Goal: Task Accomplishment & Management: Use online tool/utility

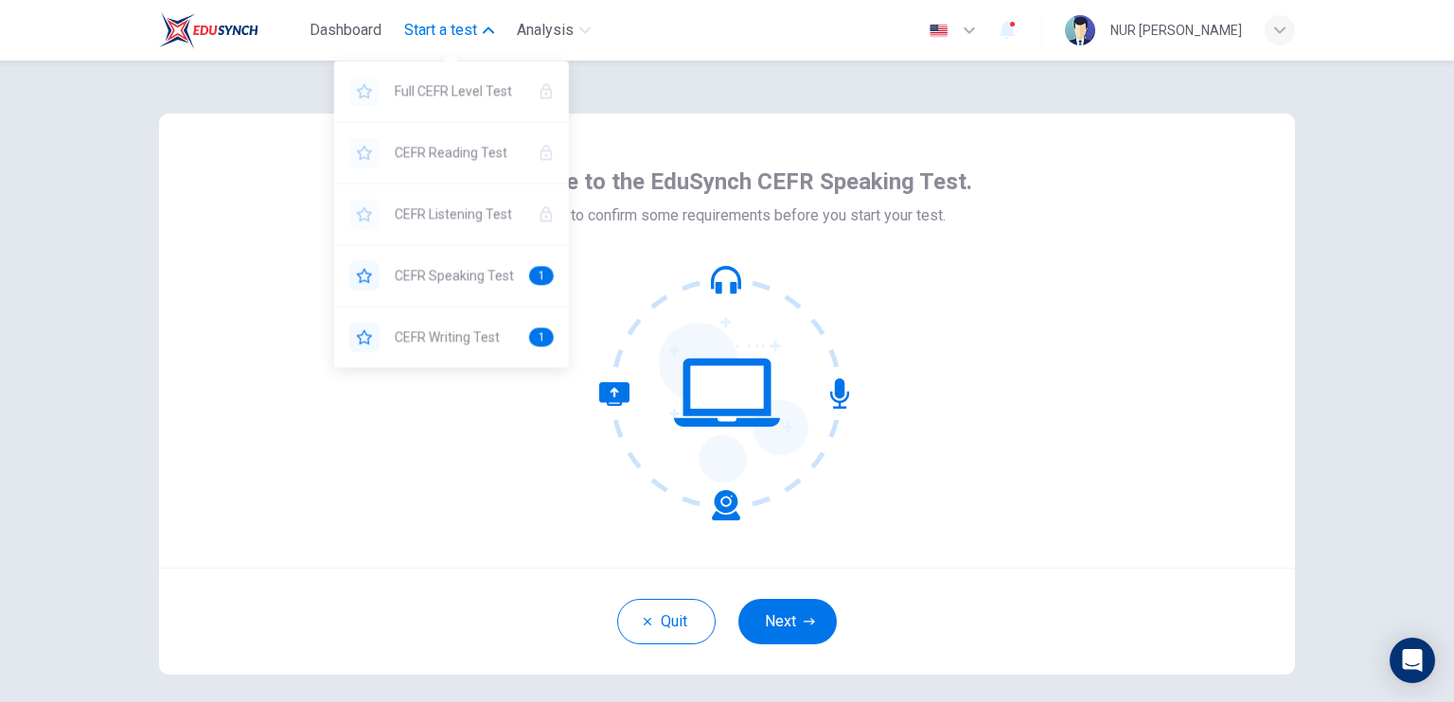
click at [454, 32] on span "Start a test" at bounding box center [440, 30] width 73 height 23
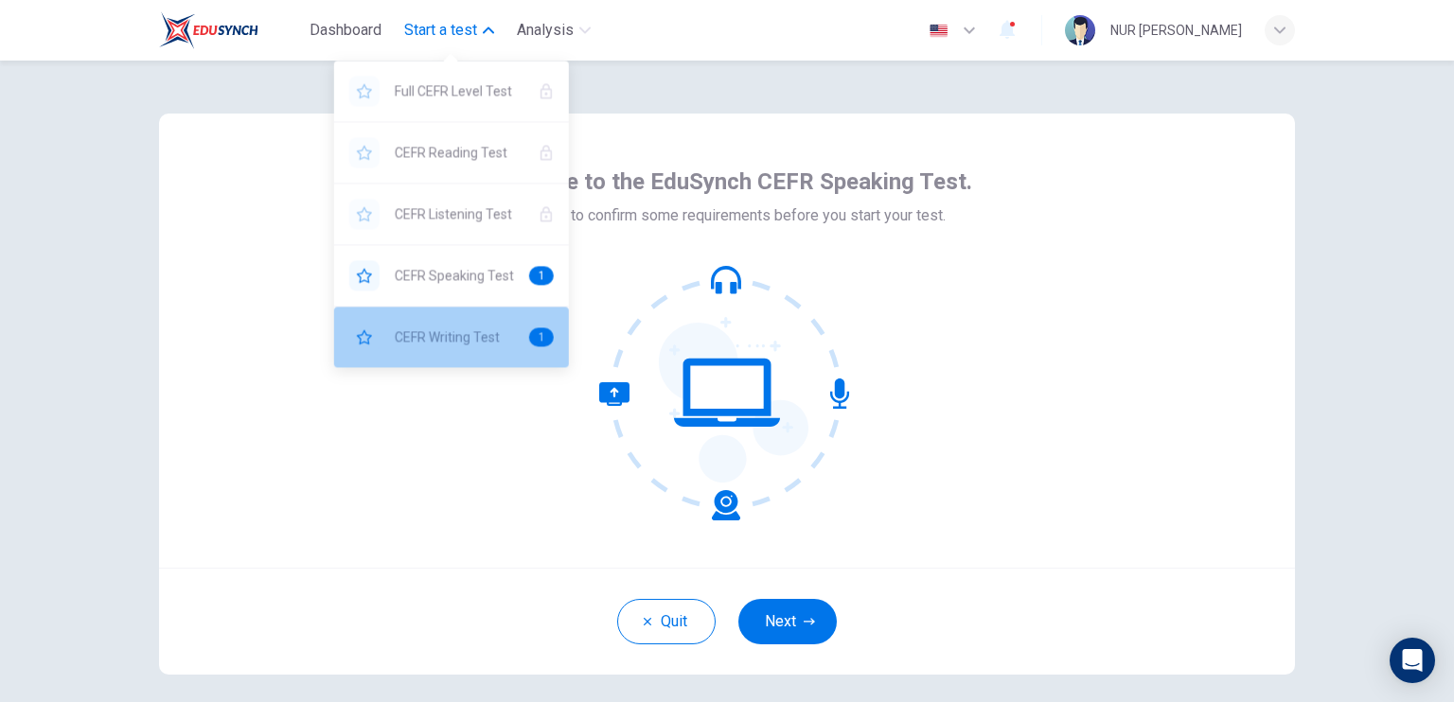
click at [417, 338] on span "CEFR Writing Test" at bounding box center [454, 337] width 119 height 23
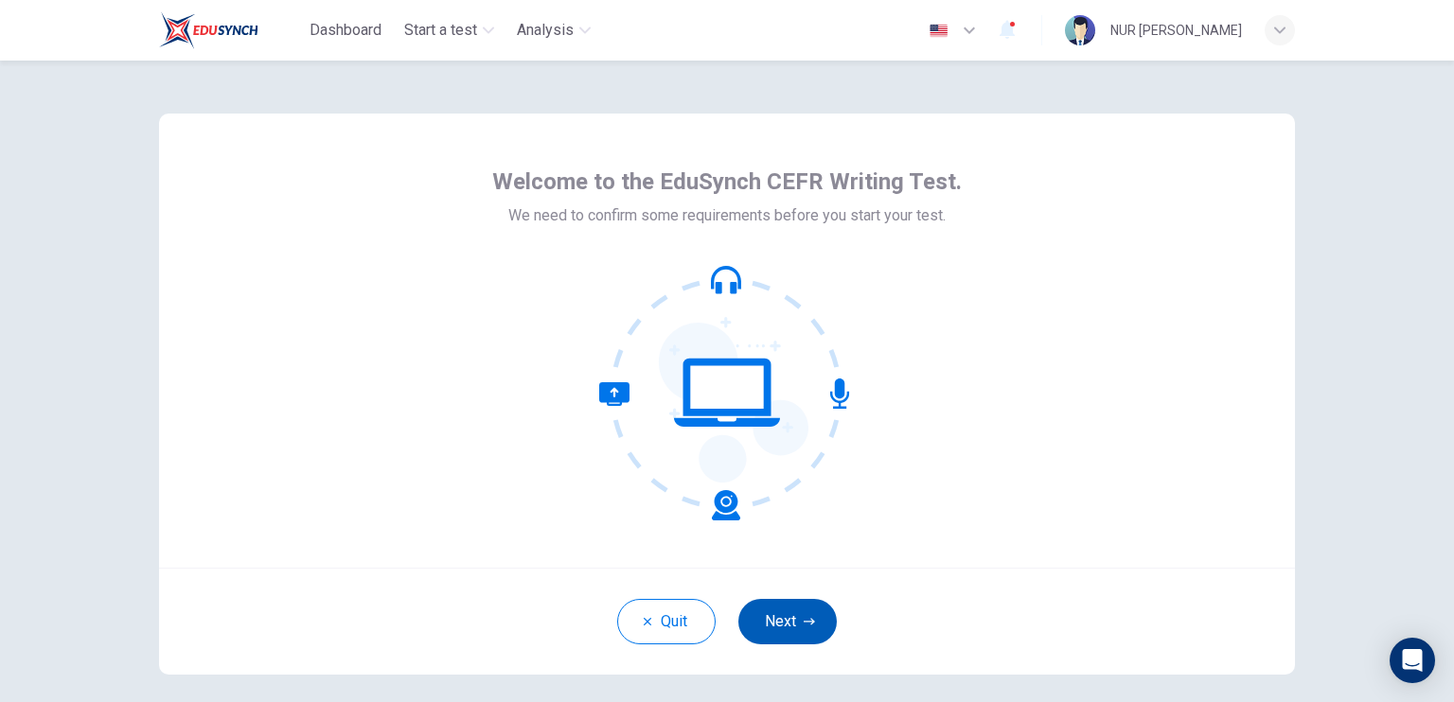
click at [823, 623] on button "Next" at bounding box center [787, 621] width 98 height 45
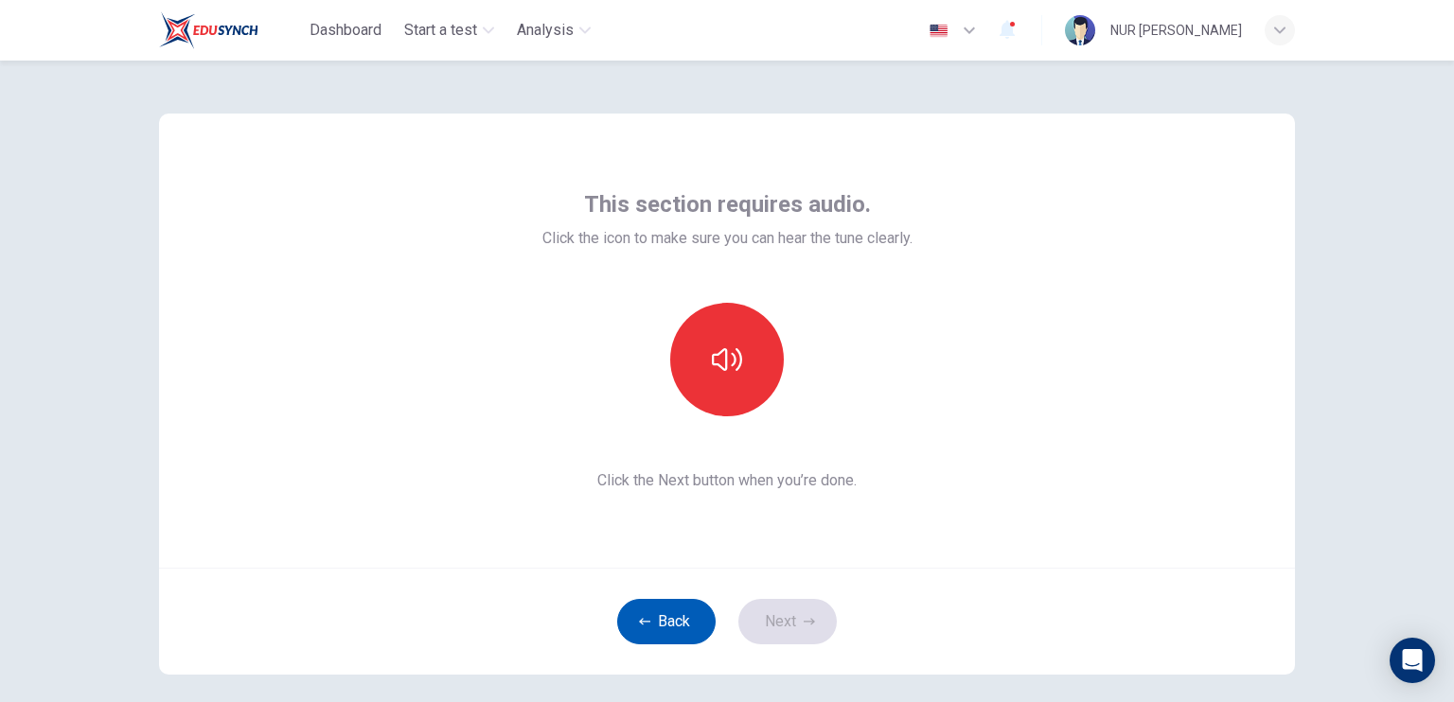
click at [666, 628] on button "Back" at bounding box center [666, 621] width 98 height 45
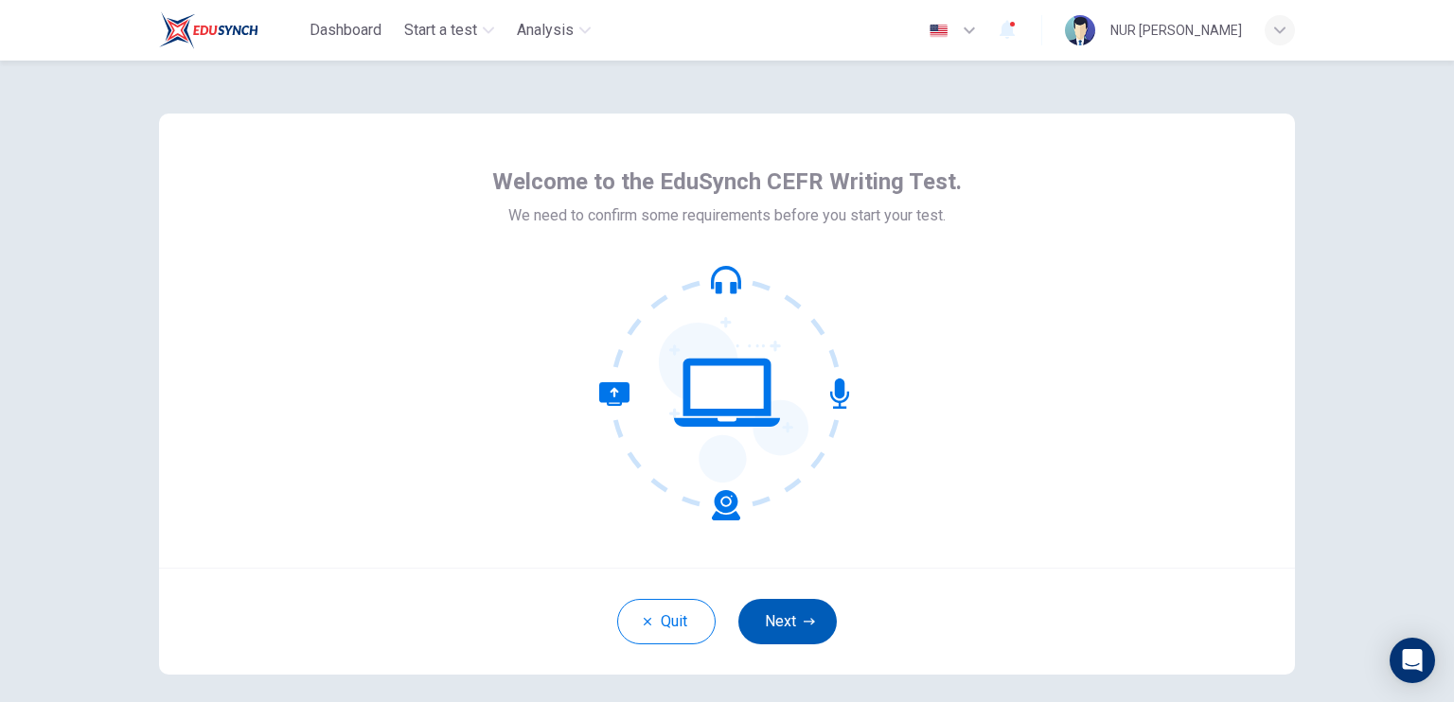
click at [808, 612] on button "Next" at bounding box center [787, 621] width 98 height 45
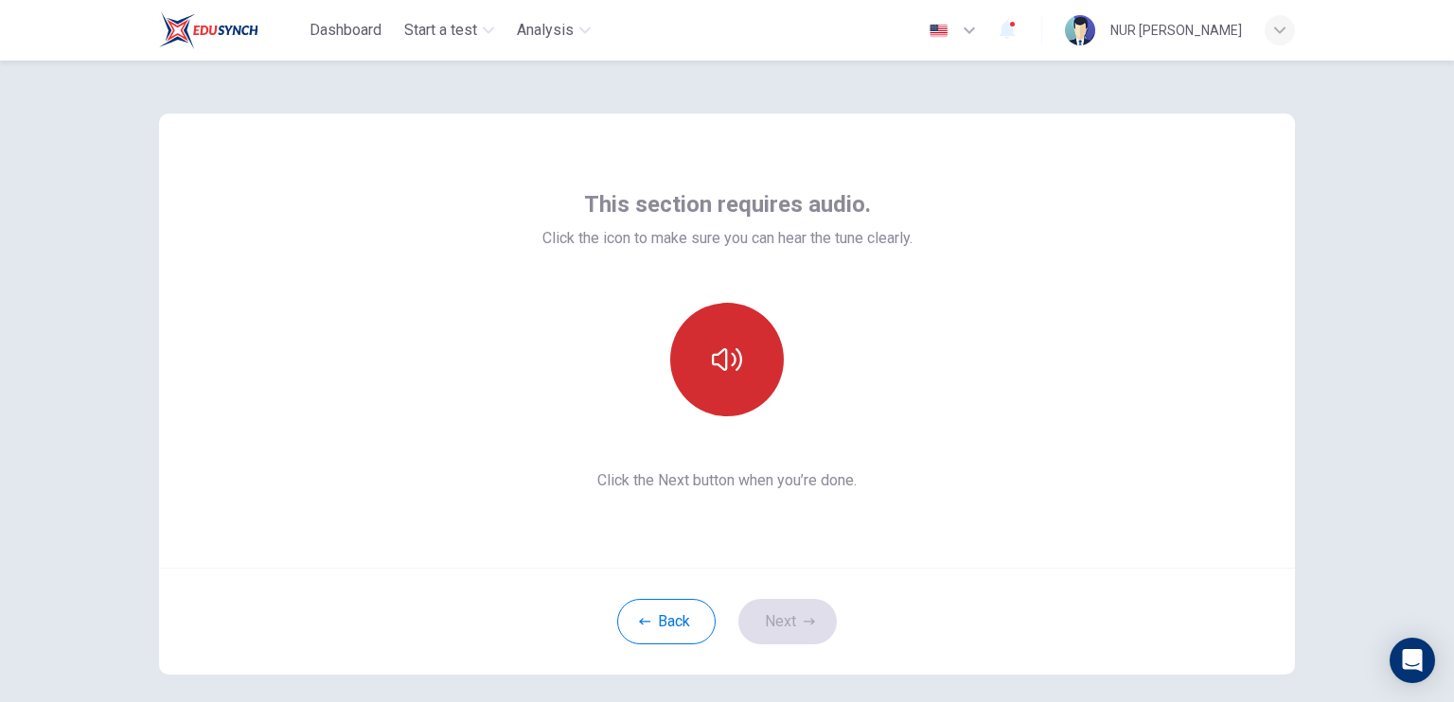
click at [745, 359] on button "button" at bounding box center [727, 360] width 114 height 114
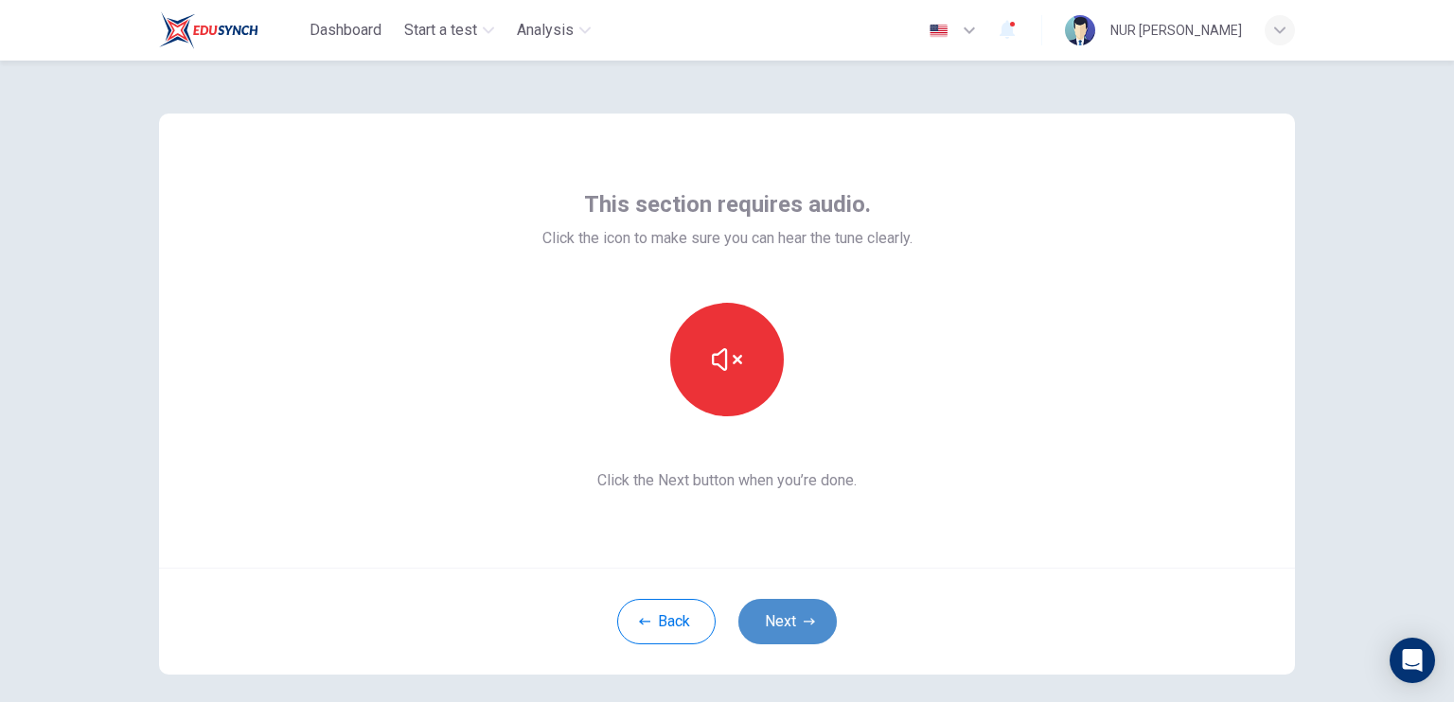
click at [787, 627] on button "Next" at bounding box center [787, 621] width 98 height 45
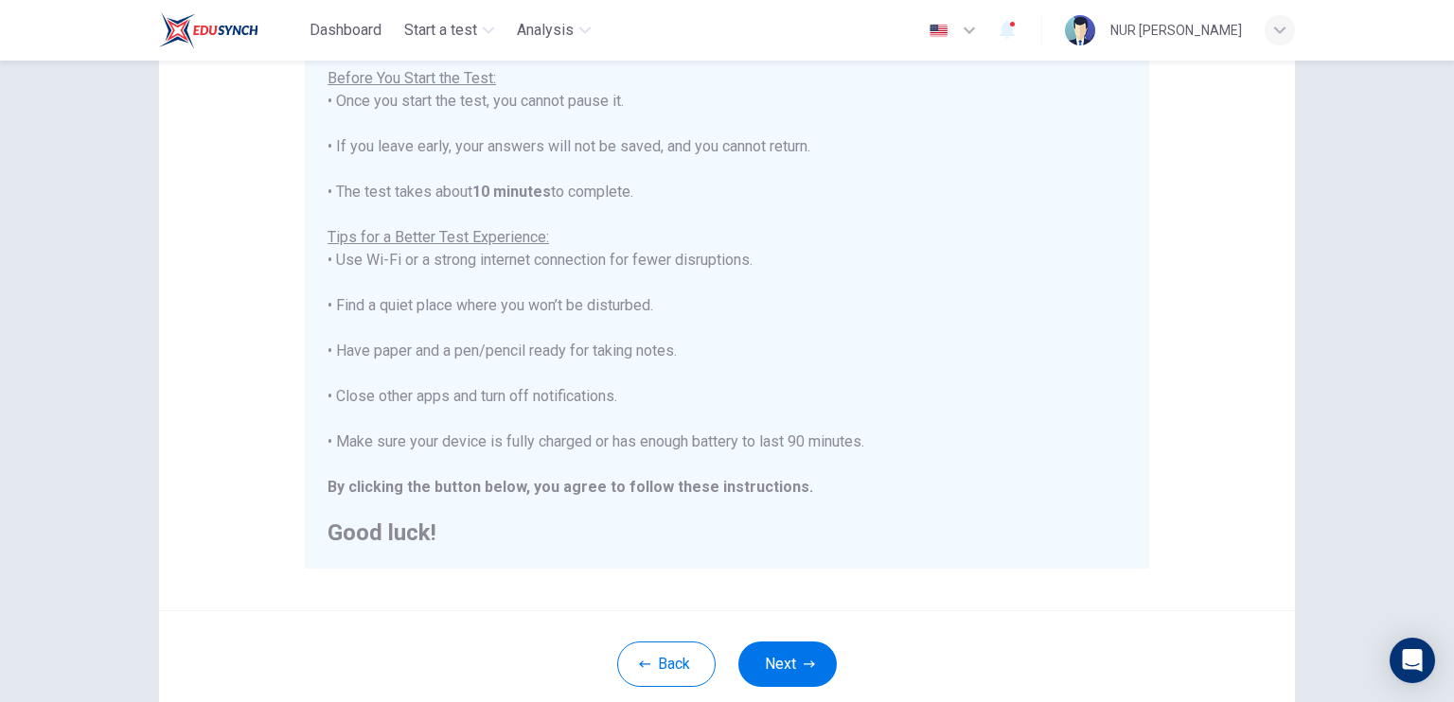
scroll to position [222, 0]
click at [814, 653] on button "Next" at bounding box center [787, 663] width 98 height 45
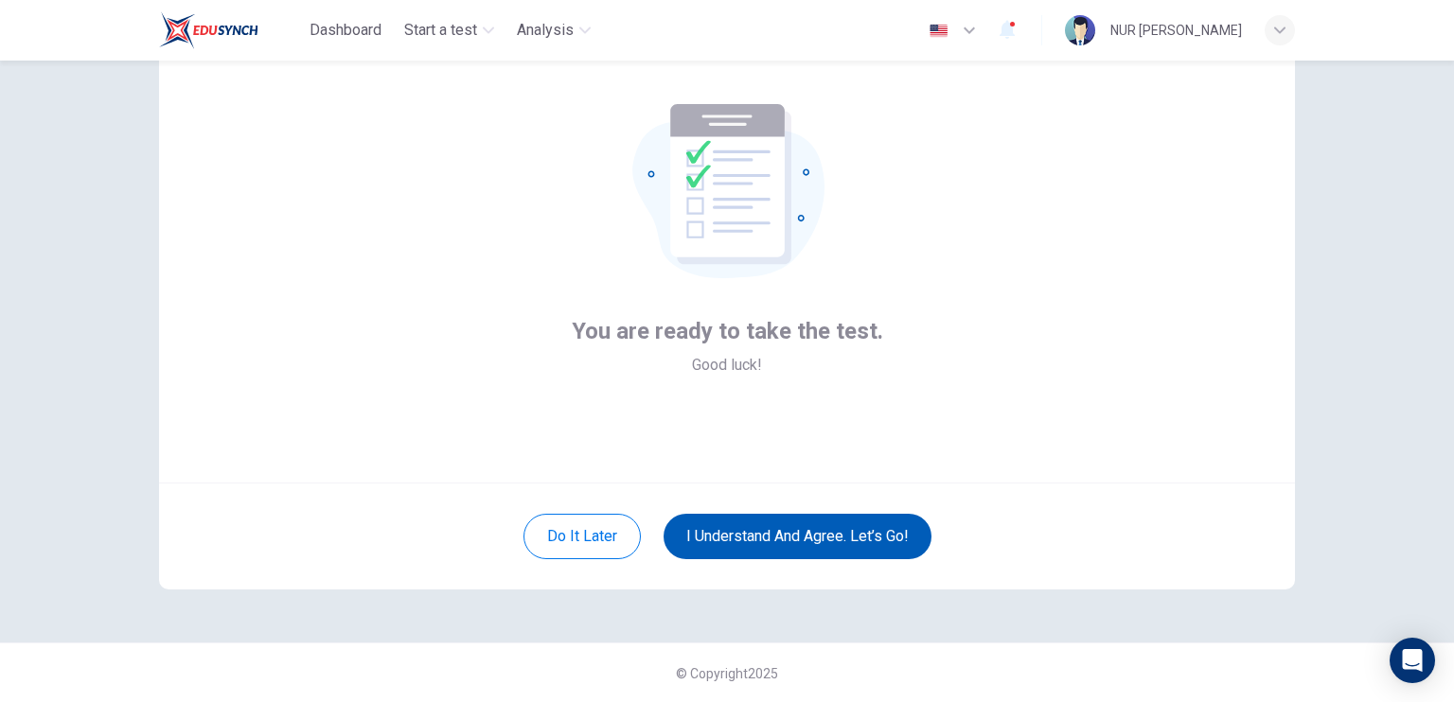
click at [784, 535] on button "I understand and agree. Let’s go!" at bounding box center [798, 536] width 268 height 45
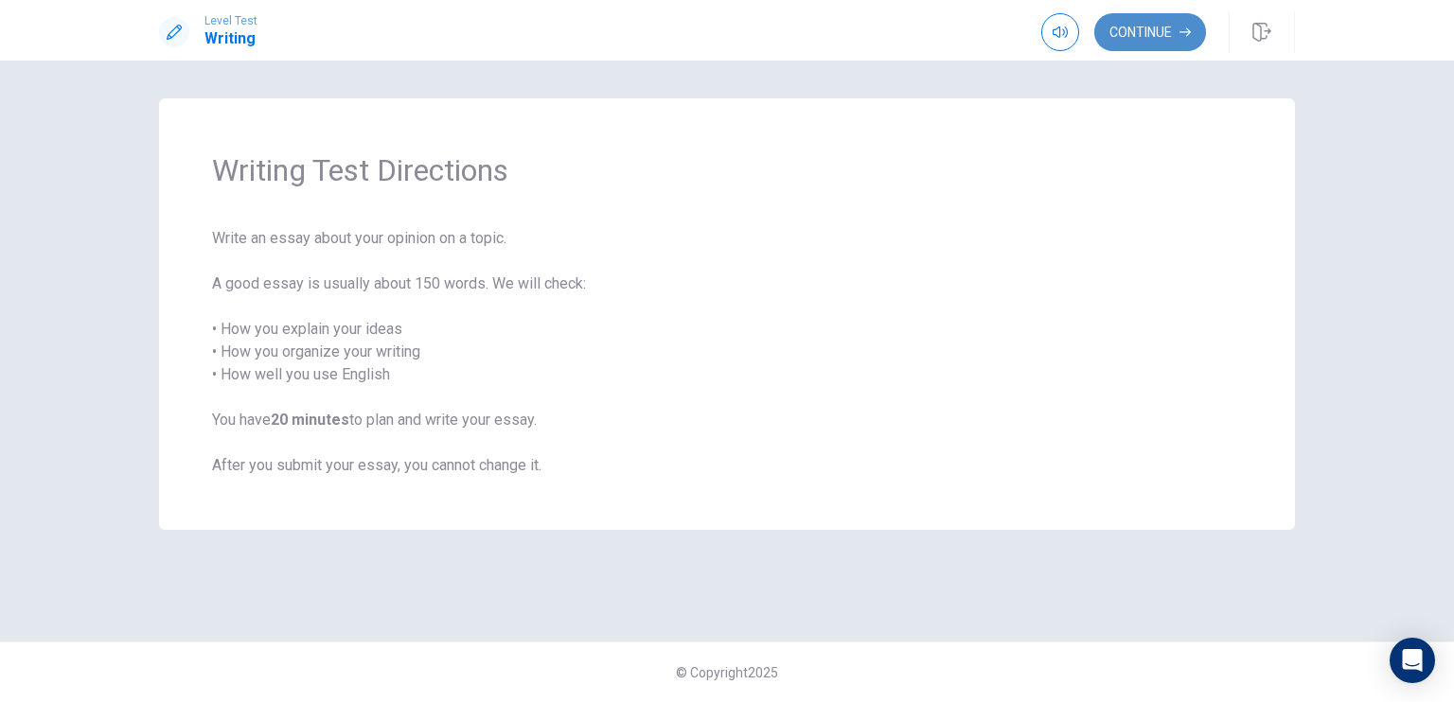
click at [1174, 28] on button "Continue" at bounding box center [1150, 32] width 112 height 38
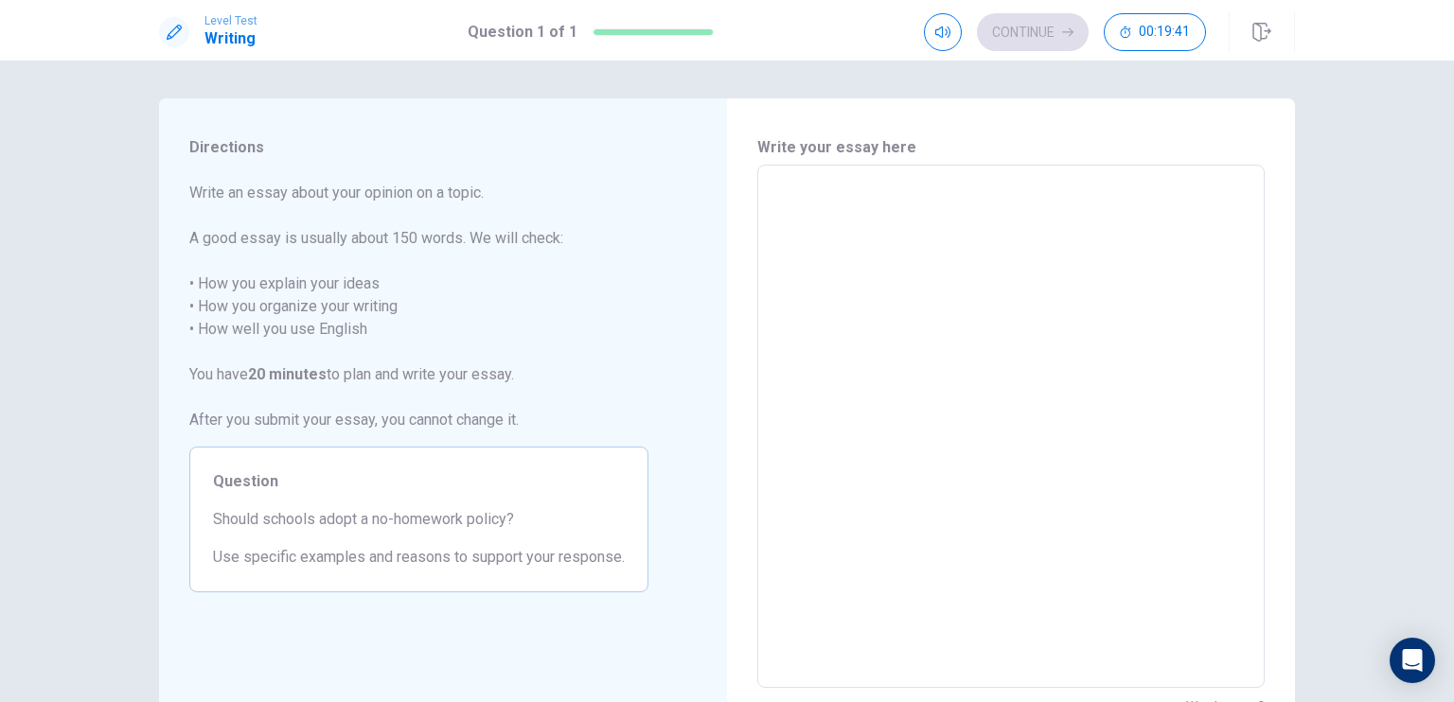
click at [829, 203] on textarea at bounding box center [1011, 427] width 481 height 492
type textarea "T"
type textarea "x"
type textarea "Th"
type textarea "x"
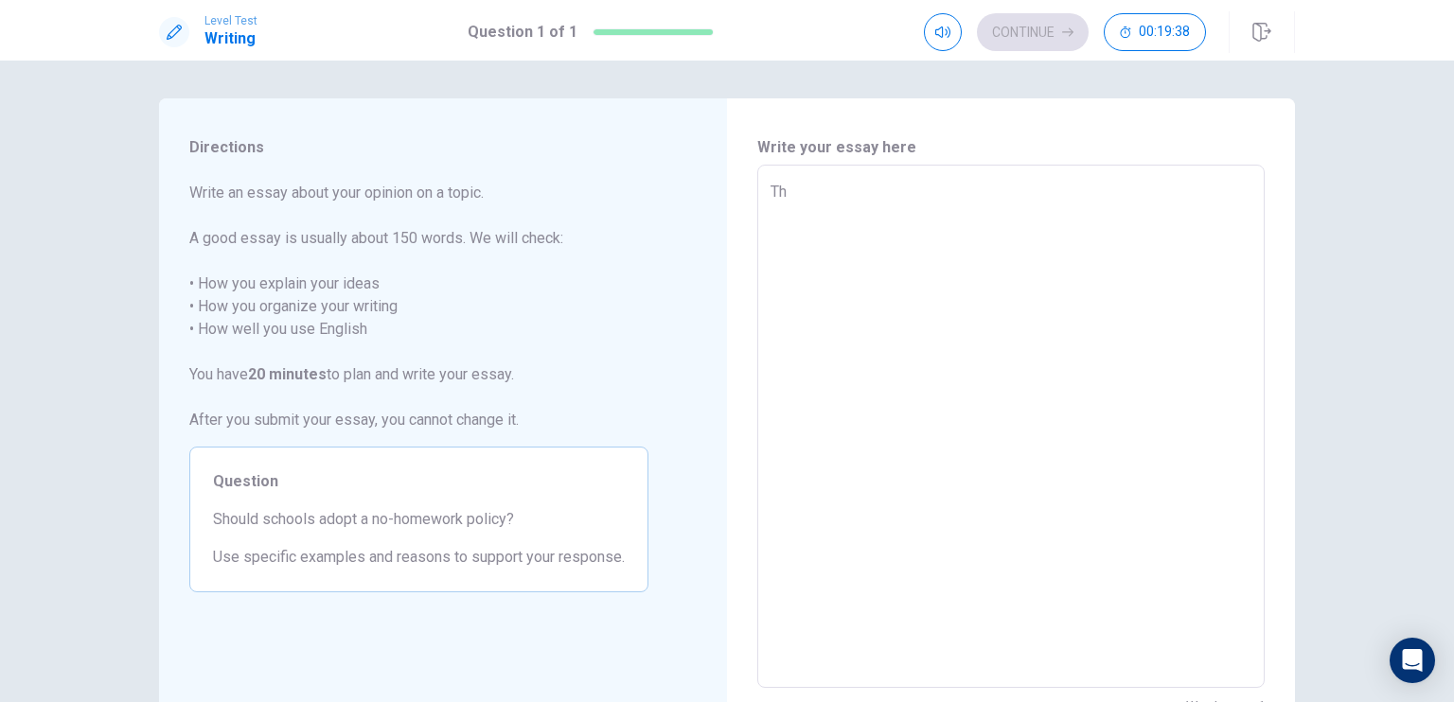
type textarea "The"
type textarea "x"
type textarea "The"
type textarea "x"
type textarea "The d"
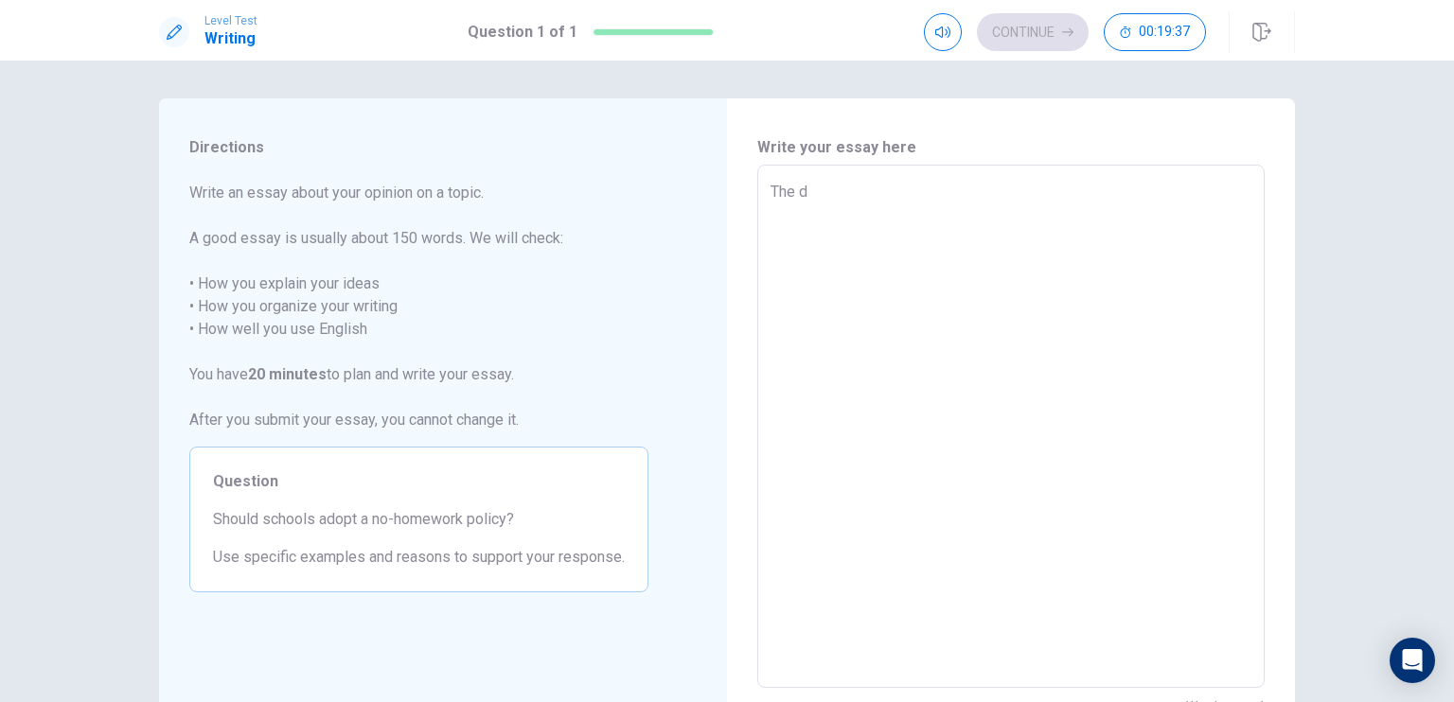
type textarea "x"
type textarea "The de"
type textarea "x"
type textarea "The deb"
type textarea "x"
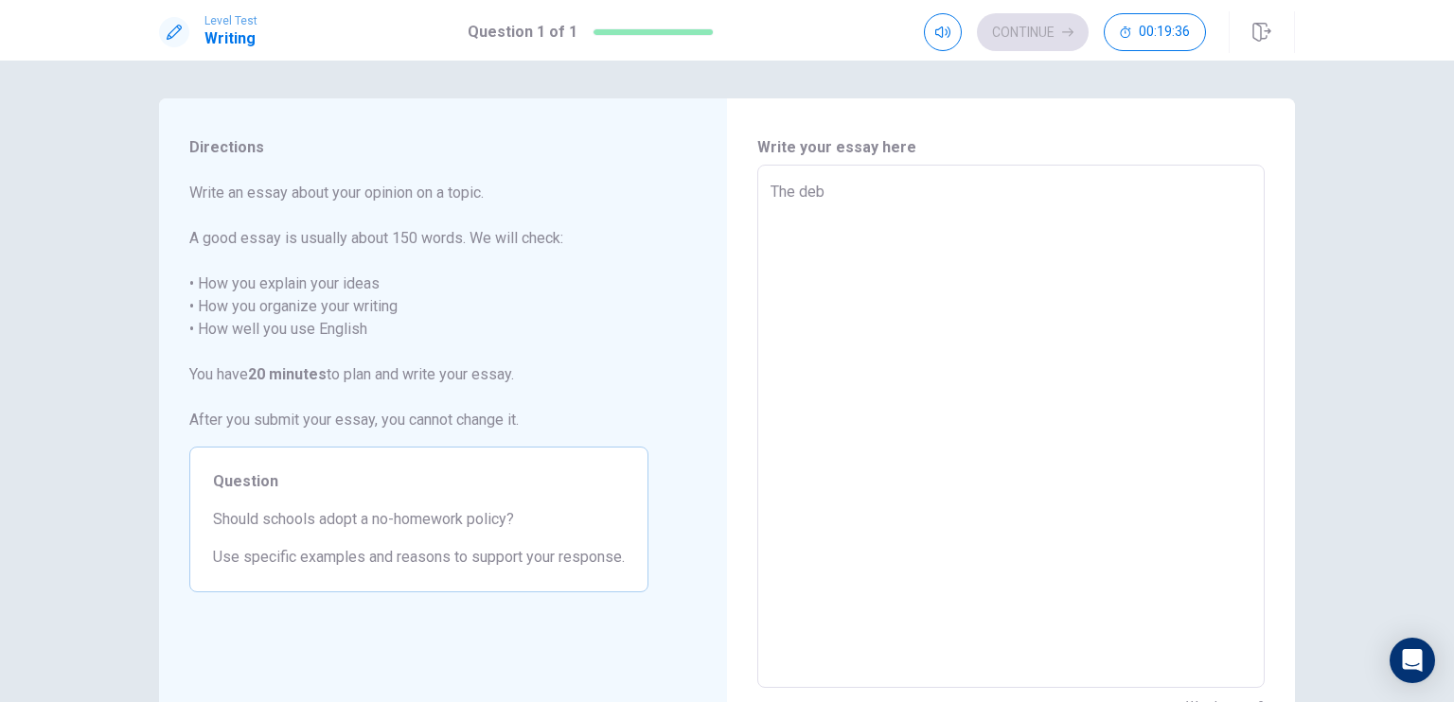
type textarea "The deba"
type textarea "x"
type textarea "The debat"
type textarea "x"
type textarea "The debate"
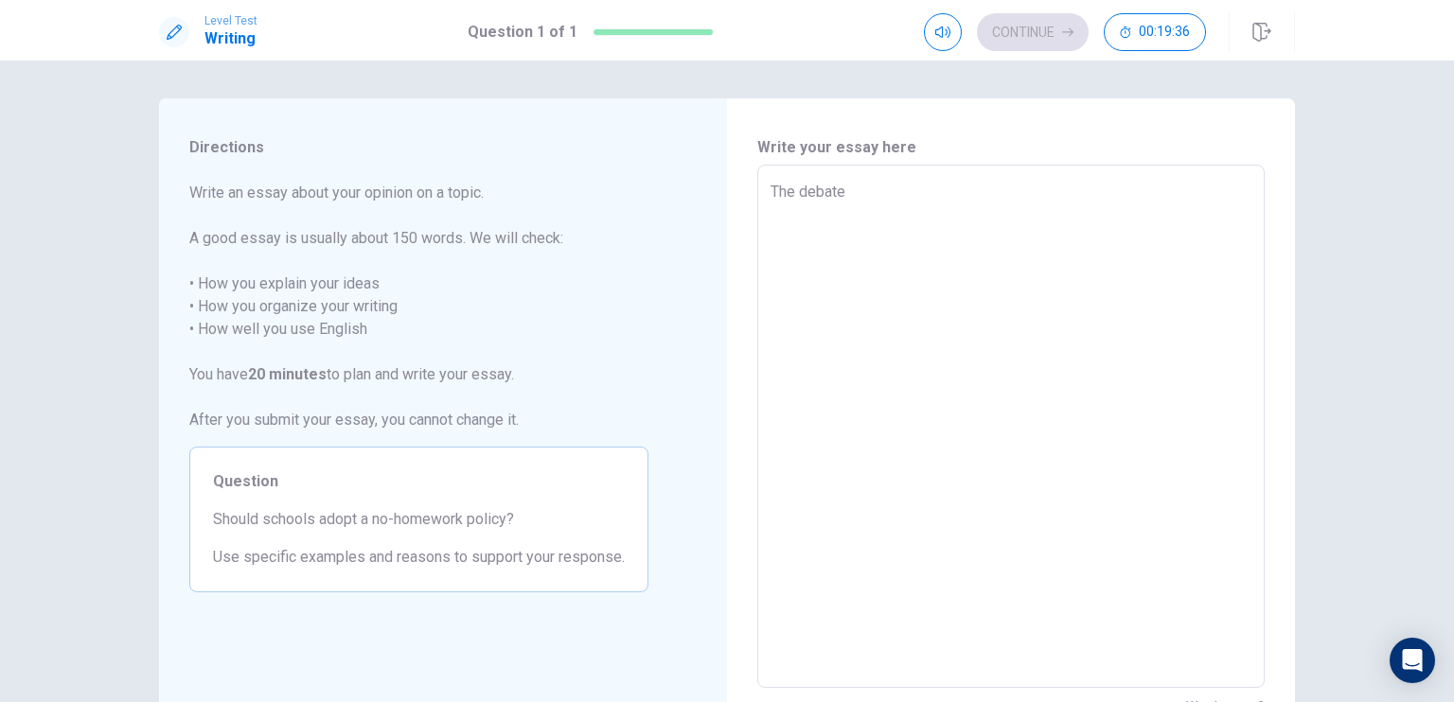
type textarea "x"
type textarea "The debate"
type textarea "x"
type textarea "The debate o"
type textarea "x"
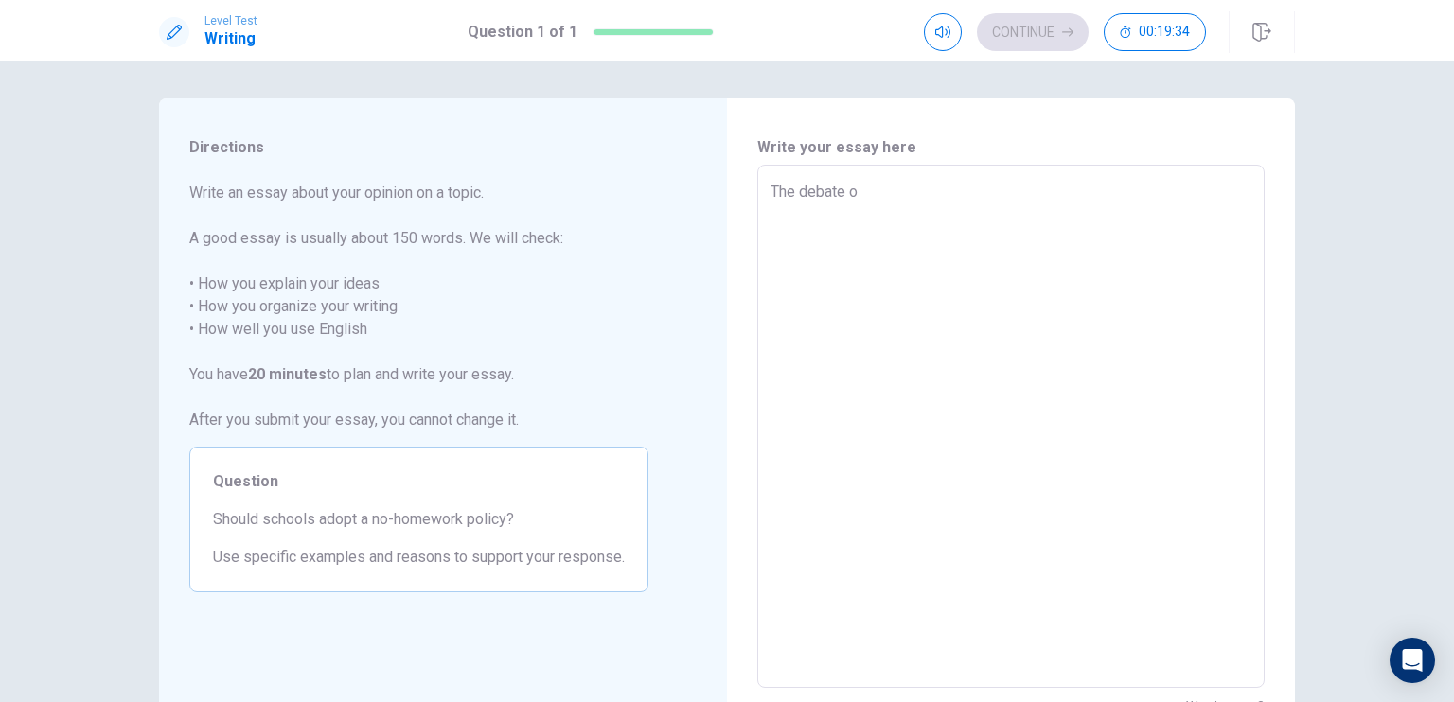
type textarea "The debate ov"
type textarea "x"
type textarea "The debate ove"
type textarea "x"
type textarea "The debate over"
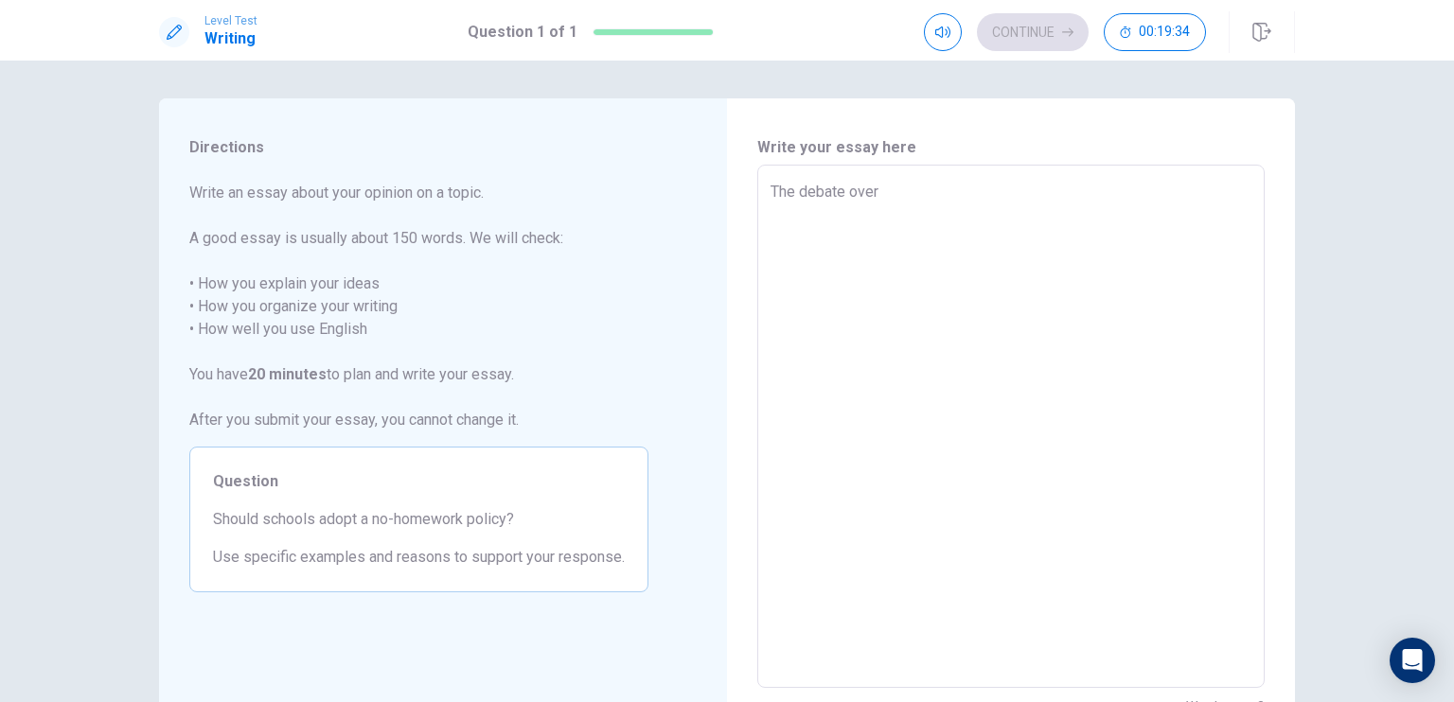
type textarea "x"
type textarea "The debate over"
type textarea "x"
type textarea "The debate over w"
type textarea "x"
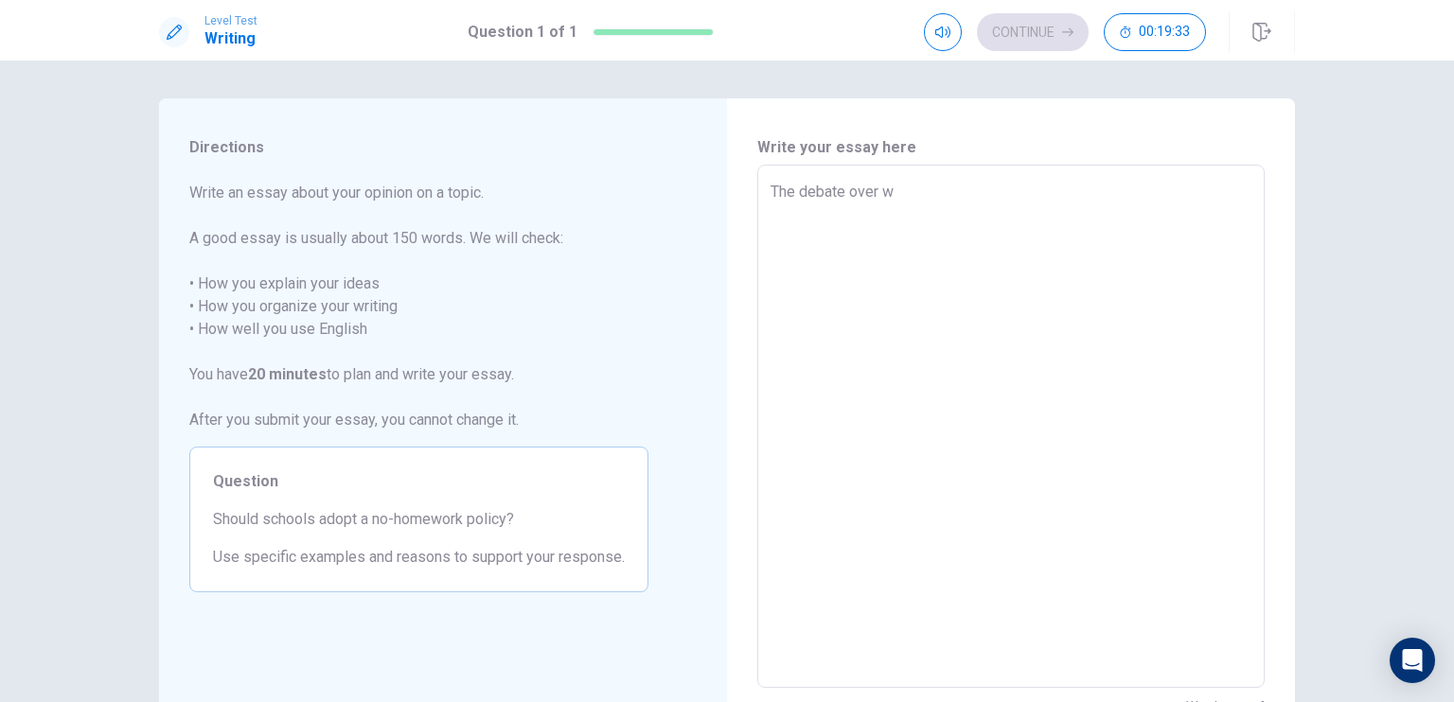
type textarea "The debate over wh"
type textarea "x"
type textarea "The debate over whe"
type textarea "x"
type textarea "The debate over whet"
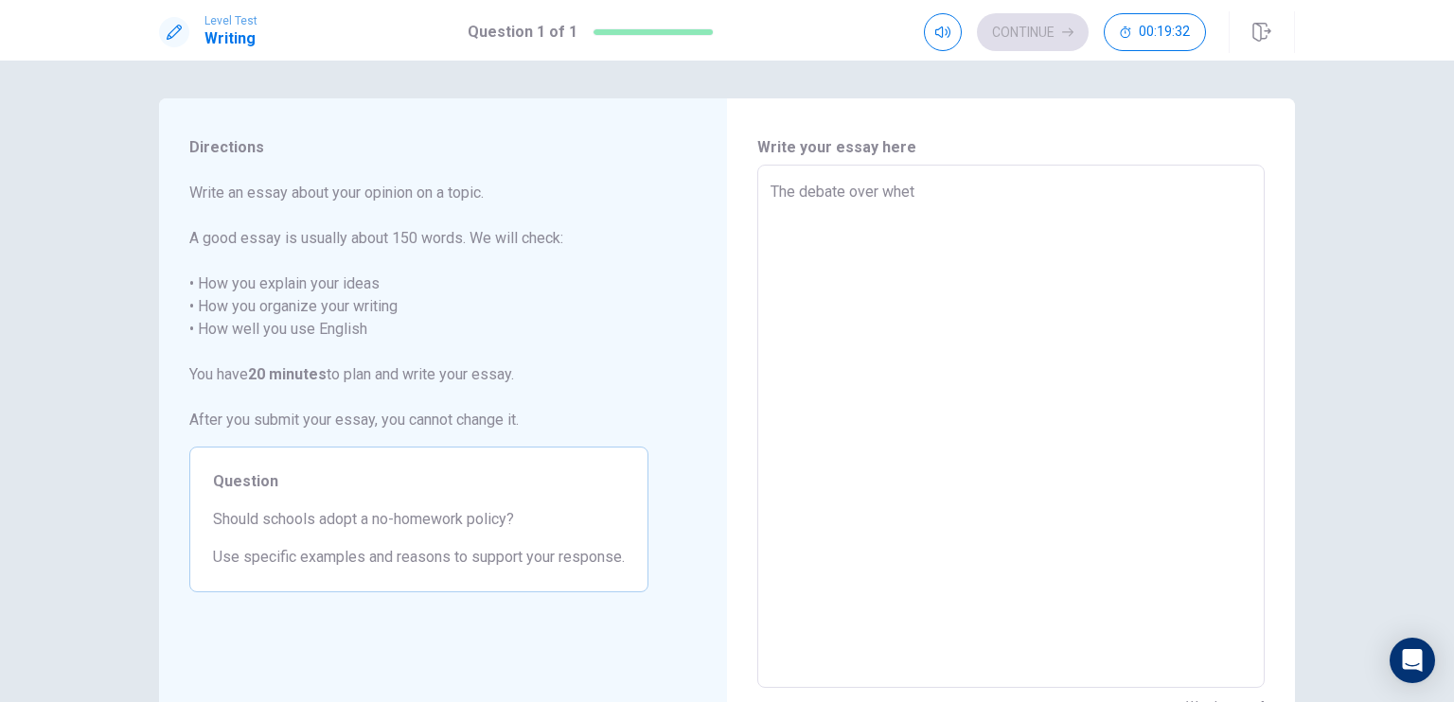
type textarea "x"
type textarea "The debate over wheth"
type textarea "x"
type textarea "The debate over whethe"
type textarea "x"
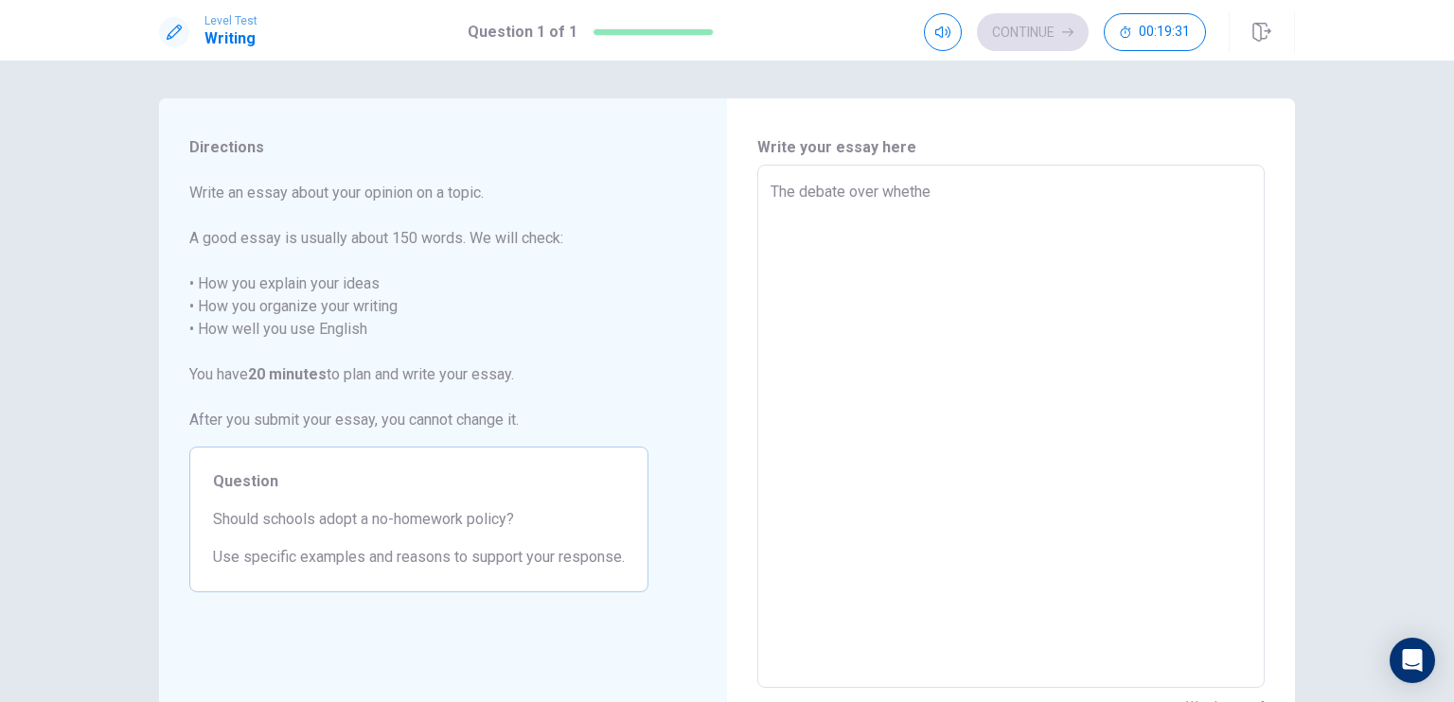
type textarea "The debate over whether"
type textarea "x"
type textarea "The debate over whether"
type textarea "x"
type textarea "The debate over whether s"
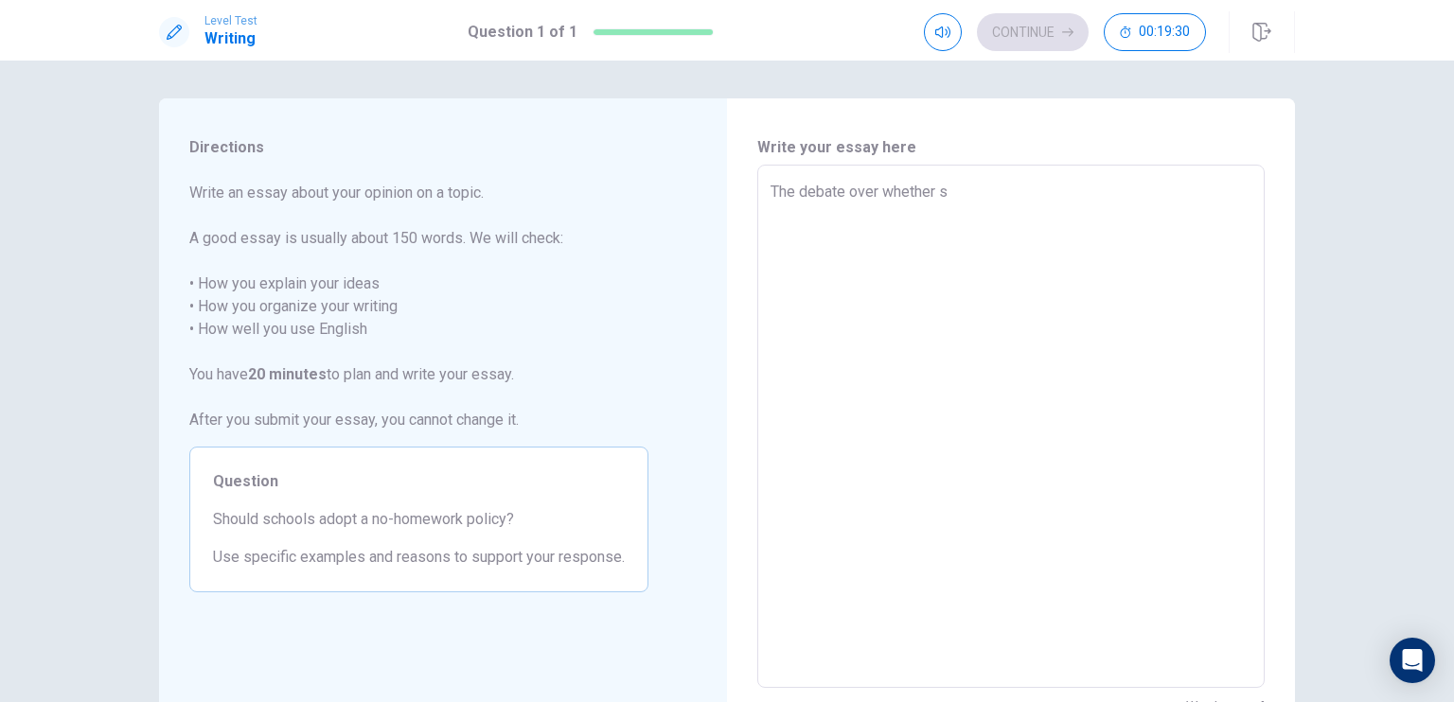
type textarea "x"
type textarea "The debate over whether sc"
type textarea "x"
type textarea "The debate over whether sch"
type textarea "x"
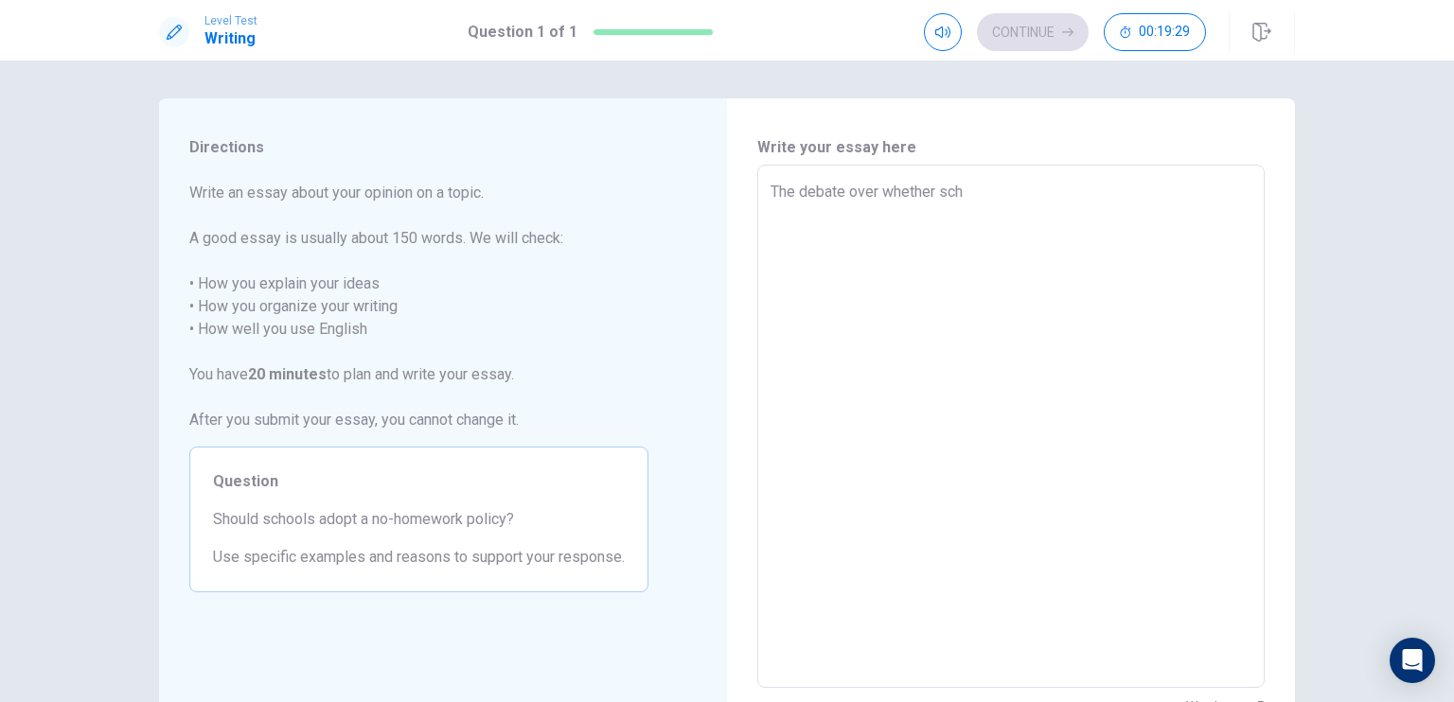
type textarea "The debate over whether scho"
type textarea "x"
type textarea "The debate over whether schoo"
type textarea "x"
type textarea "The debate over whether school"
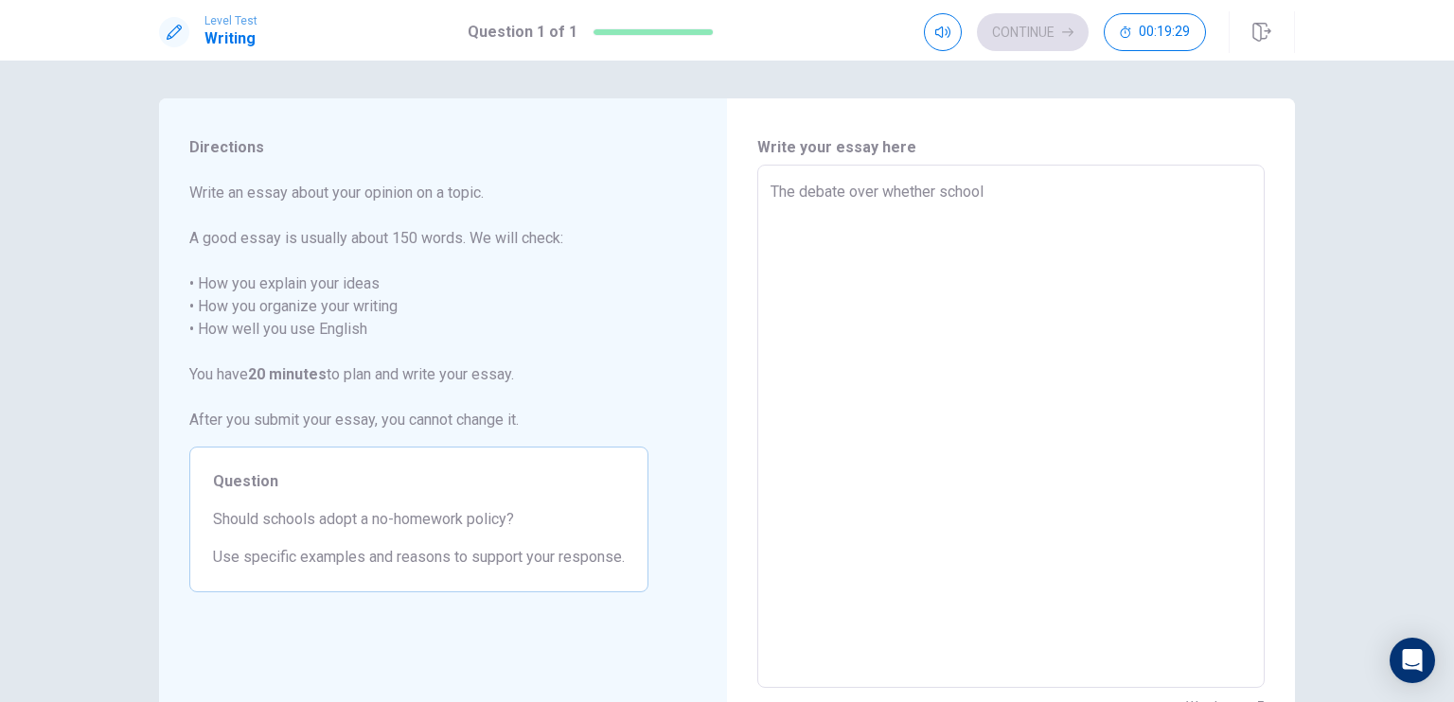
type textarea "x"
type textarea "The debate over whether schools"
type textarea "x"
type textarea "The debate over whether schools"
type textarea "x"
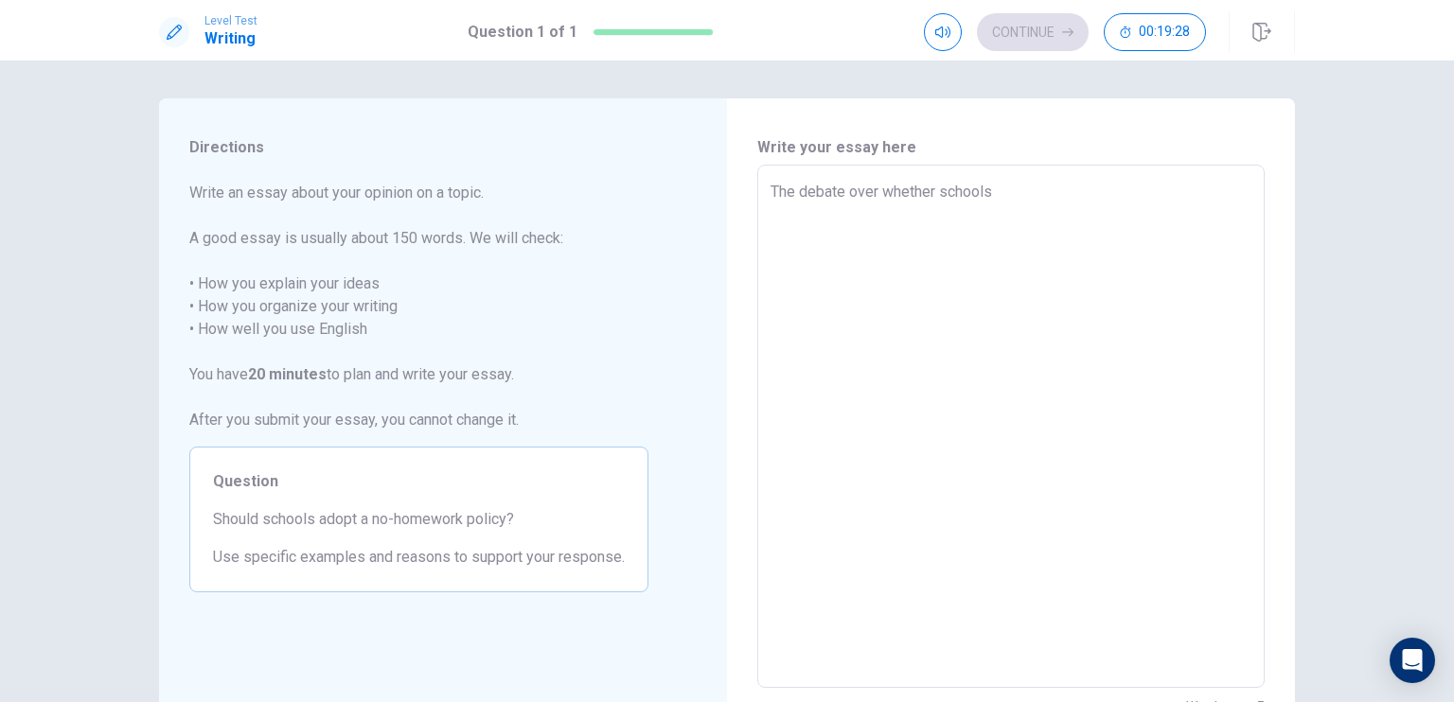
type textarea "The debate over whether schools s"
type textarea "x"
type textarea "The debate over whether schools sh"
type textarea "x"
type textarea "The debate over whether schools sho"
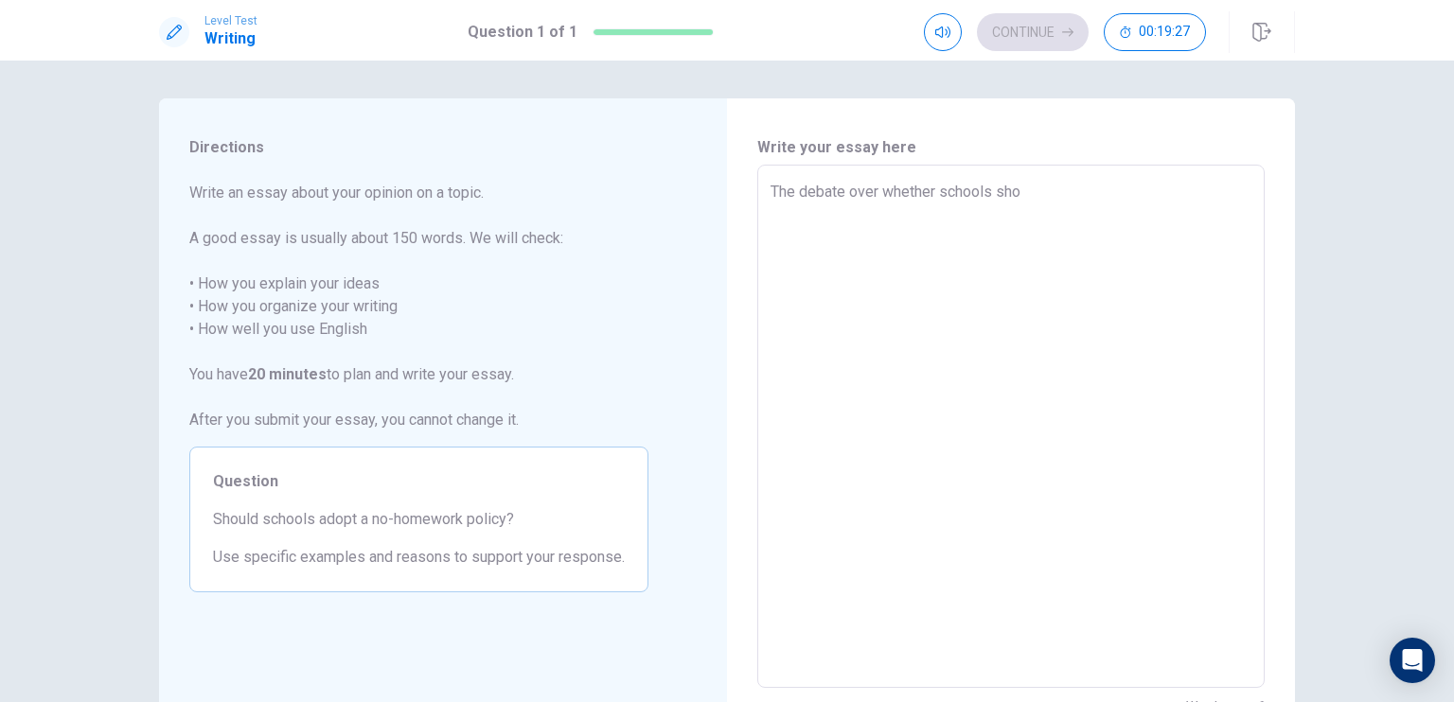
type textarea "x"
type textarea "The debate over whether schools shou"
type textarea "x"
type textarea "The debate over whether schools shoul"
type textarea "x"
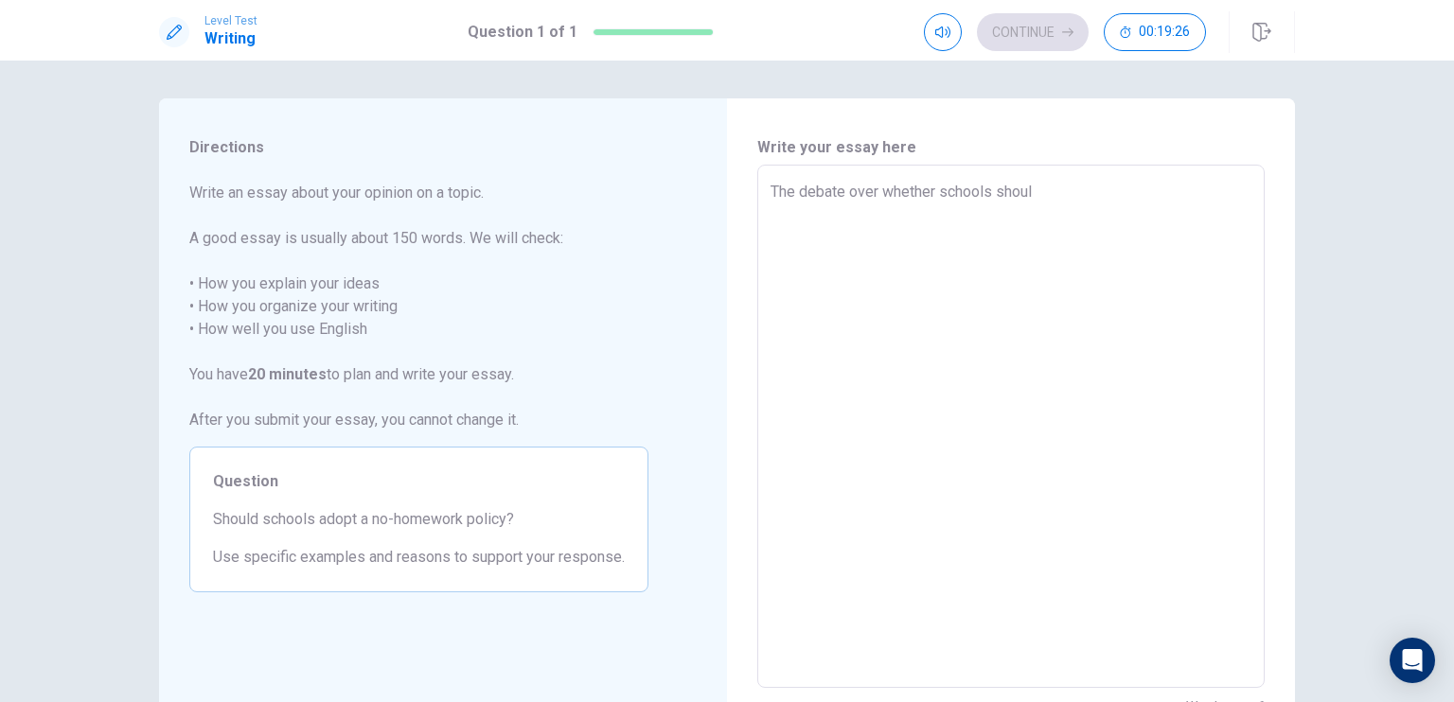
type textarea "The debate over whether schools should"
type textarea "x"
type textarea "The debate over whether schools should"
type textarea "x"
type textarea "The debate over whether schools should i"
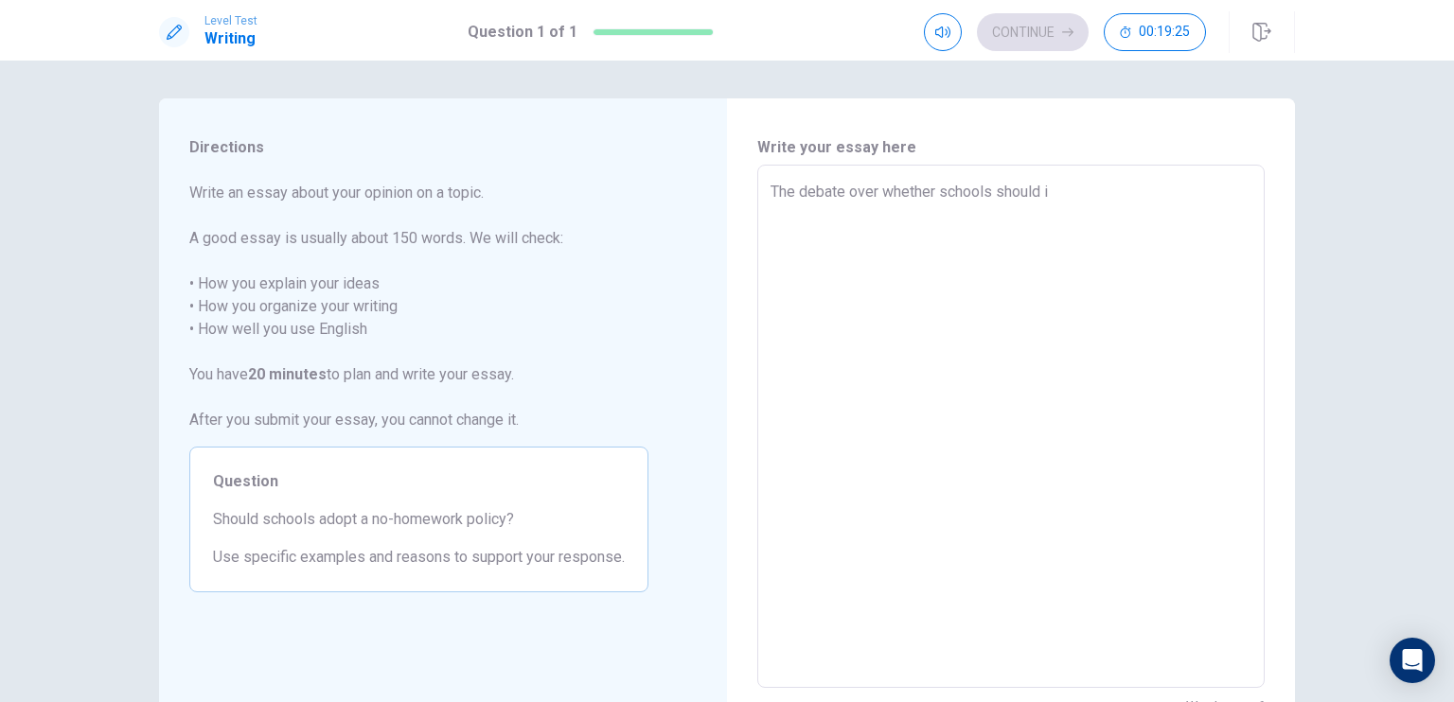
type textarea "x"
type textarea "The debate over whether schools should im"
type textarea "x"
type textarea "The debate over whether schools should imp"
type textarea "x"
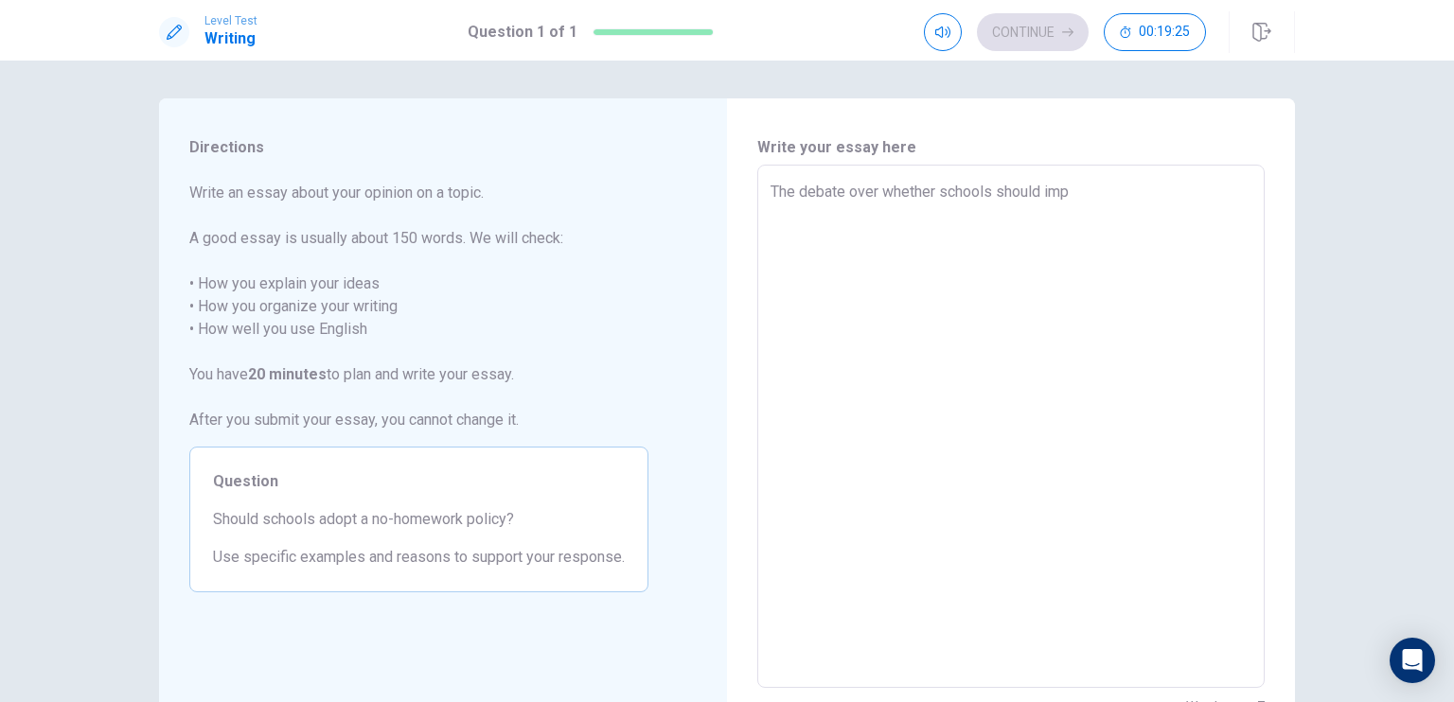
type textarea "The debate over whether schools should impl"
type textarea "x"
type textarea "The debate over whether schools should imple"
type textarea "x"
type textarea "The debate over whether schools should implem"
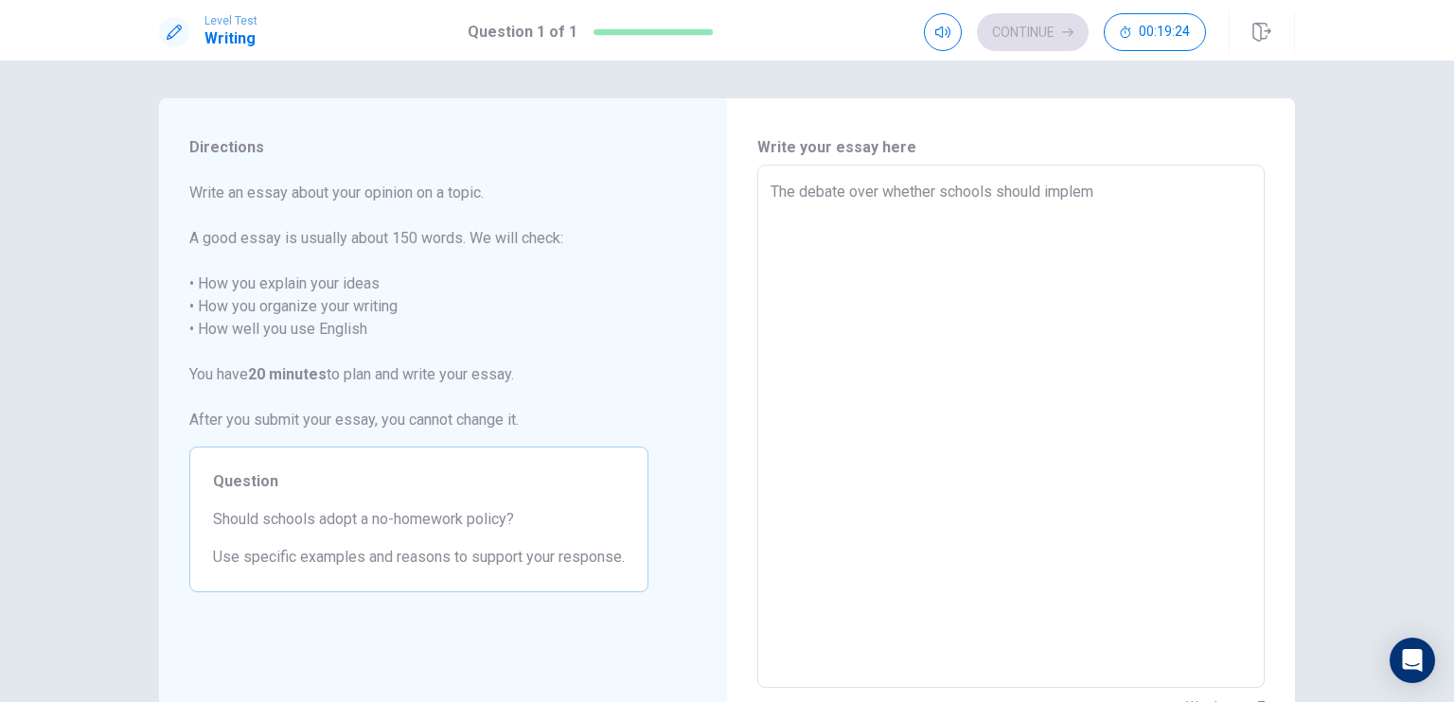
type textarea "x"
type textarea "The debate over whether schools should impleme"
type textarea "x"
type textarea "The debate over whether schools should implemen"
type textarea "x"
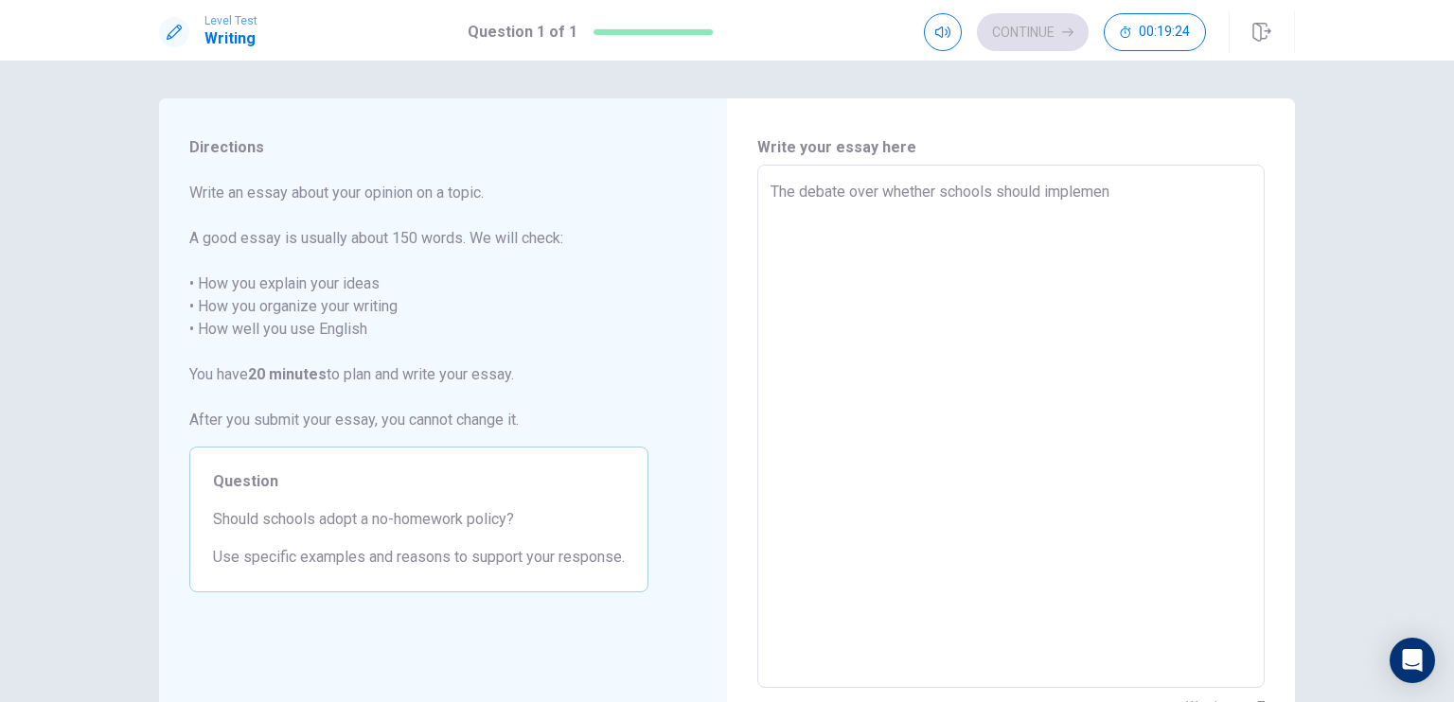
type textarea "The debate over whether schools should implement"
type textarea "x"
type textarea "The debate over whether schools should implement"
type textarea "x"
type textarea "The debate over whether schools should implement a"
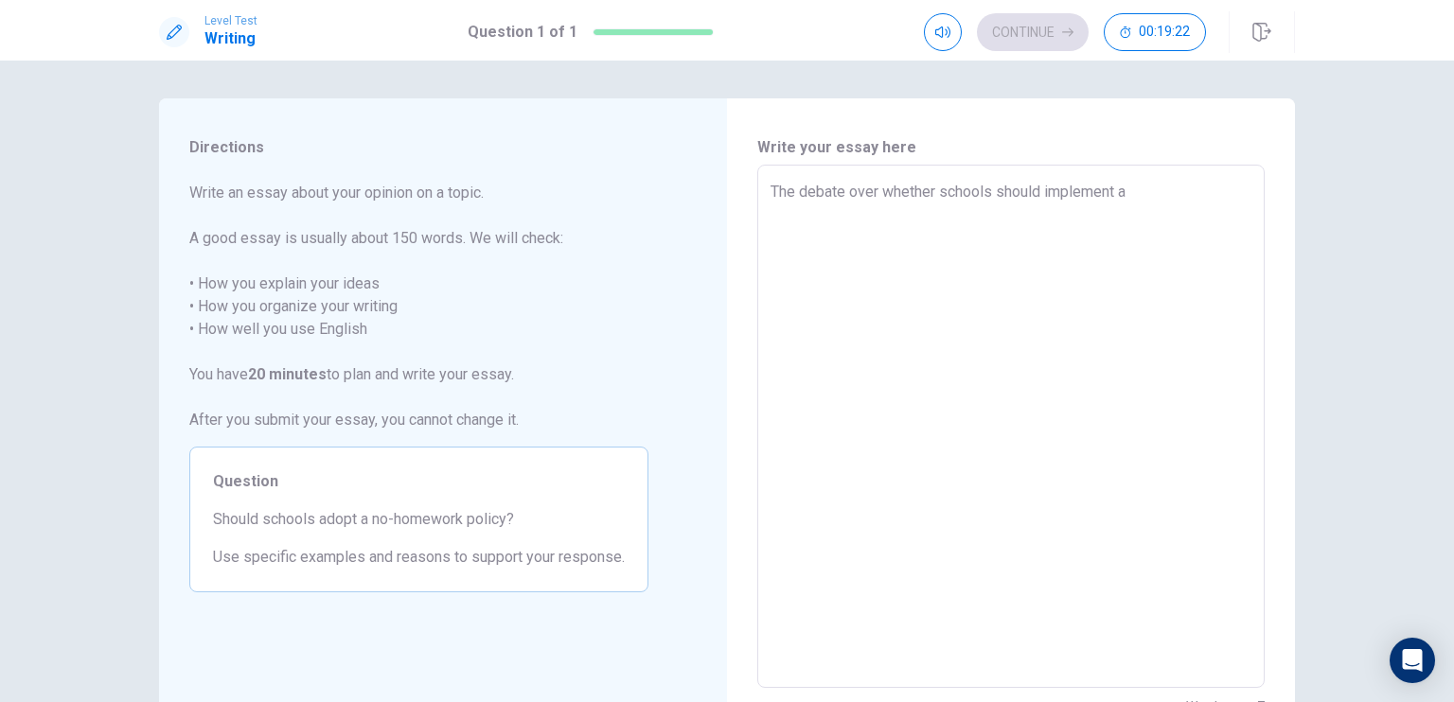
type textarea "x"
type textarea "The debate over whether schools should implement a"
type textarea "x"
type textarea "The debate over whether schools should implement a n"
type textarea "x"
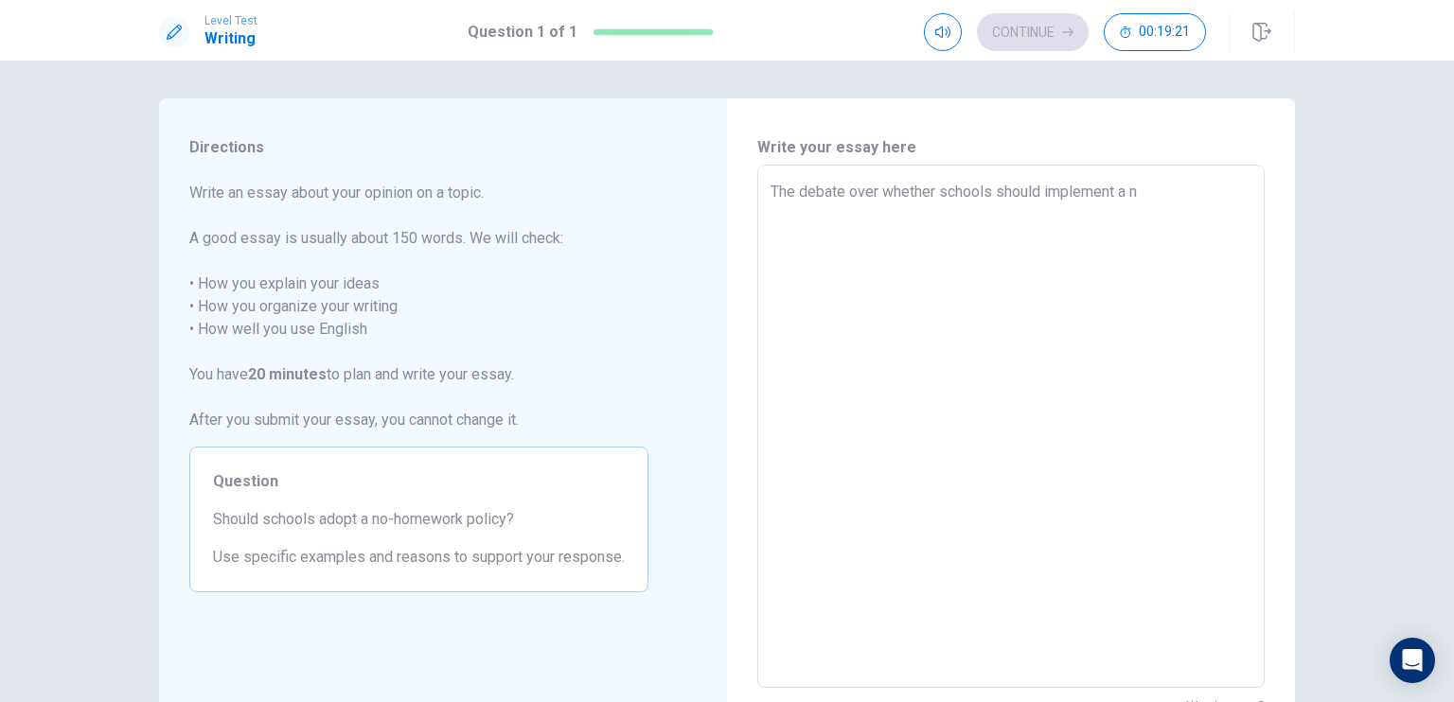
type textarea "The debate over whether schools should implement a no"
type textarea "x"
type textarea "The debate over whether schools should implement a no"
type textarea "x"
type textarea "The debate over whether schools should implement a no h"
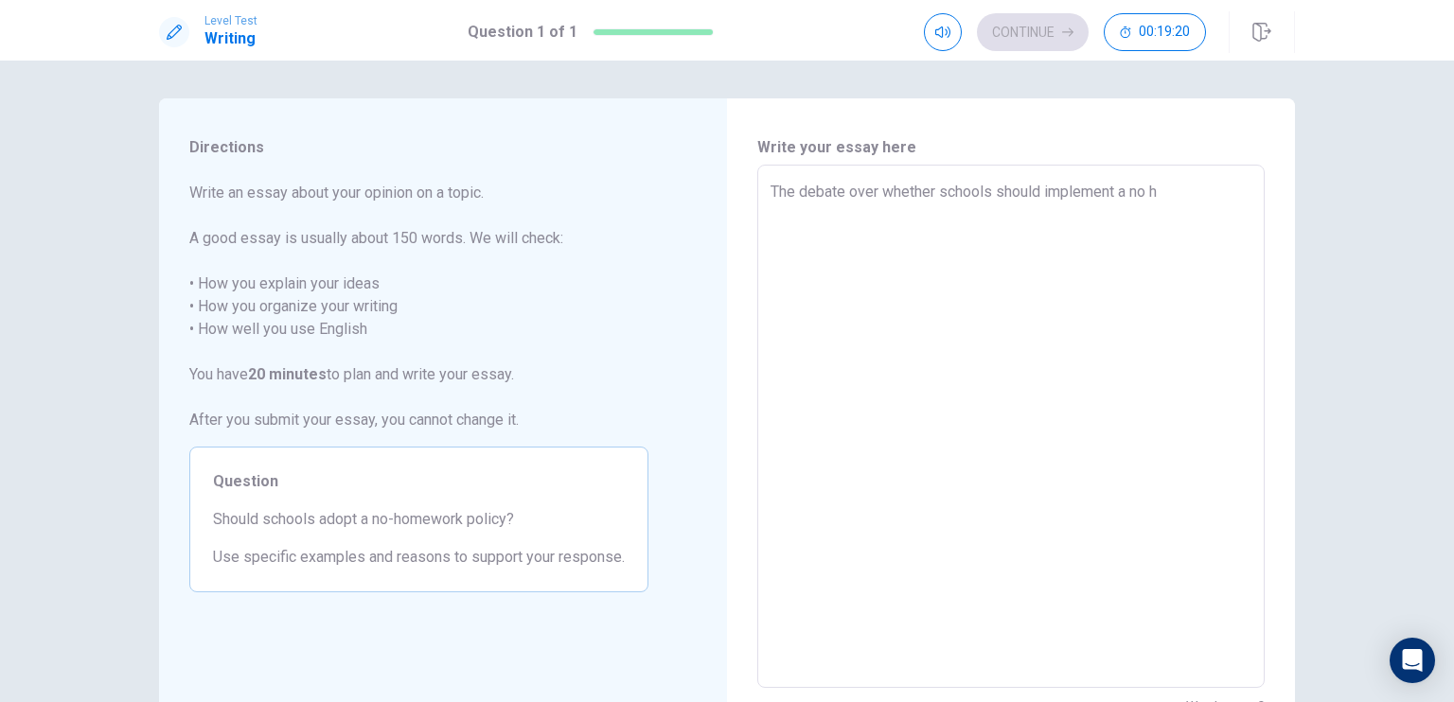
type textarea "x"
type textarea "The debate over whether schools should implement a no ho"
type textarea "x"
type textarea "The debate over whether schools should implement a no hom"
type textarea "x"
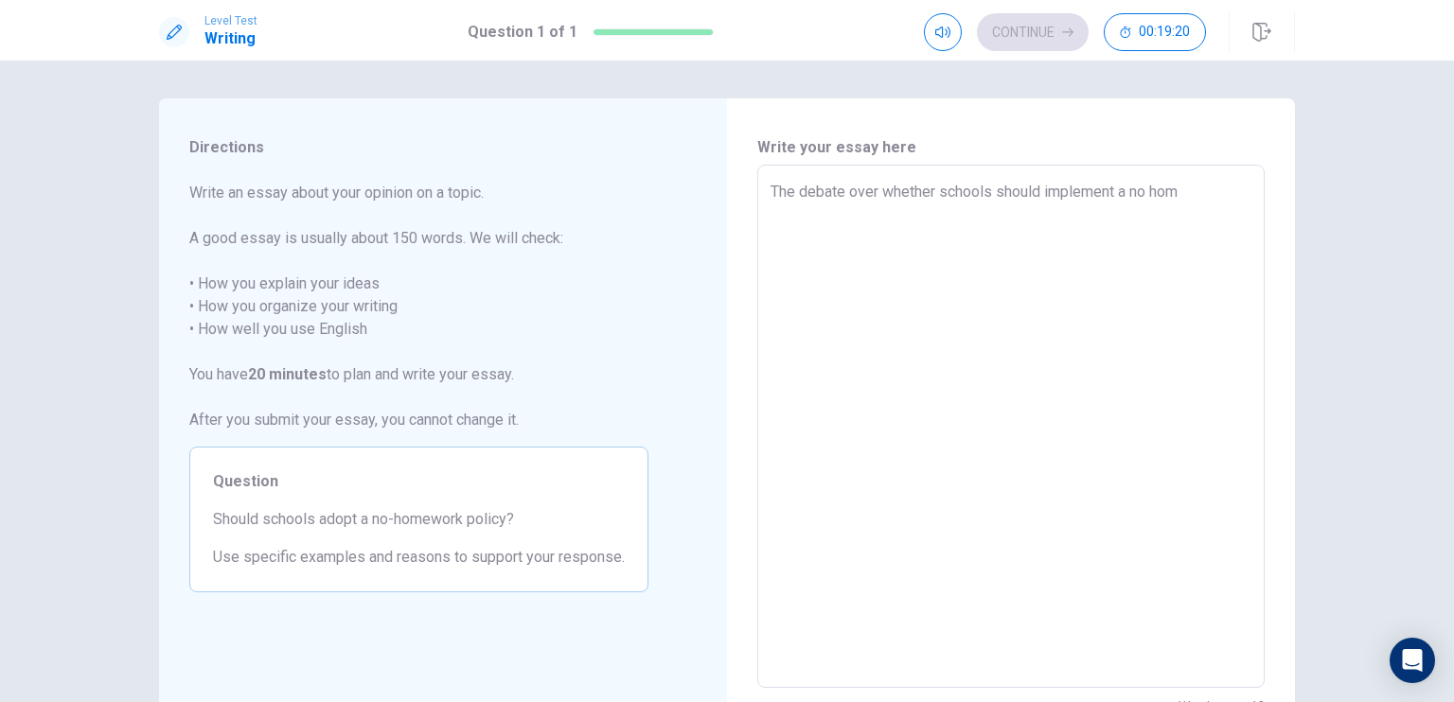
type textarea "The debate over whether schools should implement a no home"
type textarea "x"
type textarea "The debate over whether schools should implement a no homew"
type textarea "x"
type textarea "The debate over whether schools should implement a no homewo"
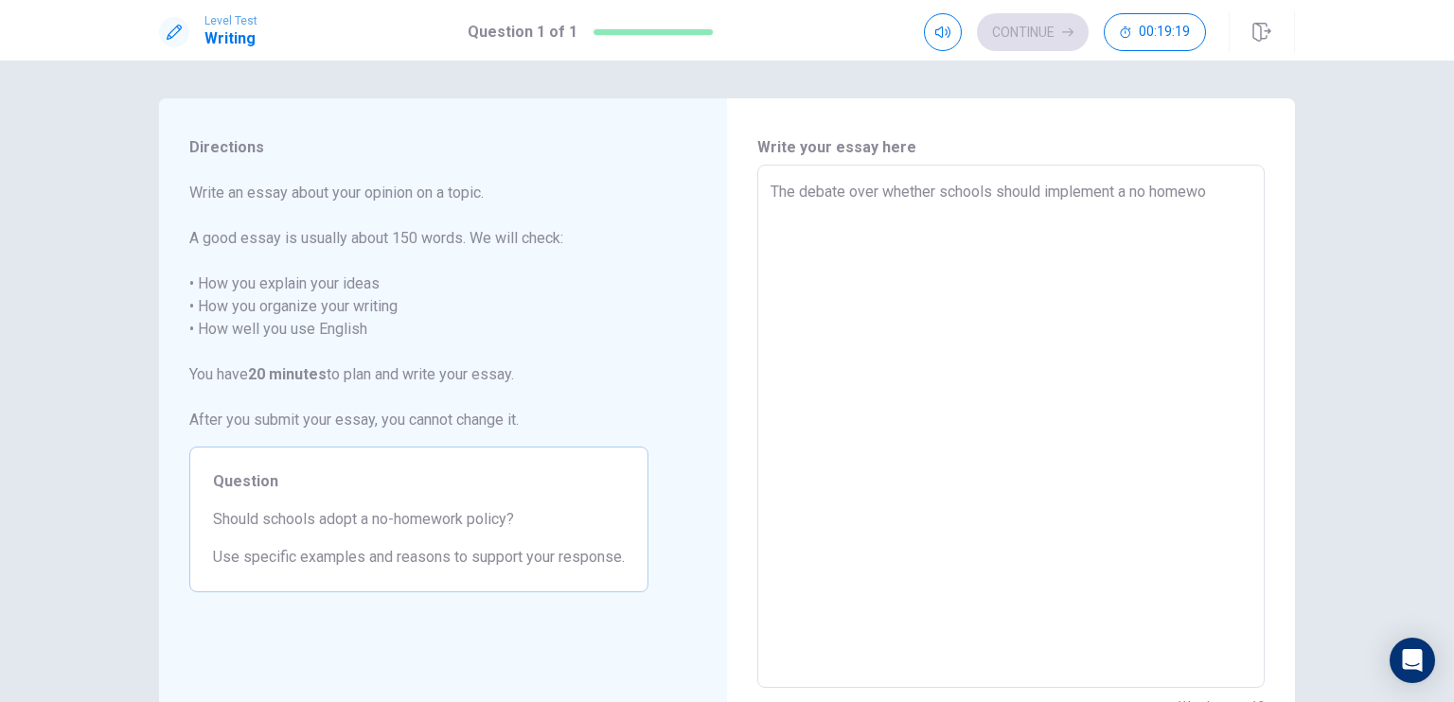
type textarea "x"
type textarea "The debate over whether schools should implement a no homewor"
type textarea "x"
type textarea "The debate over whether schools should implement a no homework"
type textarea "x"
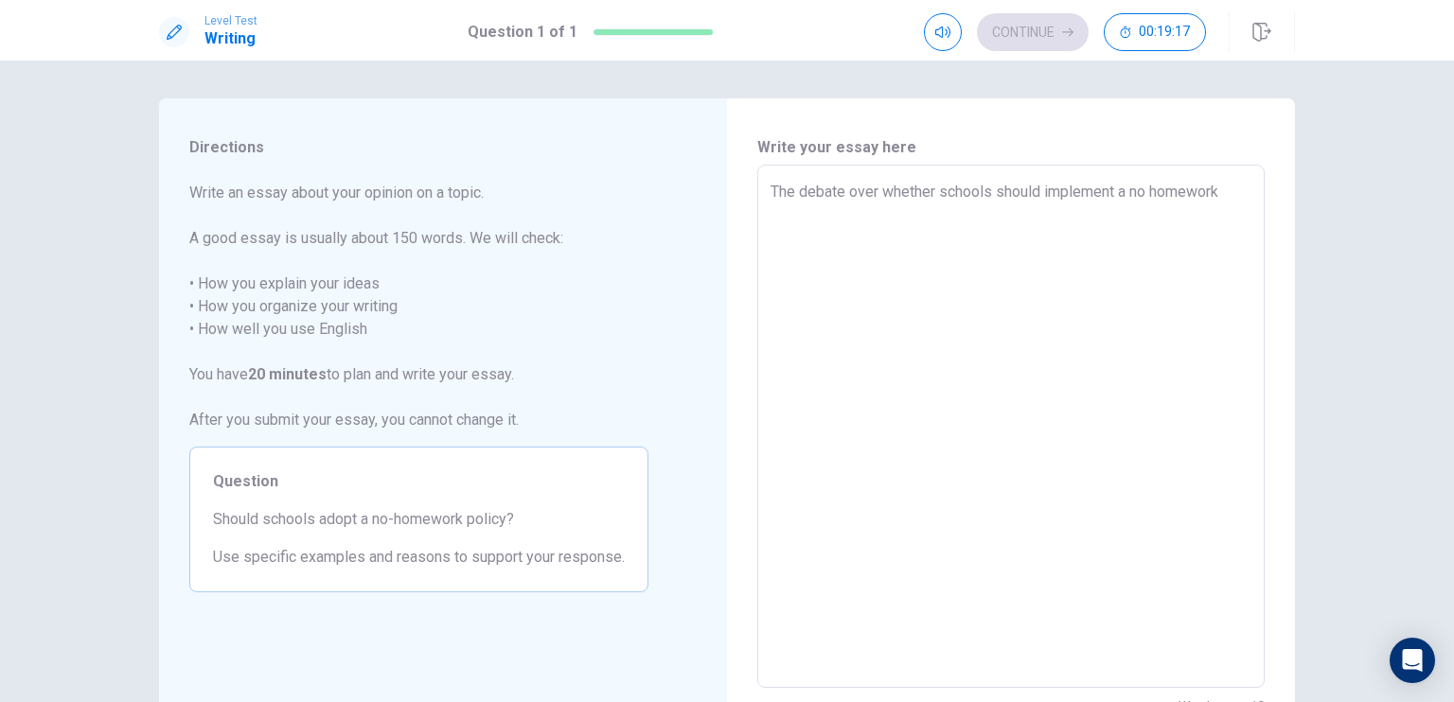
type textarea "The debate over whether schools should implement a no homework"
type textarea "x"
type textarea "The debate over whether schools should implement a no homework p"
type textarea "x"
type textarea "The debate over whether schools should implement a no homework po"
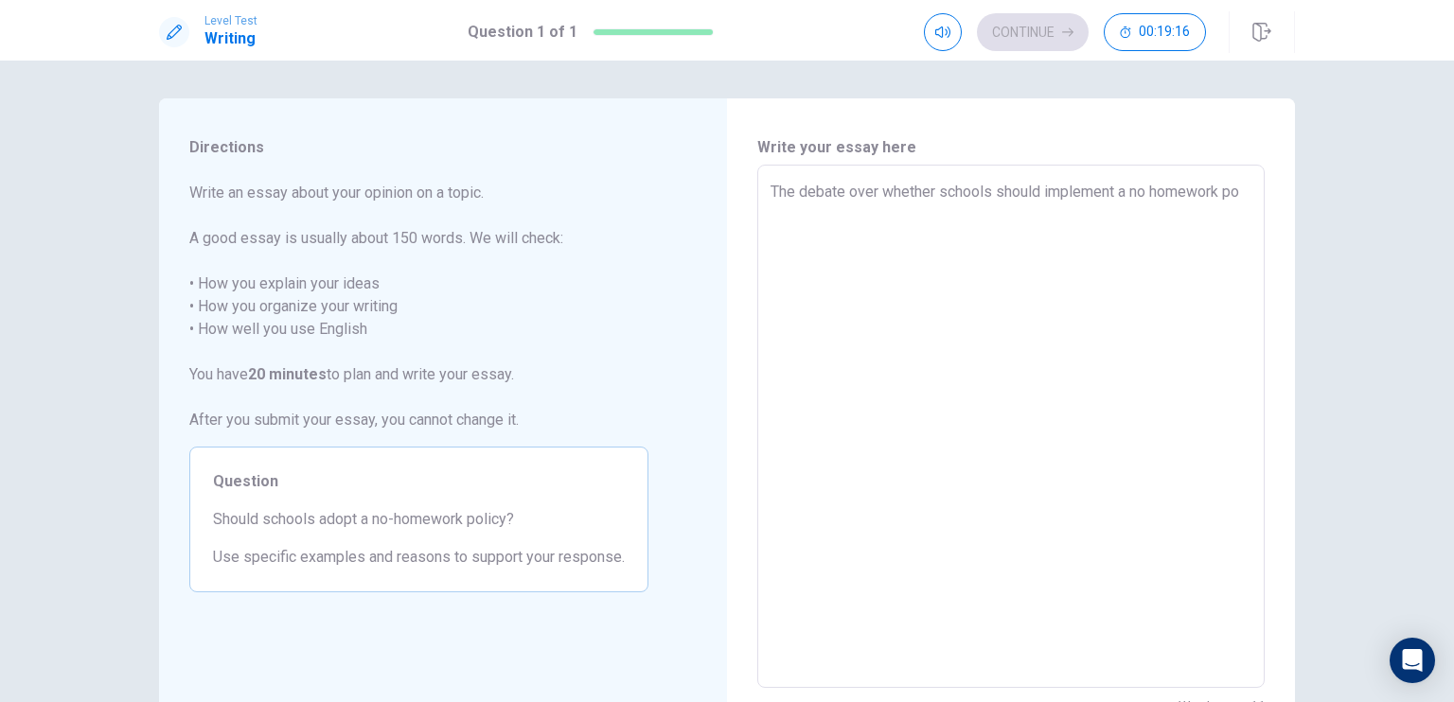
type textarea "x"
type textarea "The debate over whether schools should implement a no homework pol"
type textarea "x"
type textarea "The debate over whether schools should implement a no homework poli"
type textarea "x"
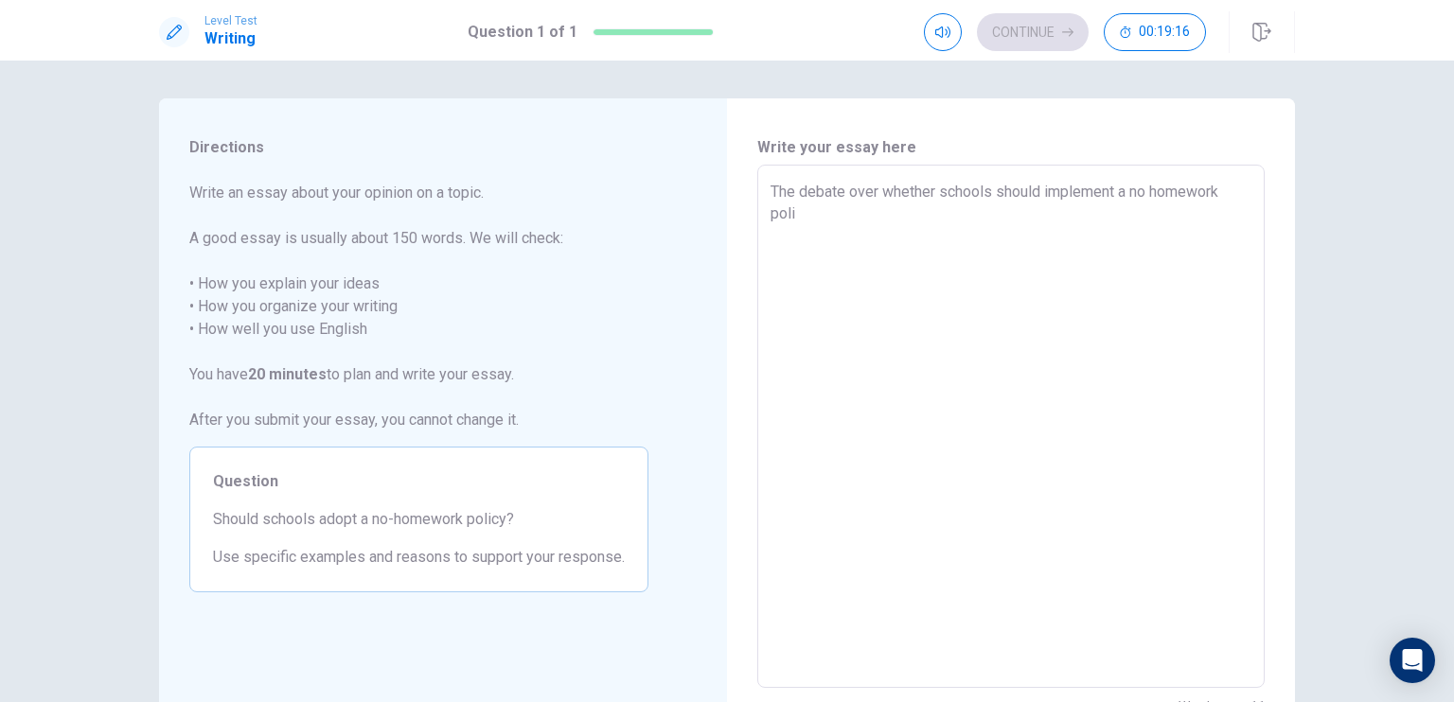
type textarea "The debate over whether schools should implement a no homework polic"
type textarea "x"
type textarea "The debate over whether schools should implement a no homework policy"
type textarea "x"
type textarea "The debate over whether schools should implement a no homework policy"
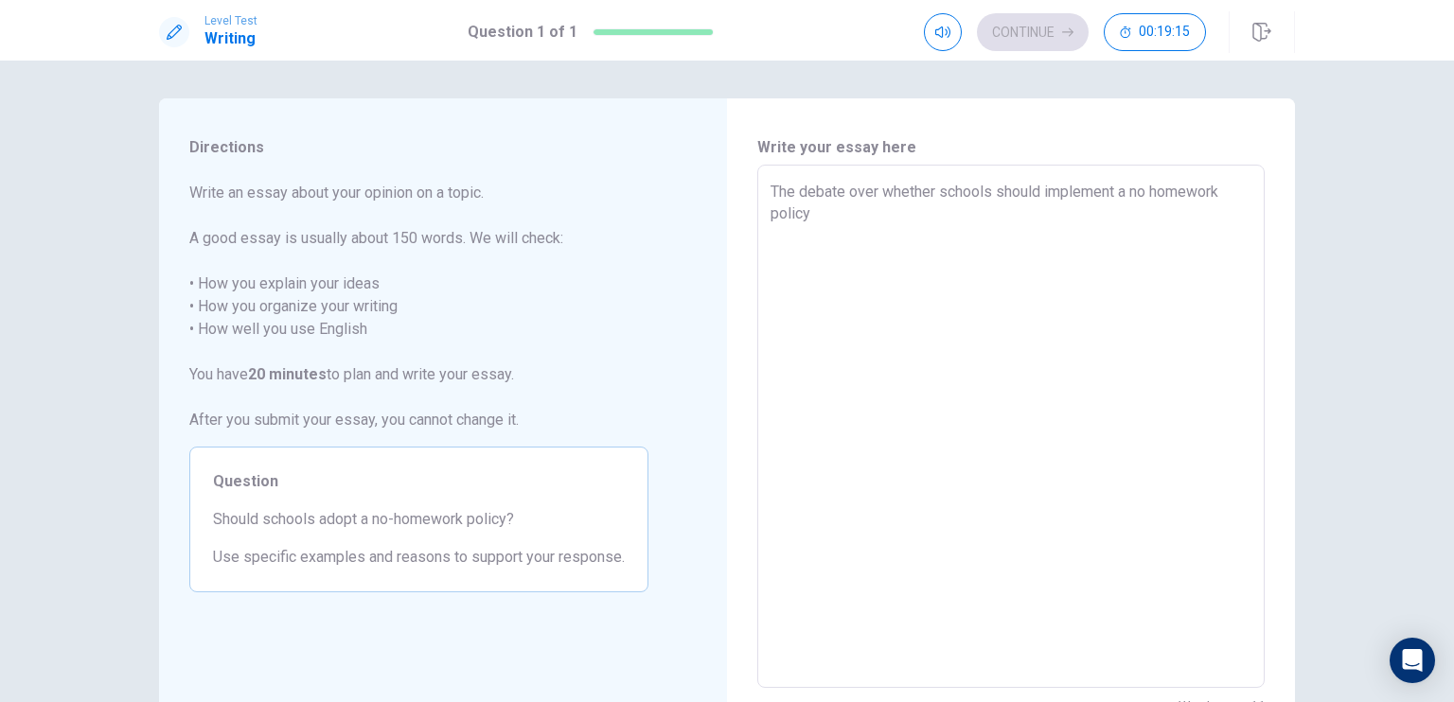
type textarea "x"
type textarea "The debate over whether schools should implement a no homework policy h"
type textarea "x"
type textarea "The debate over whether schools should implement a no homework policy ha"
type textarea "x"
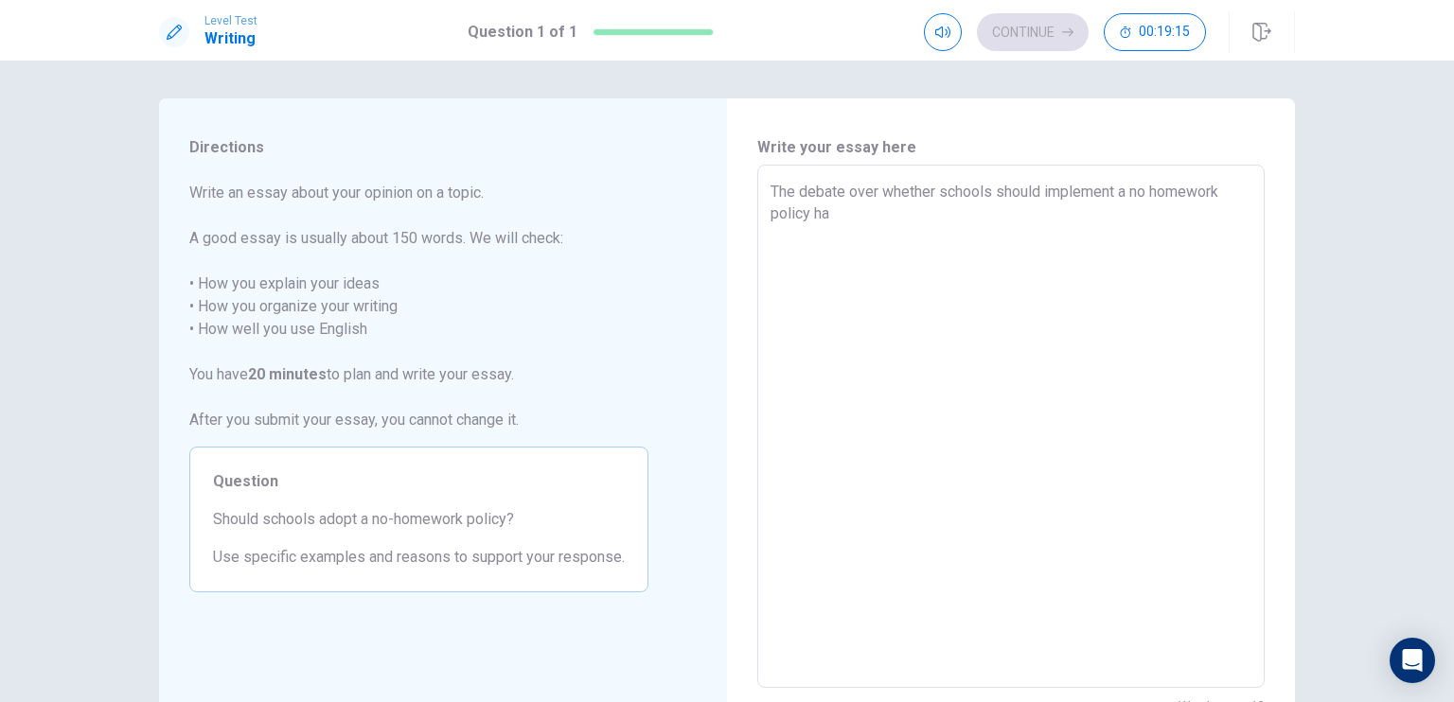
type textarea "The debate over whether schools should implement a no homework policy has"
type textarea "x"
type textarea "The debate over whether schools should implement a no homework policy has"
type textarea "x"
type textarea "The debate over whether schools should implement a no homework policy has s"
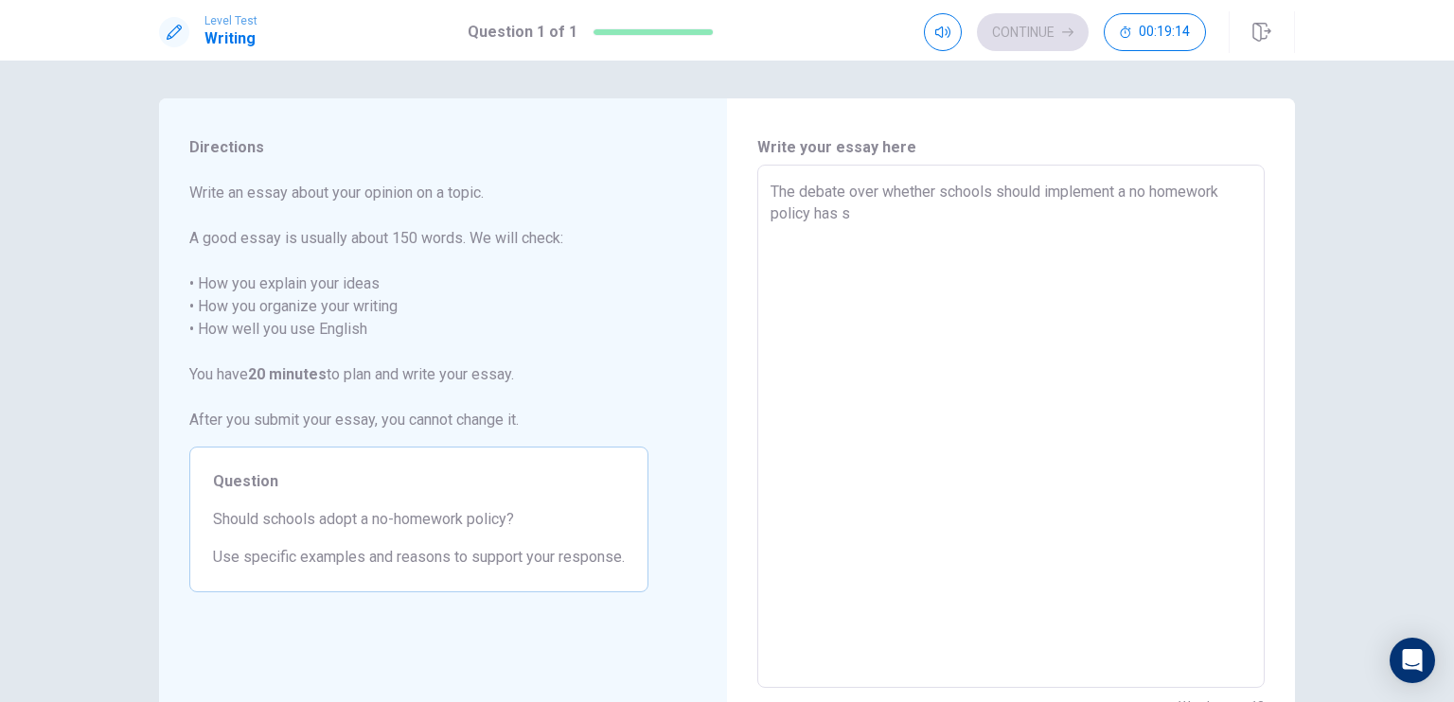
type textarea "x"
type textarea "The debate over whether schools should implement a no homework policy has sp"
type textarea "x"
type textarea "The debate over whether schools should implement a no homework policy has spa"
type textarea "x"
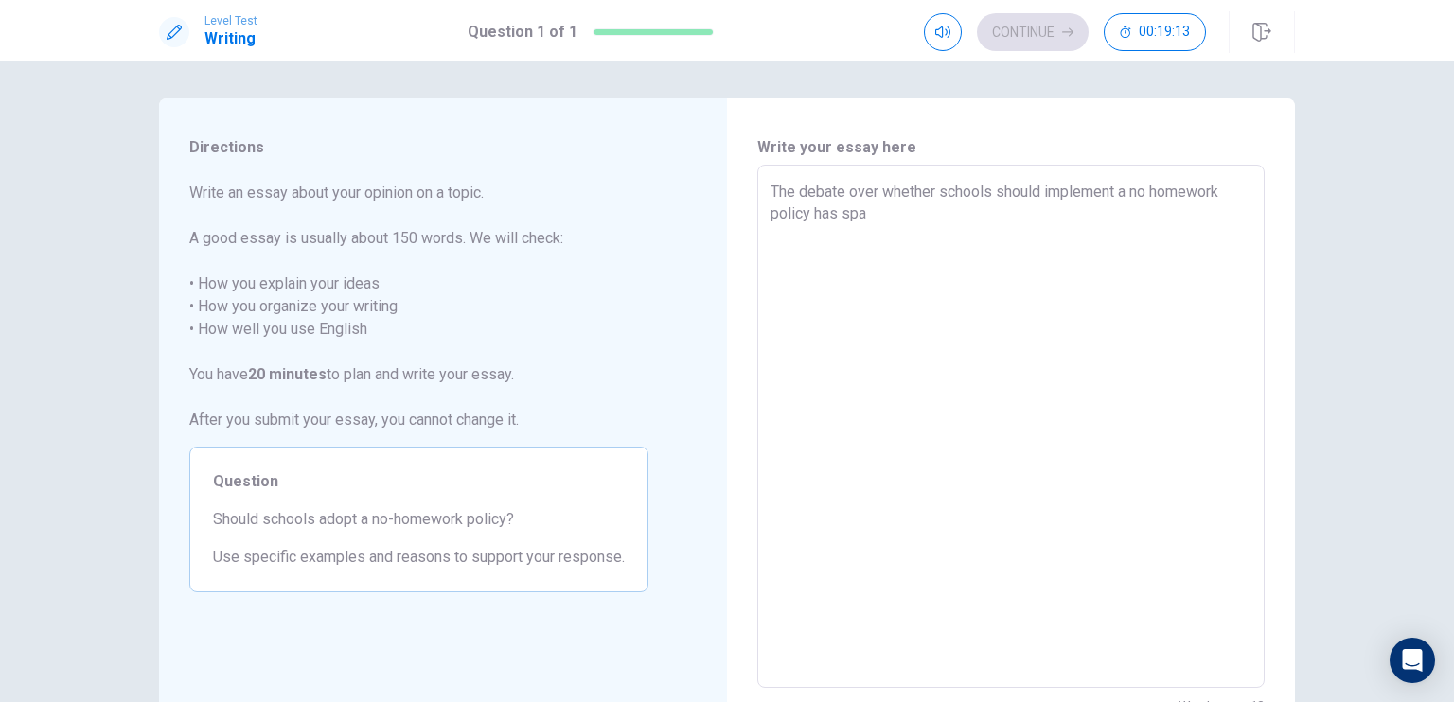
type textarea "The debate over whether schools should implement a no homework policy has spar"
type textarea "x"
type textarea "The debate over whether schools should implement a no homework policy has spark"
type textarea "x"
type textarea "The debate over whether schools should implement a no homework policy has sparke"
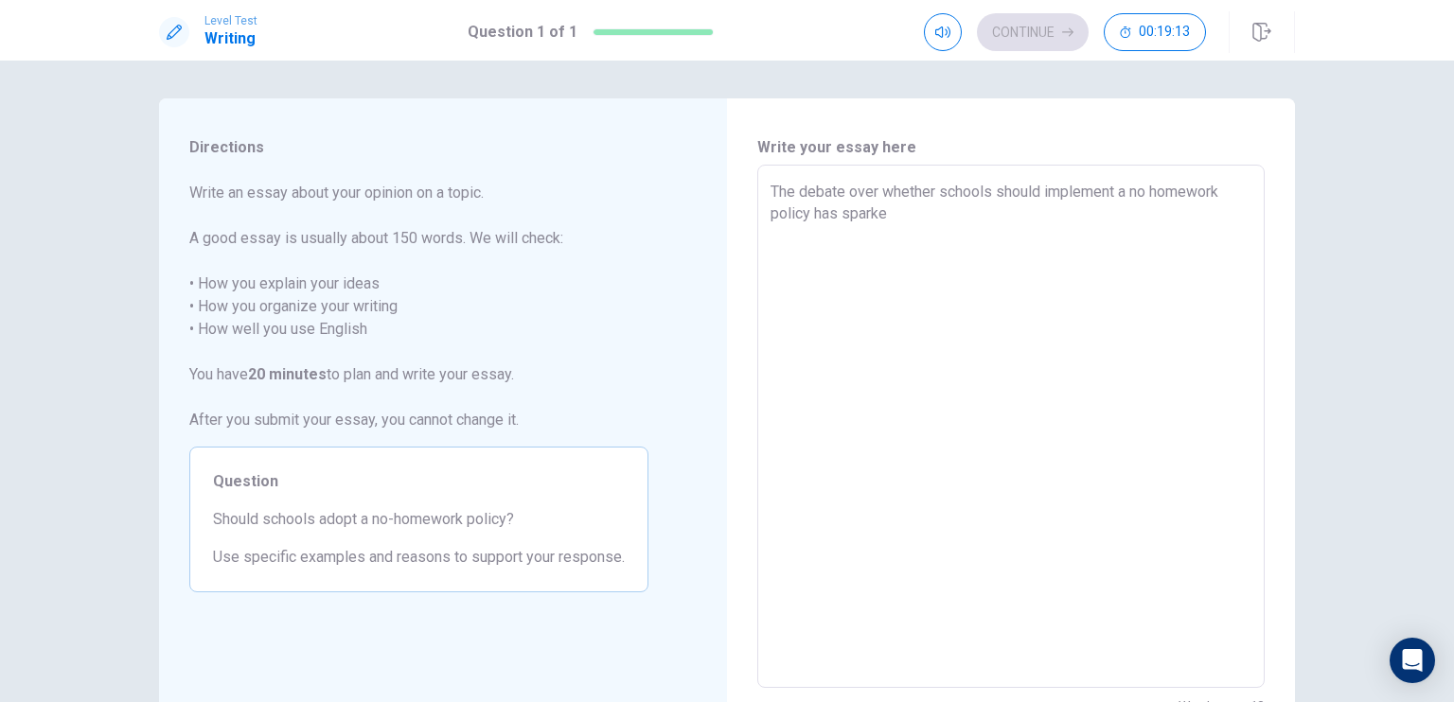
type textarea "x"
type textarea "The debate over whether schools should implement a no homework policy has spark…"
type textarea "x"
type textarea "The debate over whether schools should implement a no homework policy has spark…"
type textarea "x"
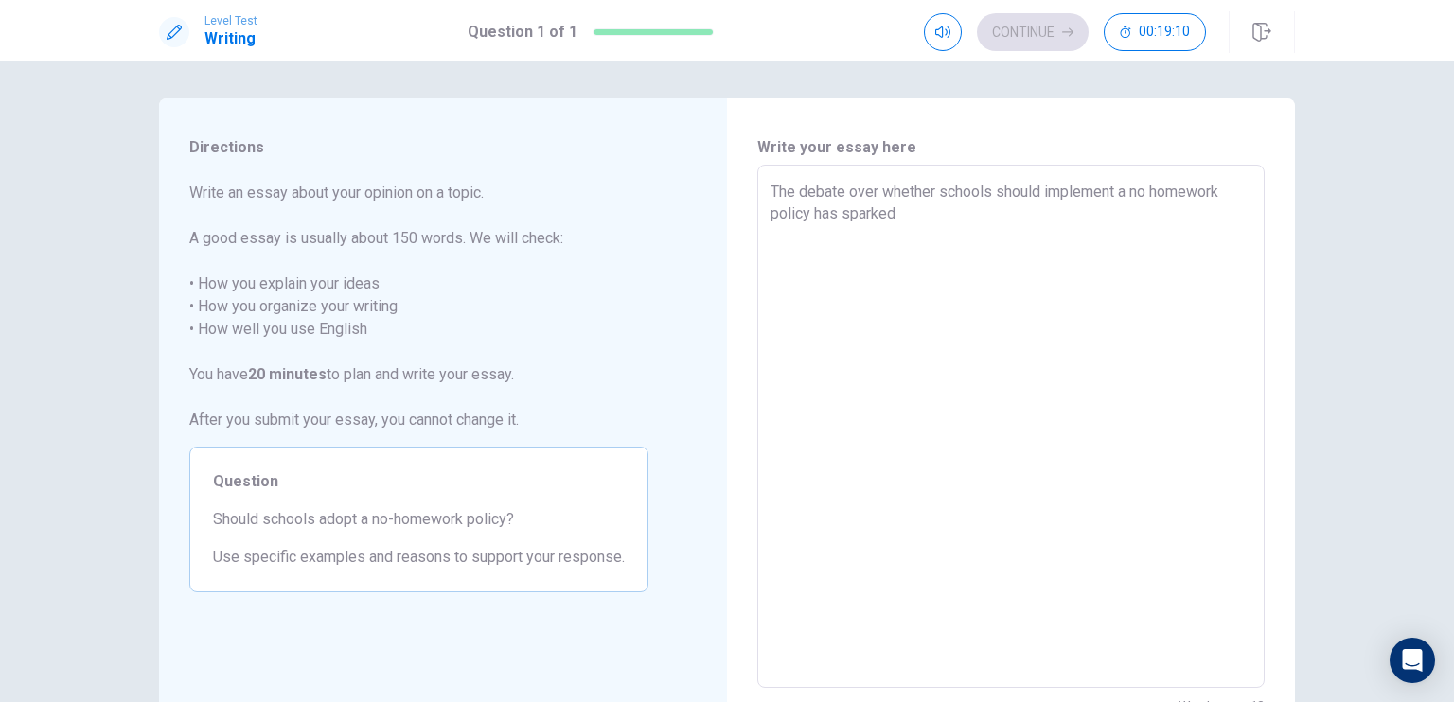
type textarea "The debate over whether schools should implement a no homework policy has spark…"
type textarea "x"
type textarea "The debate over whether schools should implement a no homework policy has spark…"
type textarea "x"
type textarea "The debate over whether schools should implement a no homework policy has spark…"
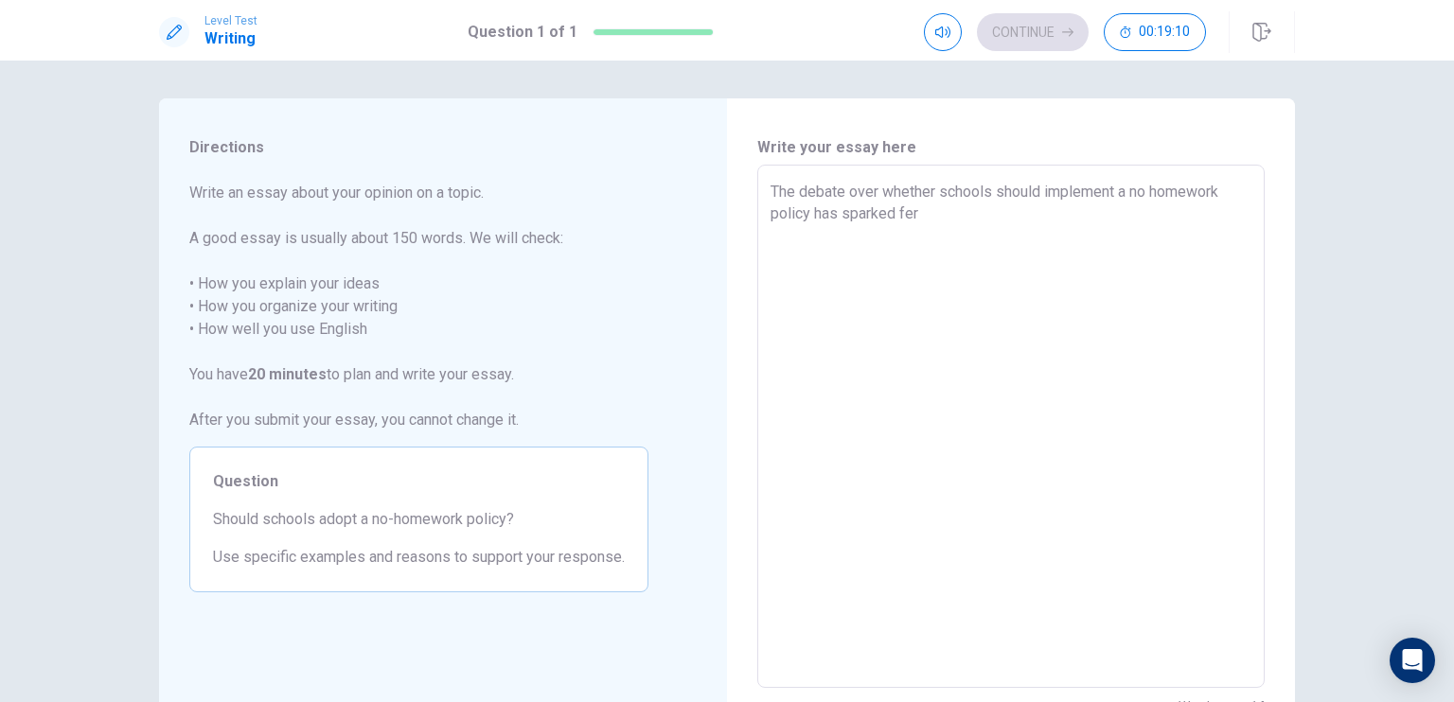
type textarea "x"
type textarea "The debate over whether schools should implement a no homework policy has spark…"
type textarea "x"
type textarea "The debate over whether schools should implement a no homework policy has spark…"
type textarea "x"
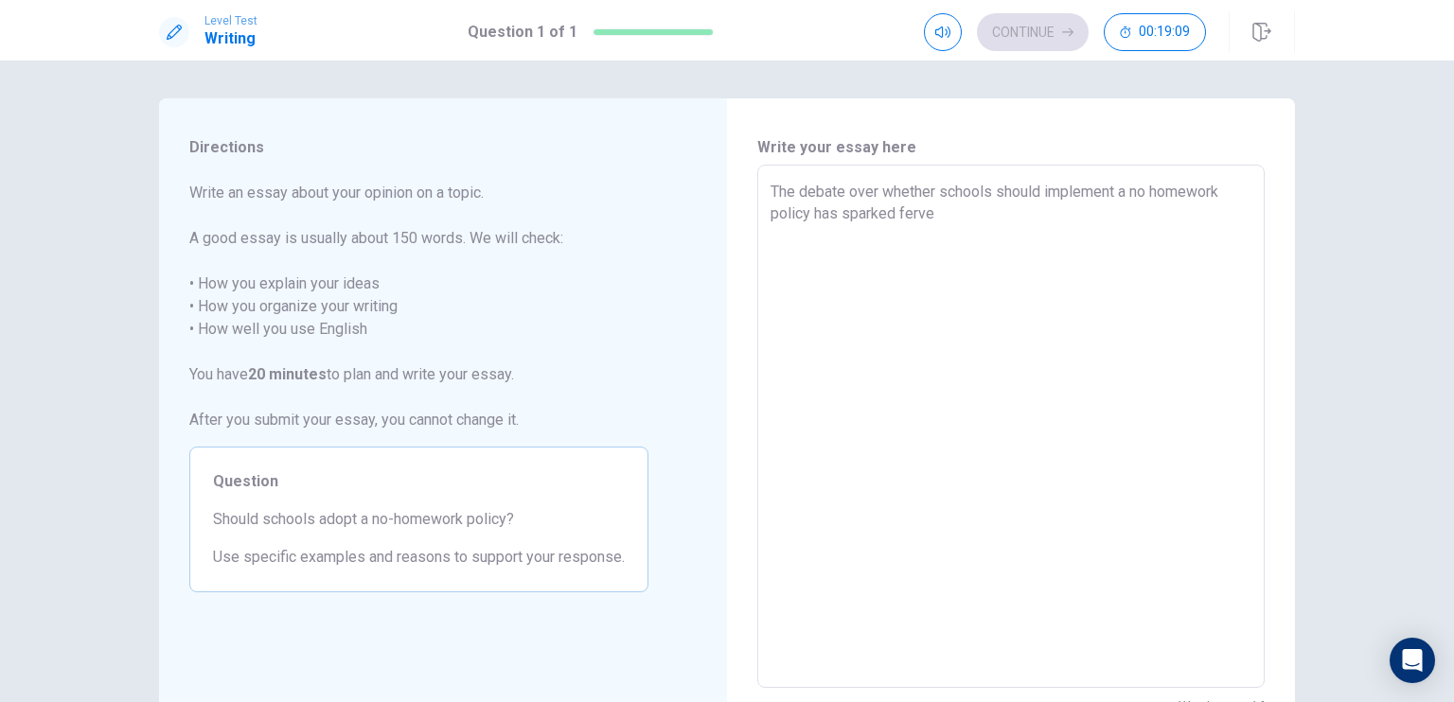
type textarea "The debate over whether schools should implement a no homework policy has spark…"
type textarea "x"
type textarea "The debate over whether schools should implement a no homework policy has spark…"
type textarea "x"
type textarea "The debate over whether schools should implement a no homework policy has spark…"
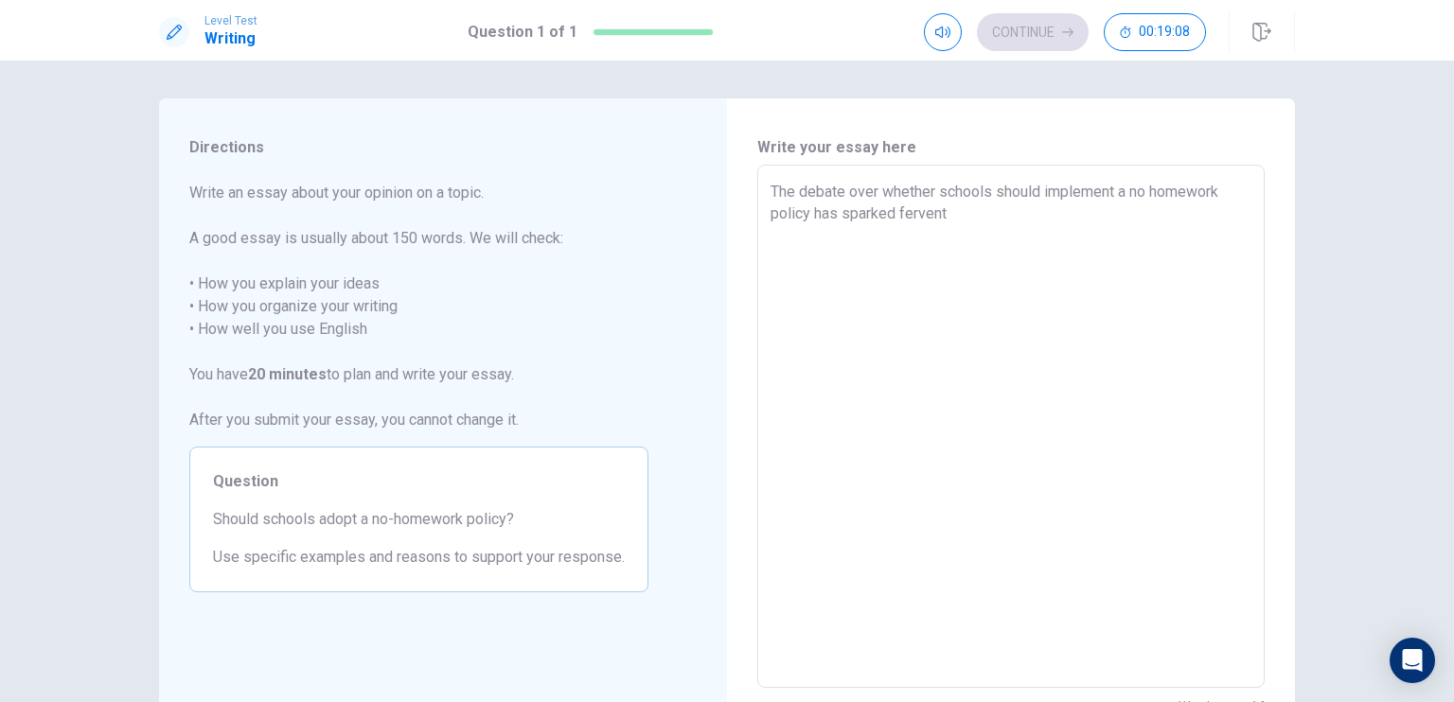
type textarea "x"
type textarea "The debate over whether schools should implement a no homework policy has spark…"
type textarea "x"
type textarea "The debate over whether schools should implement a no homework policy has spark…"
type textarea "x"
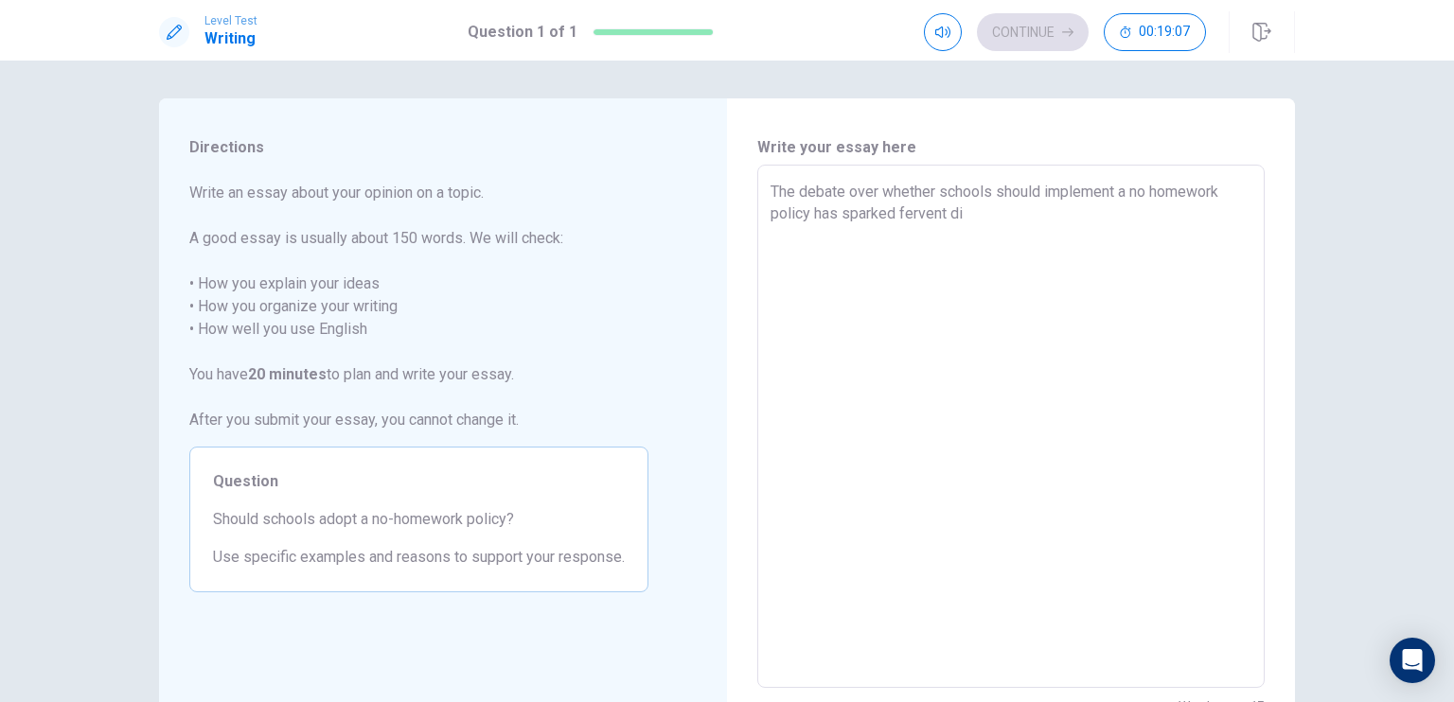
type textarea "The debate over whether schools should implement a no homework policy has spark…"
type textarea "x"
type textarea "The debate over whether schools should implement a no homework policy has spark…"
type textarea "x"
type textarea "The debate over whether schools should implement a no homework policy has spark…"
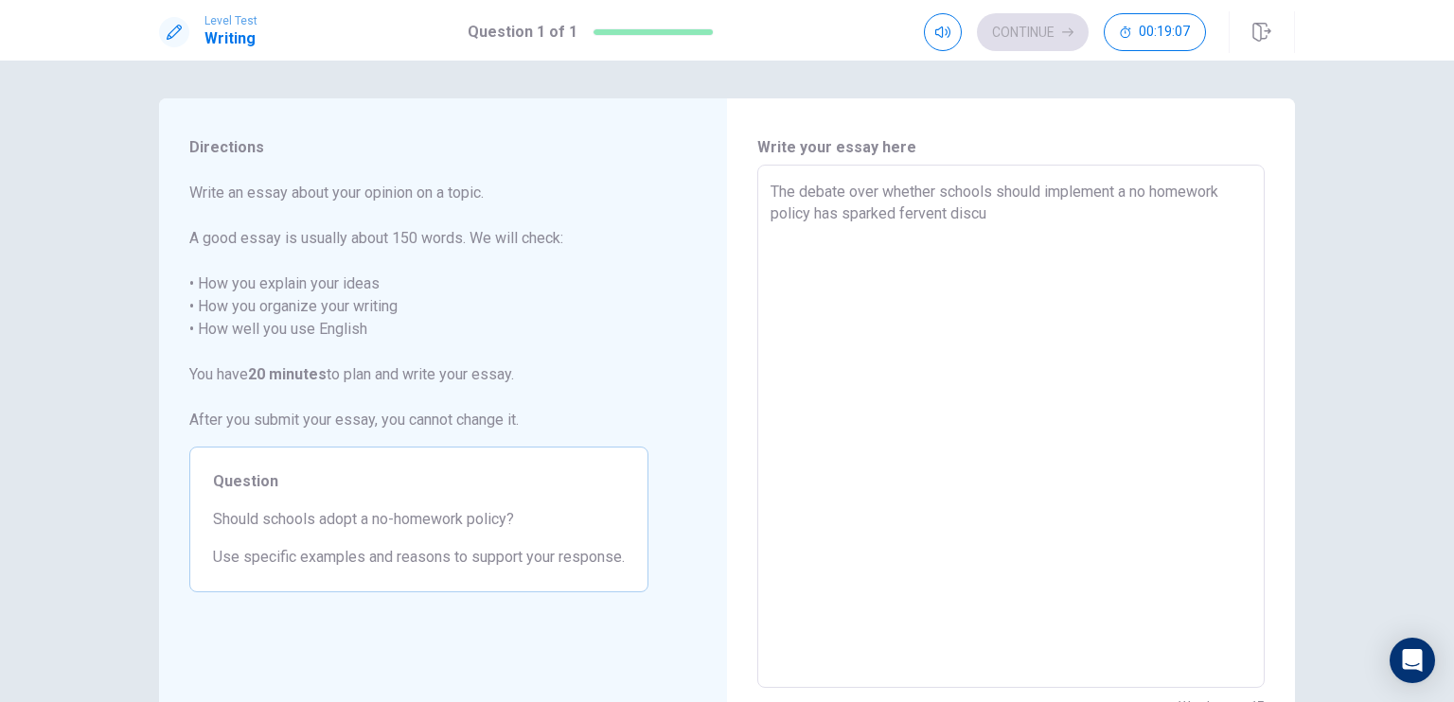
type textarea "x"
type textarea "The debate over whether schools should implement a no homework policy has spark…"
type textarea "x"
type textarea "The debate over whether schools should implement a no homework policy has spark…"
type textarea "x"
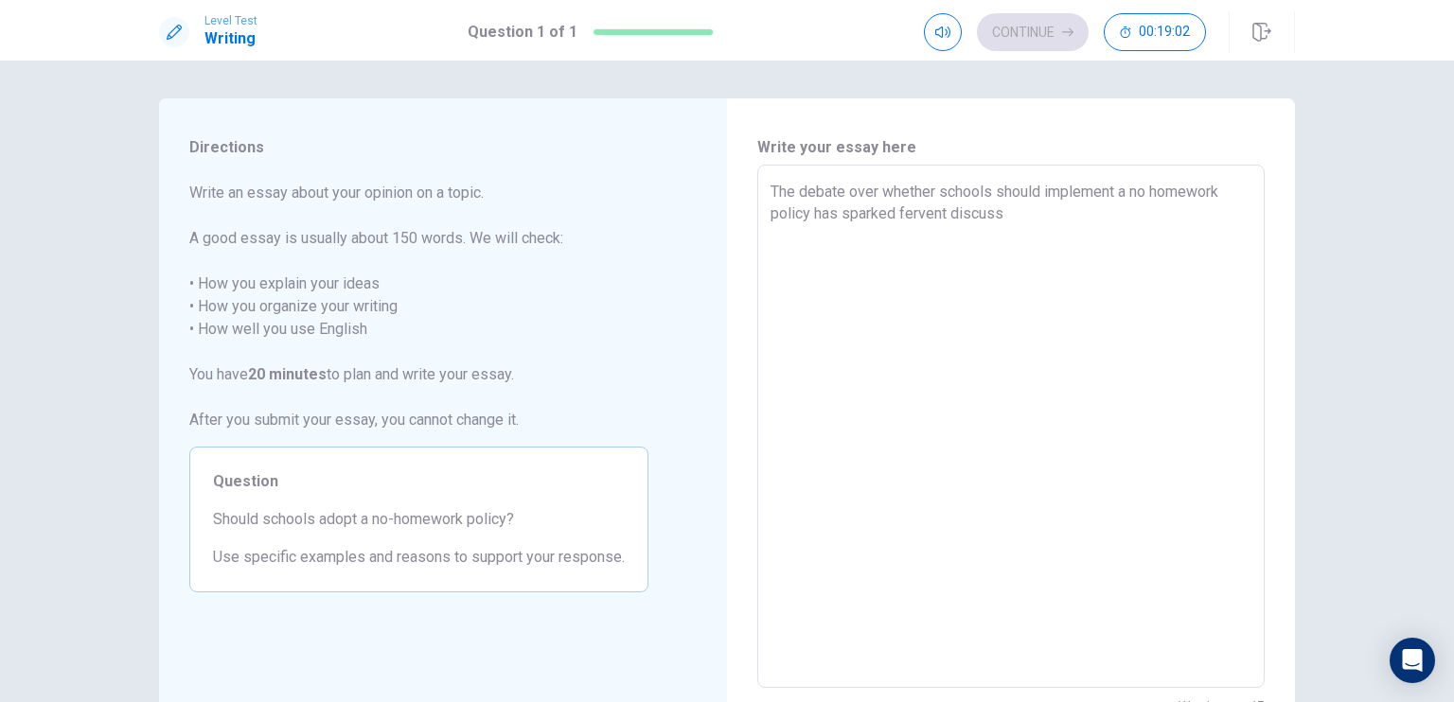
type textarea "The debate over whether schools should implement a no homework policy has spark…"
type textarea "x"
type textarea "The debate over whether schools should implement a no homework policy has spark…"
type textarea "x"
type textarea "The debate over whether schools should implement a no homework policy has spark…"
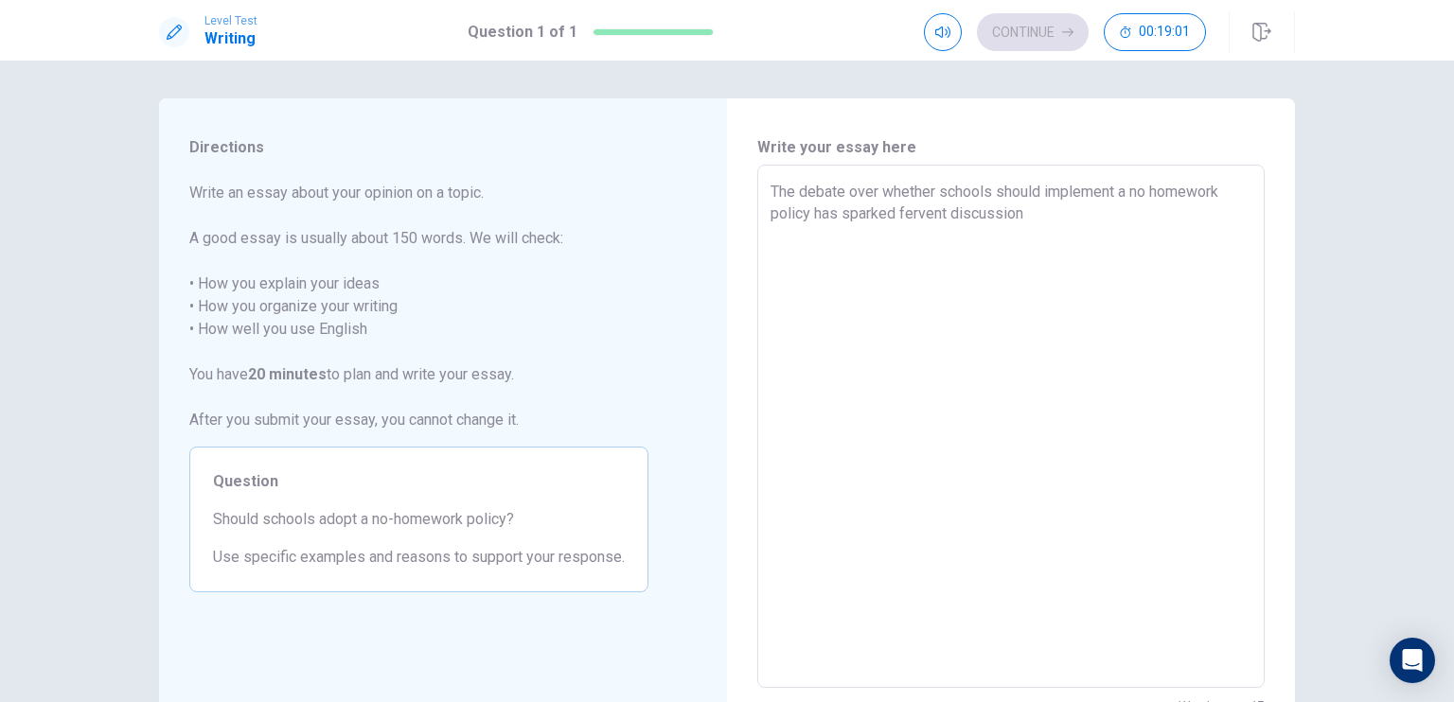
type textarea "x"
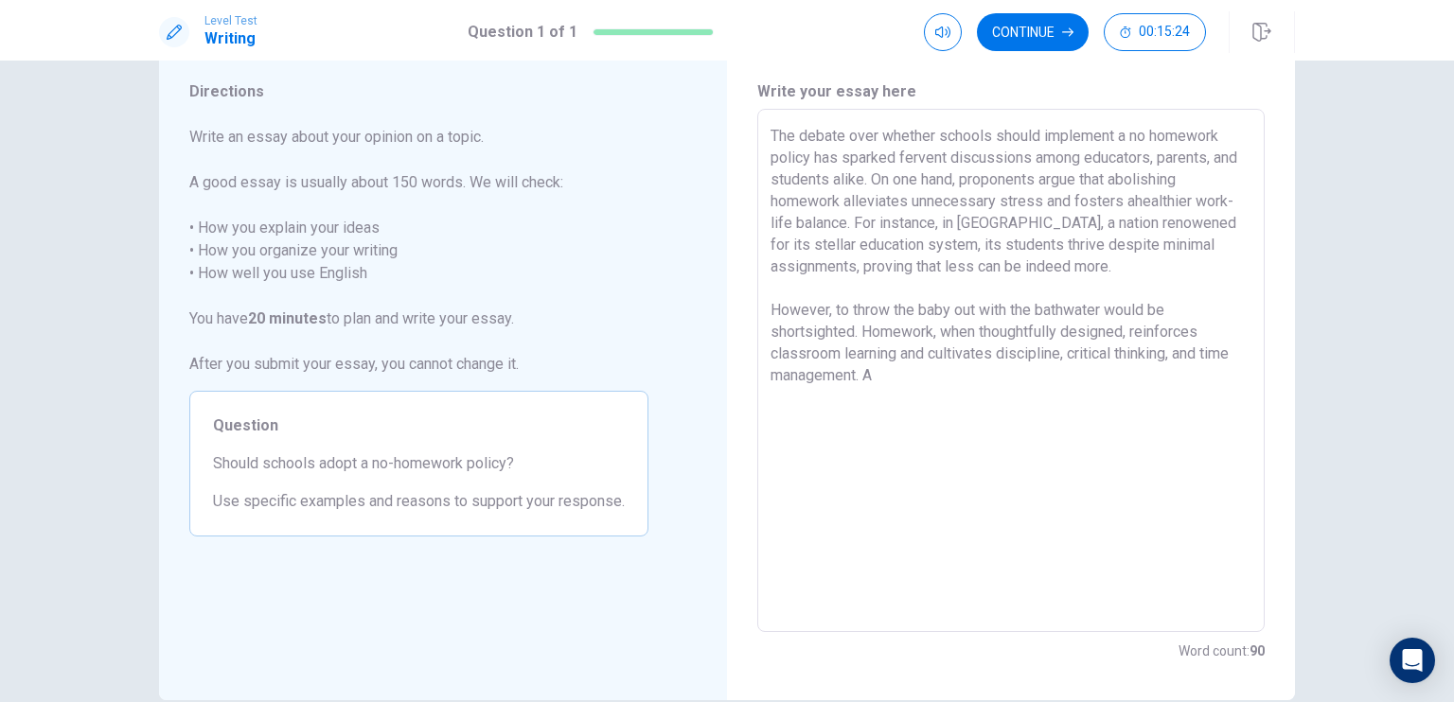
scroll to position [53, 0]
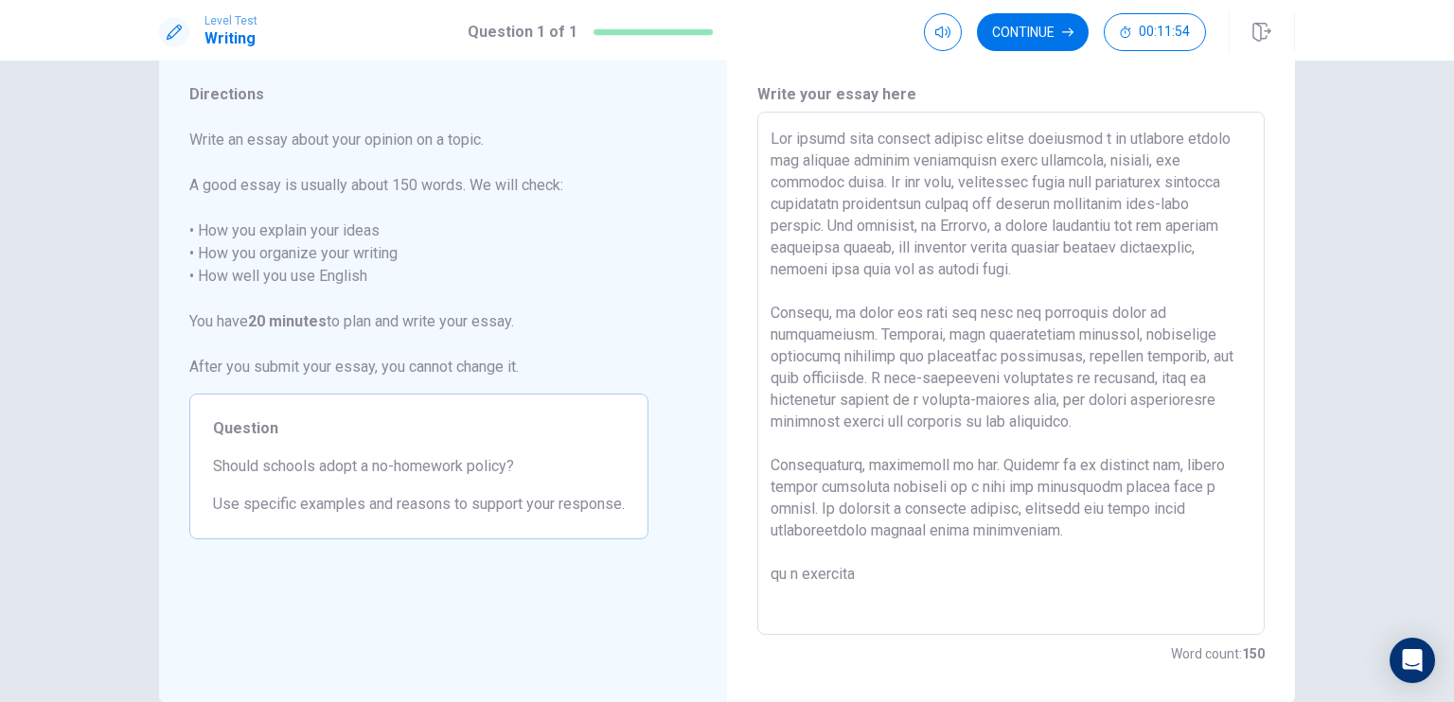
click at [771, 573] on textarea at bounding box center [1011, 374] width 481 height 492
click at [863, 569] on textarea at bounding box center [1011, 374] width 481 height 492
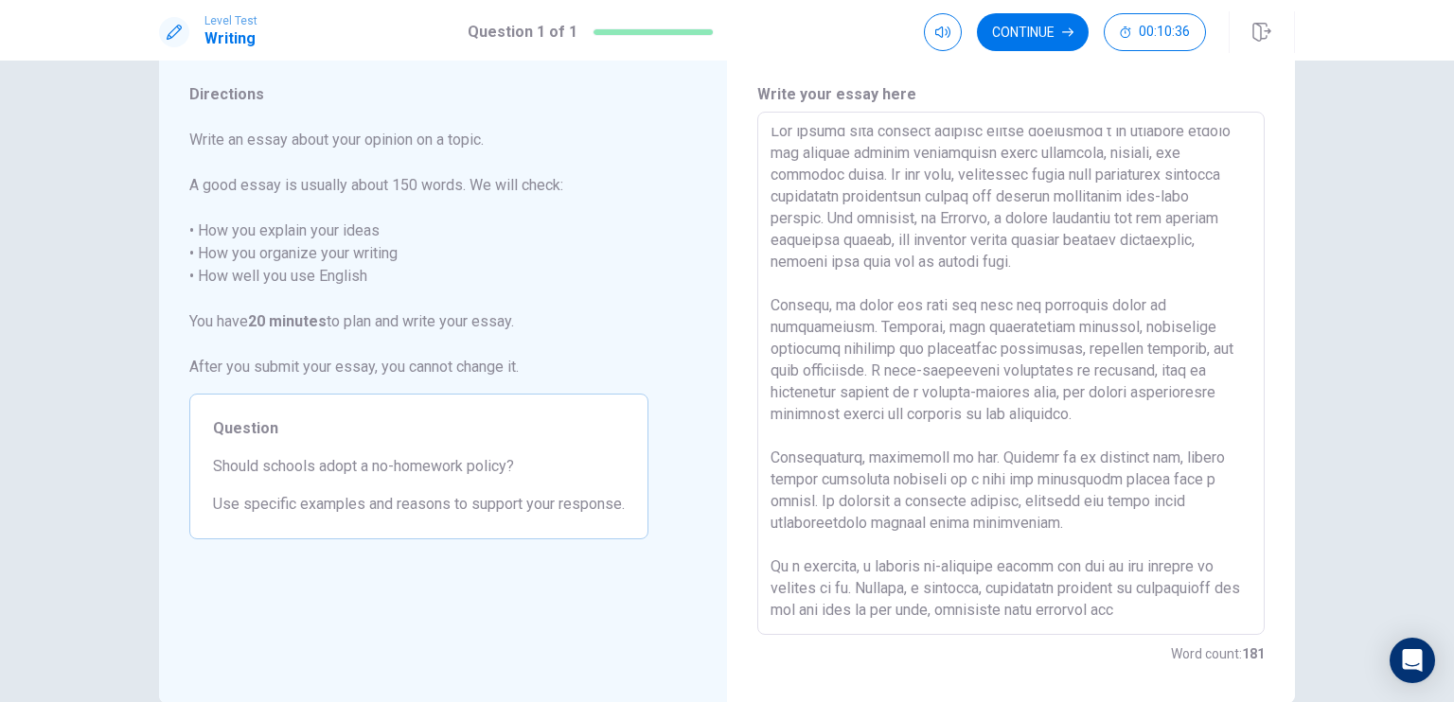
scroll to position [28, 0]
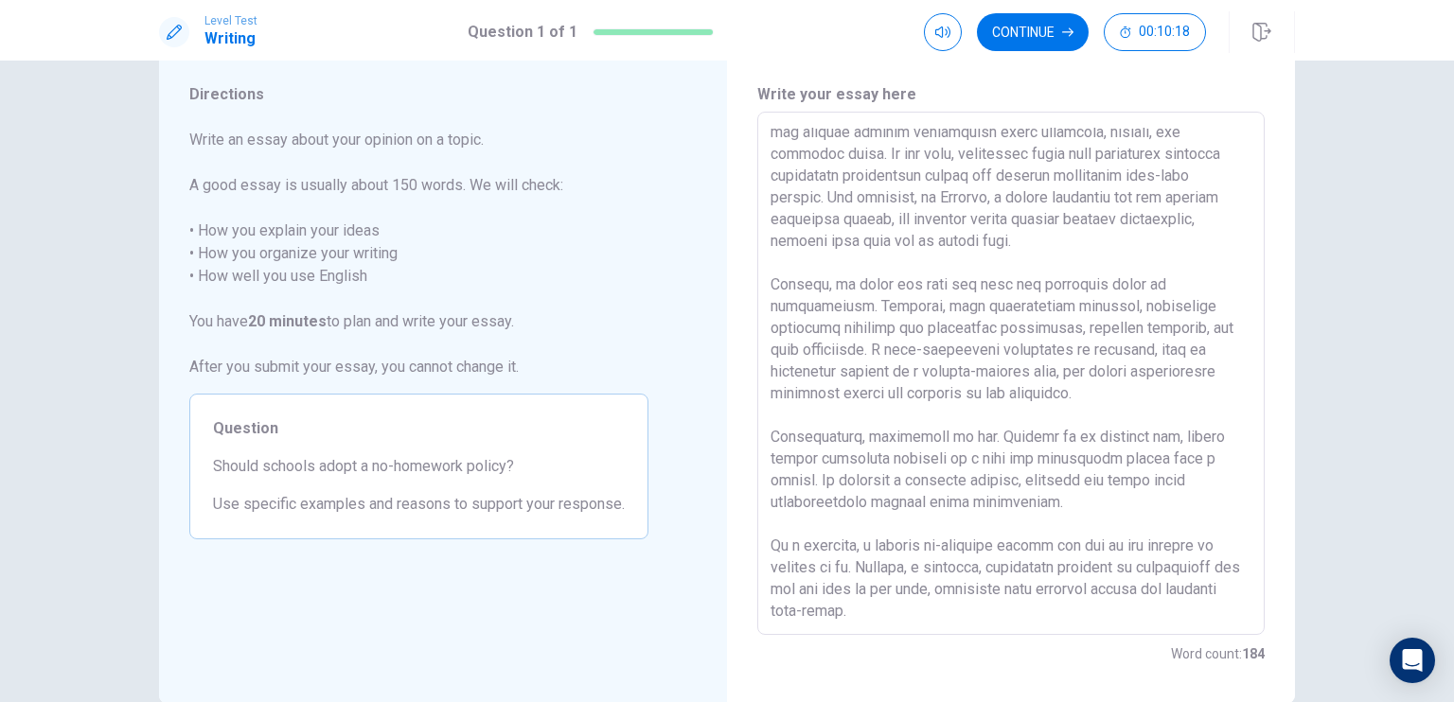
click at [1104, 591] on textarea at bounding box center [1011, 374] width 481 height 492
click at [1180, 587] on textarea at bounding box center [1011, 374] width 481 height 492
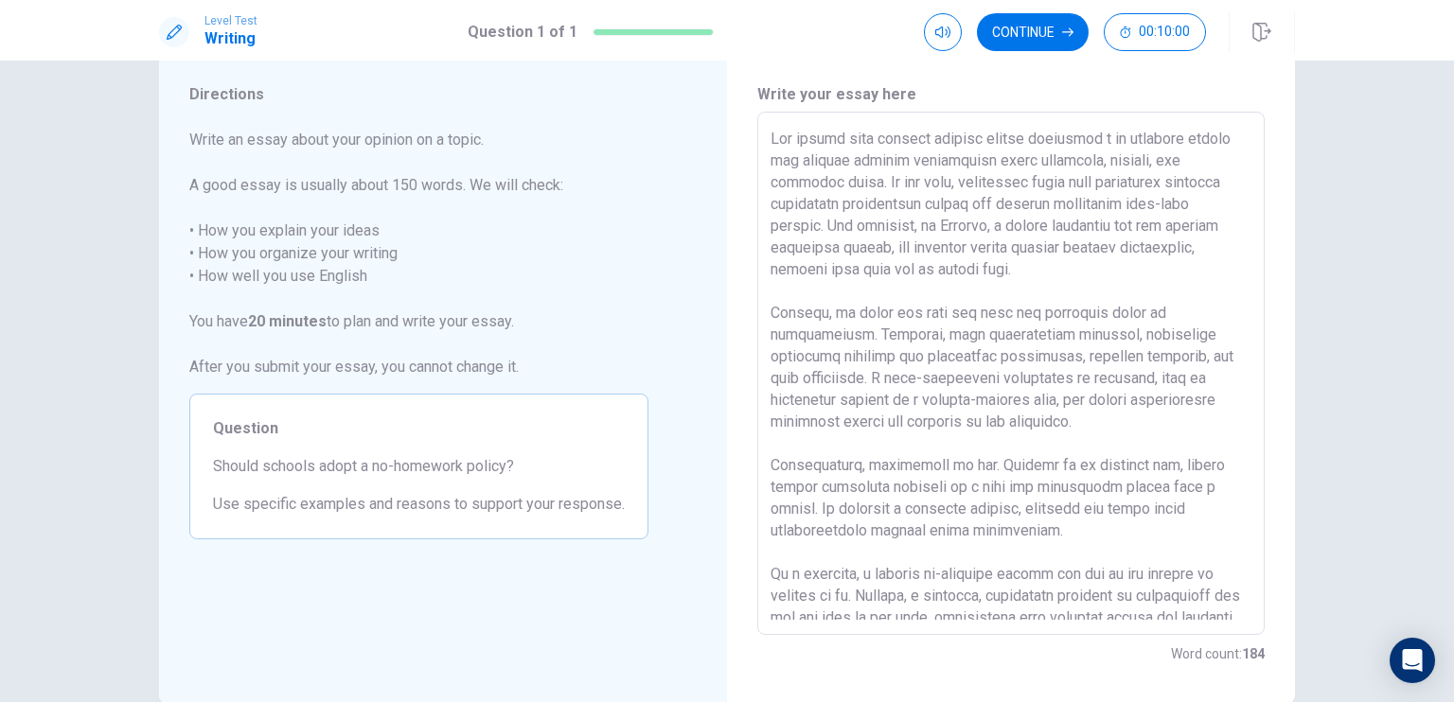
scroll to position [0, 0]
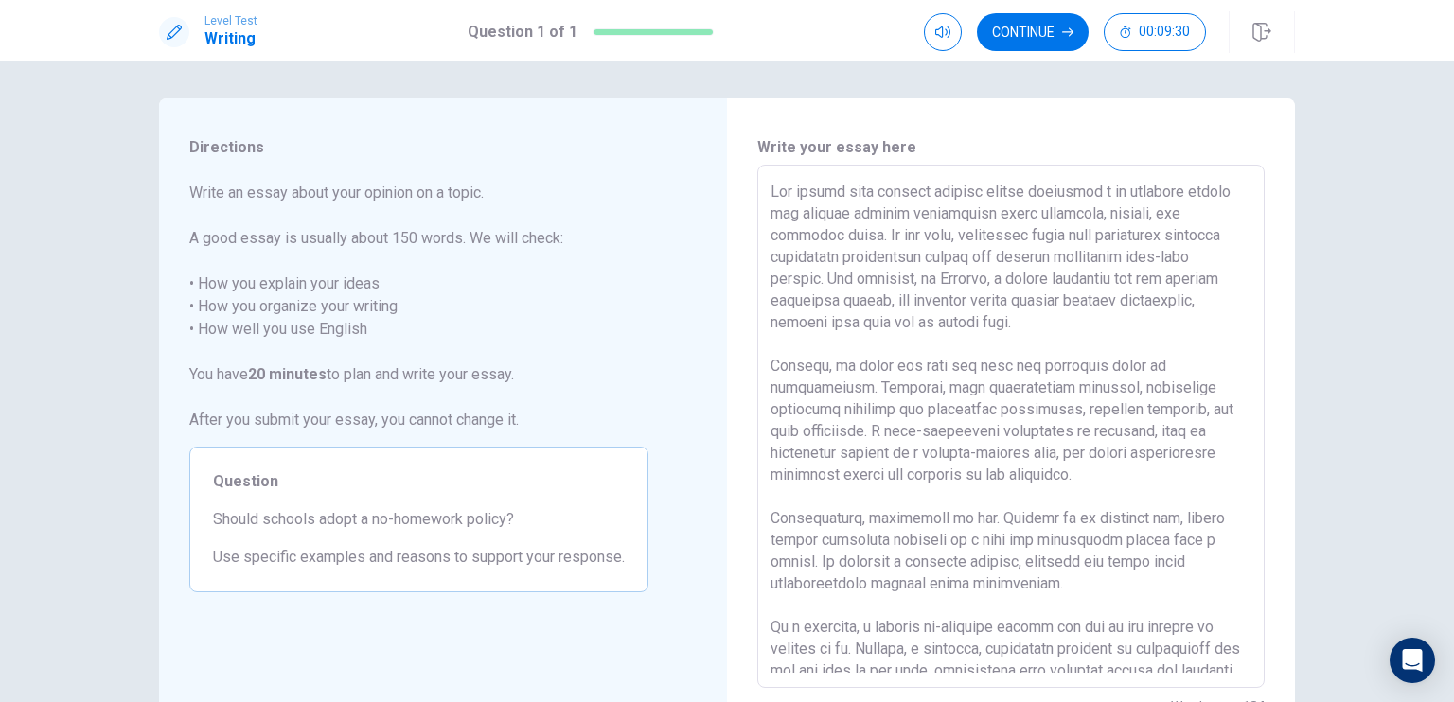
click at [846, 624] on textarea at bounding box center [1011, 427] width 481 height 492
click at [1155, 515] on textarea at bounding box center [1011, 427] width 481 height 492
click at [1075, 521] on textarea at bounding box center [1011, 427] width 481 height 492
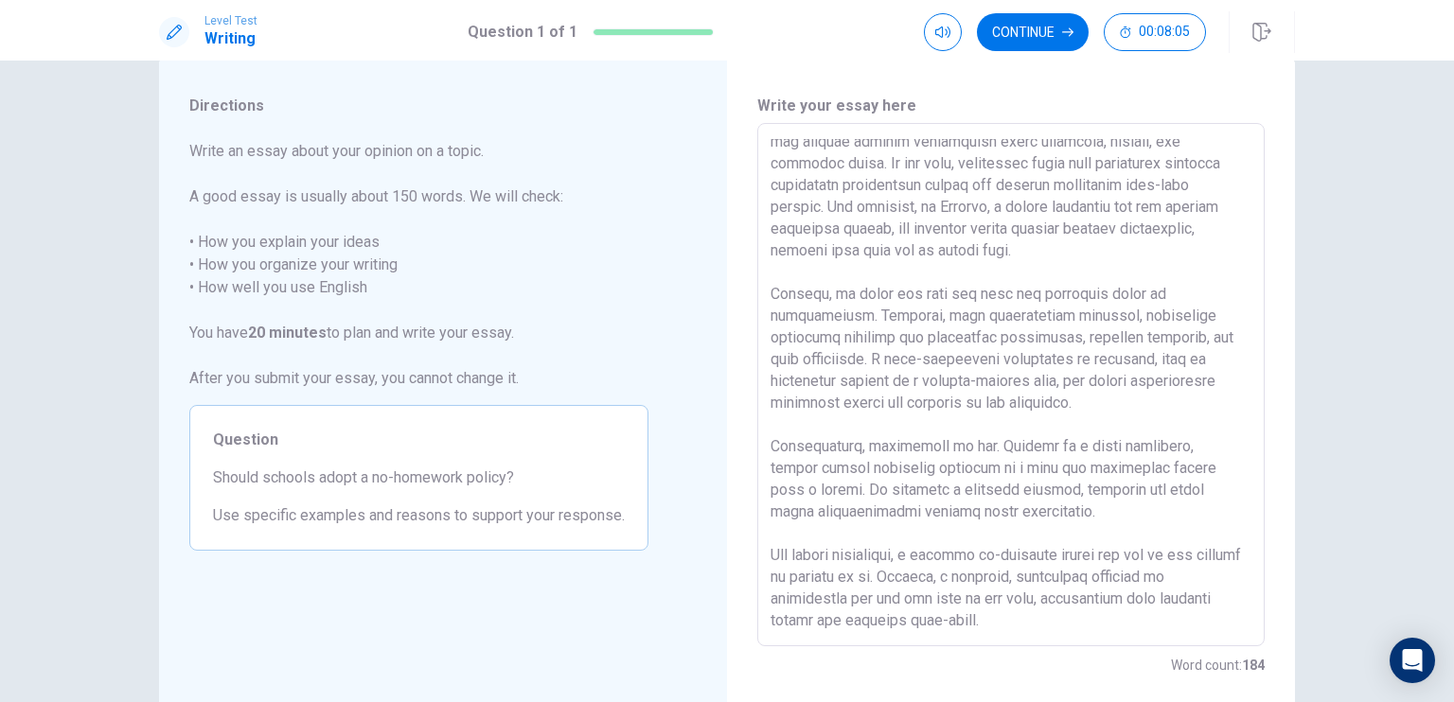
scroll to position [49, 0]
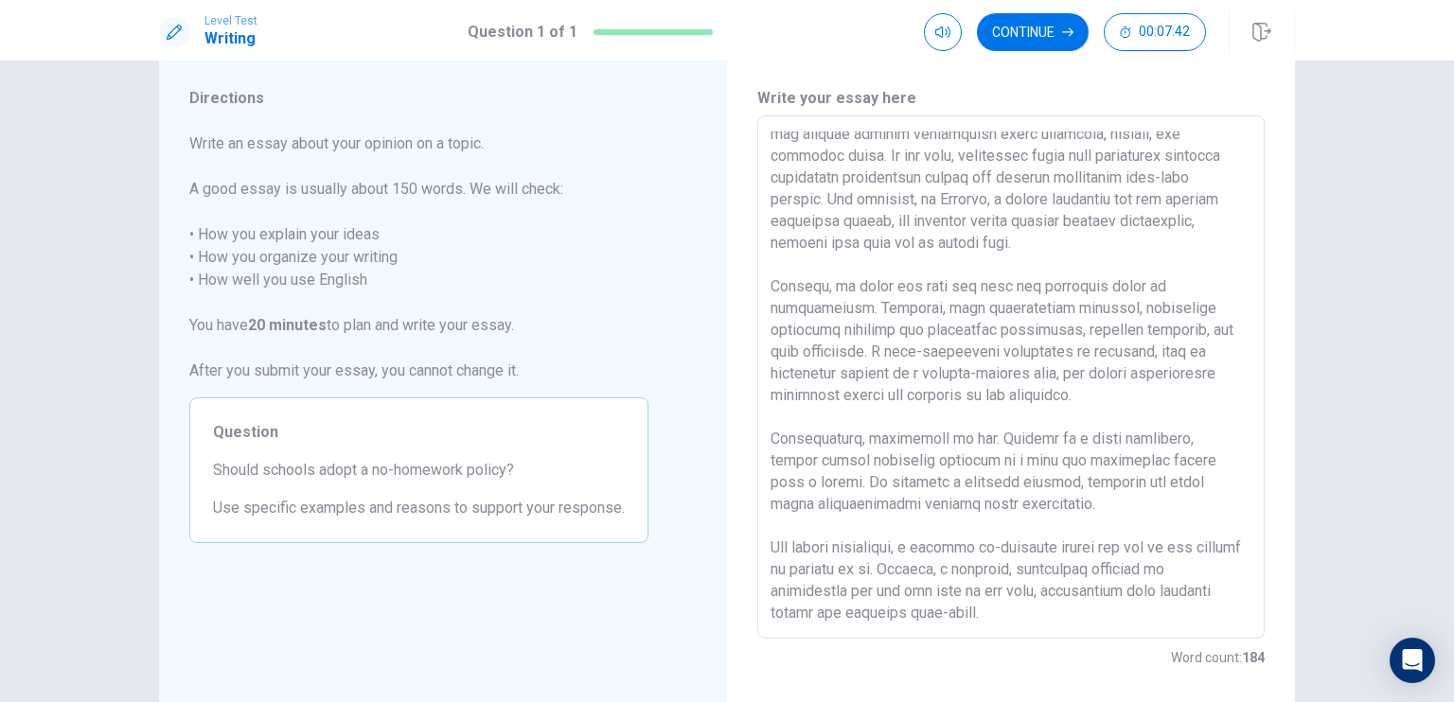
click at [1039, 181] on textarea at bounding box center [1011, 378] width 481 height 492
click at [772, 203] on textarea at bounding box center [1011, 378] width 481 height 492
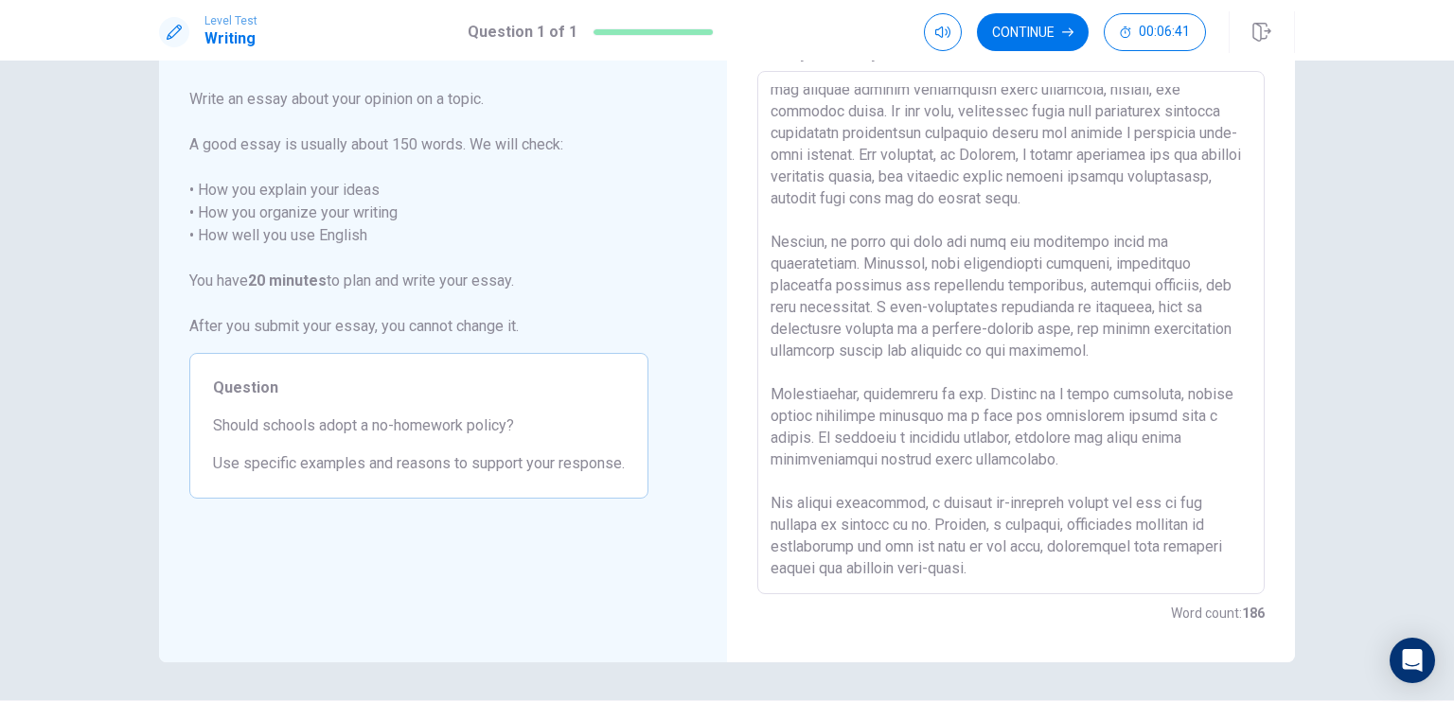
scroll to position [95, 0]
click at [880, 416] on textarea at bounding box center [1011, 332] width 481 height 492
click at [771, 500] on textarea at bounding box center [1011, 332] width 481 height 492
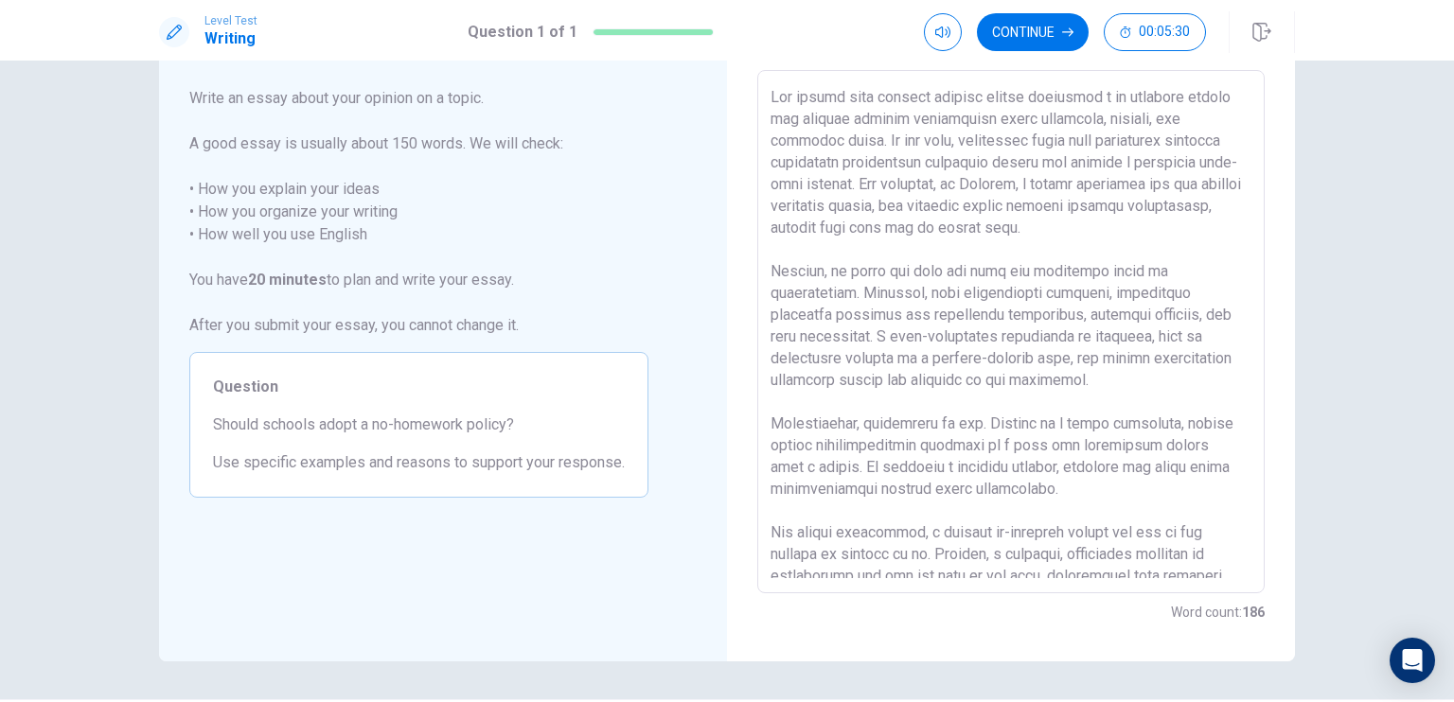
scroll to position [30, 0]
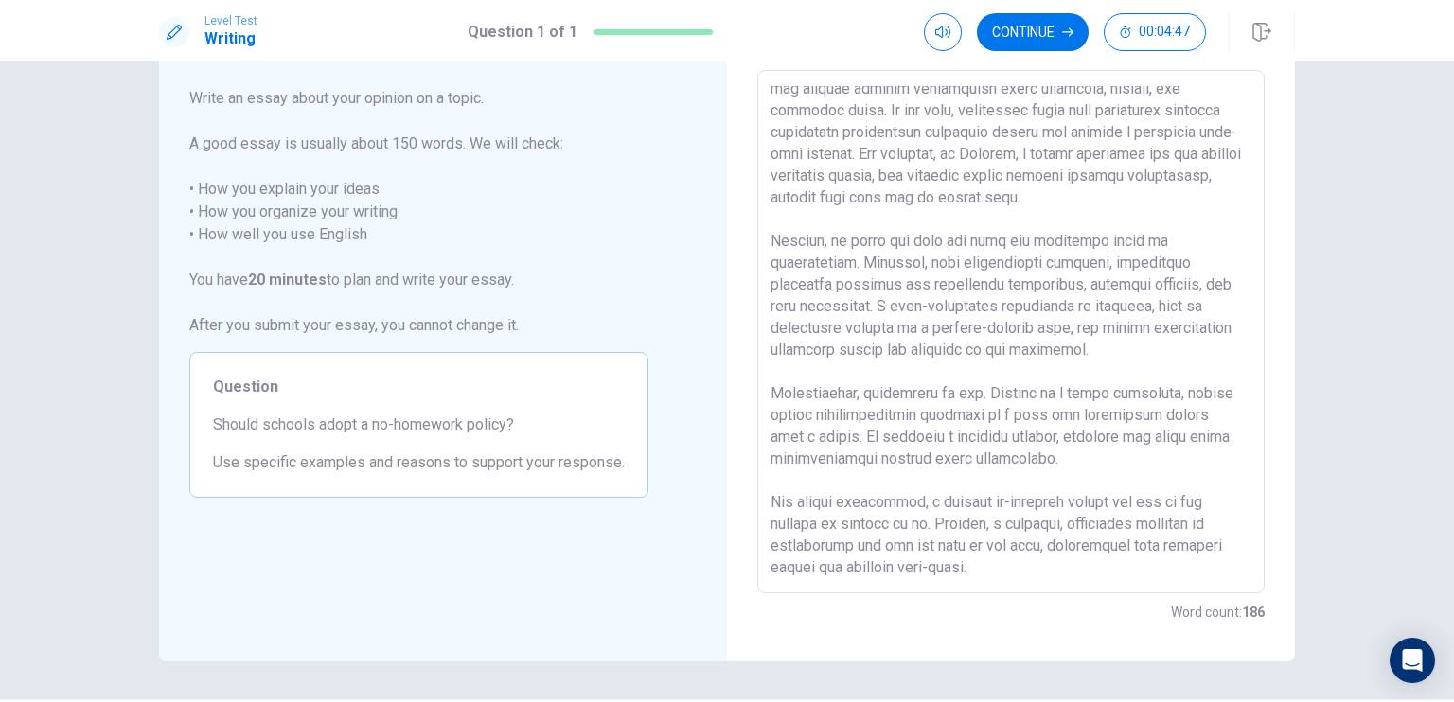
click at [883, 568] on textarea at bounding box center [1011, 332] width 481 height 492
click at [1056, 26] on button "Continue" at bounding box center [1033, 32] width 112 height 38
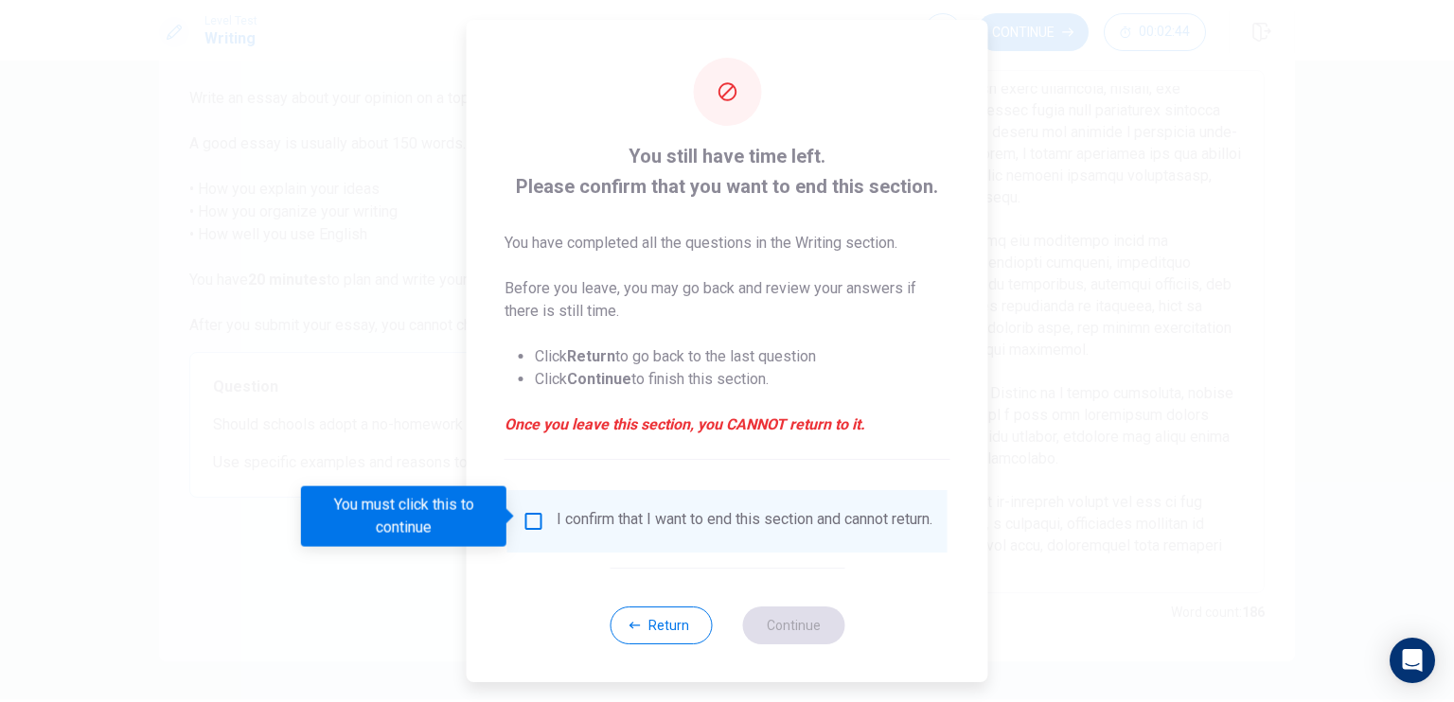
click at [529, 514] on input "You must click this to continue" at bounding box center [534, 521] width 23 height 23
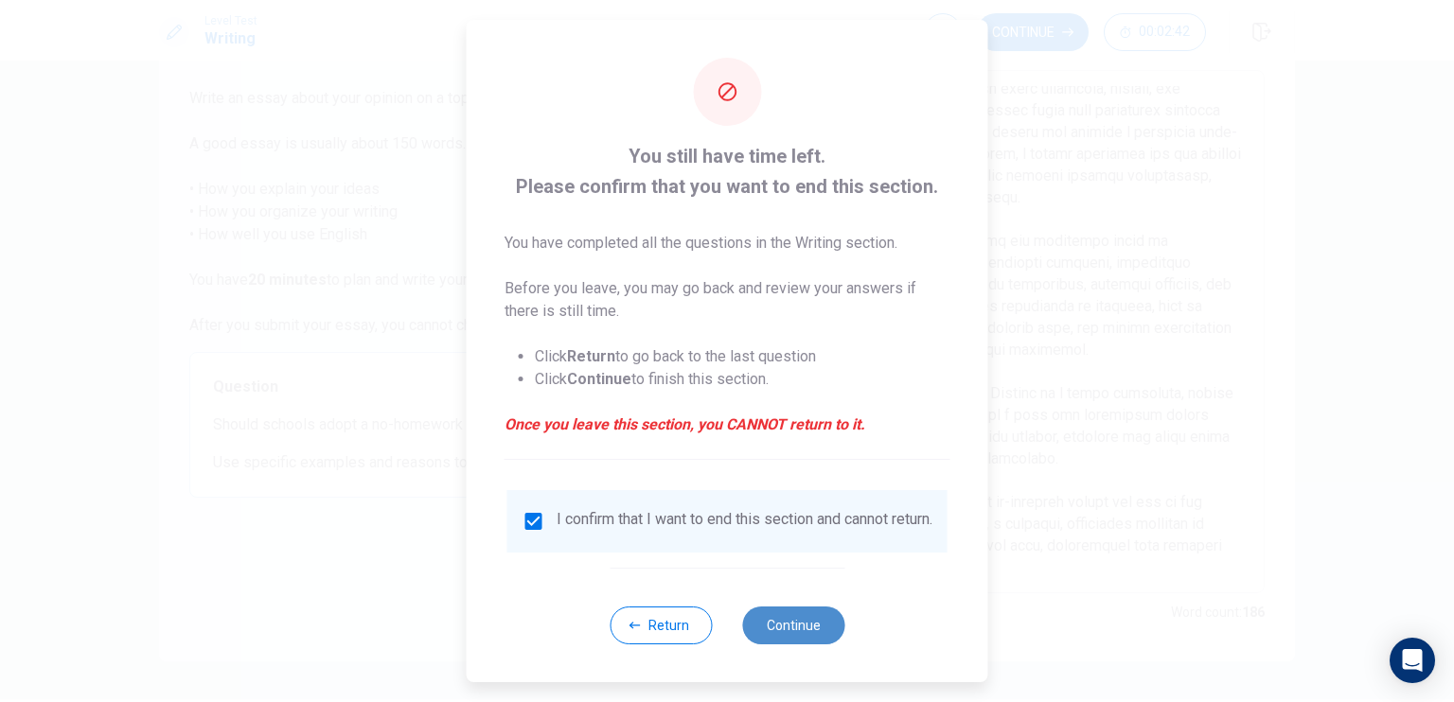
click at [784, 634] on button "Continue" at bounding box center [793, 626] width 102 height 38
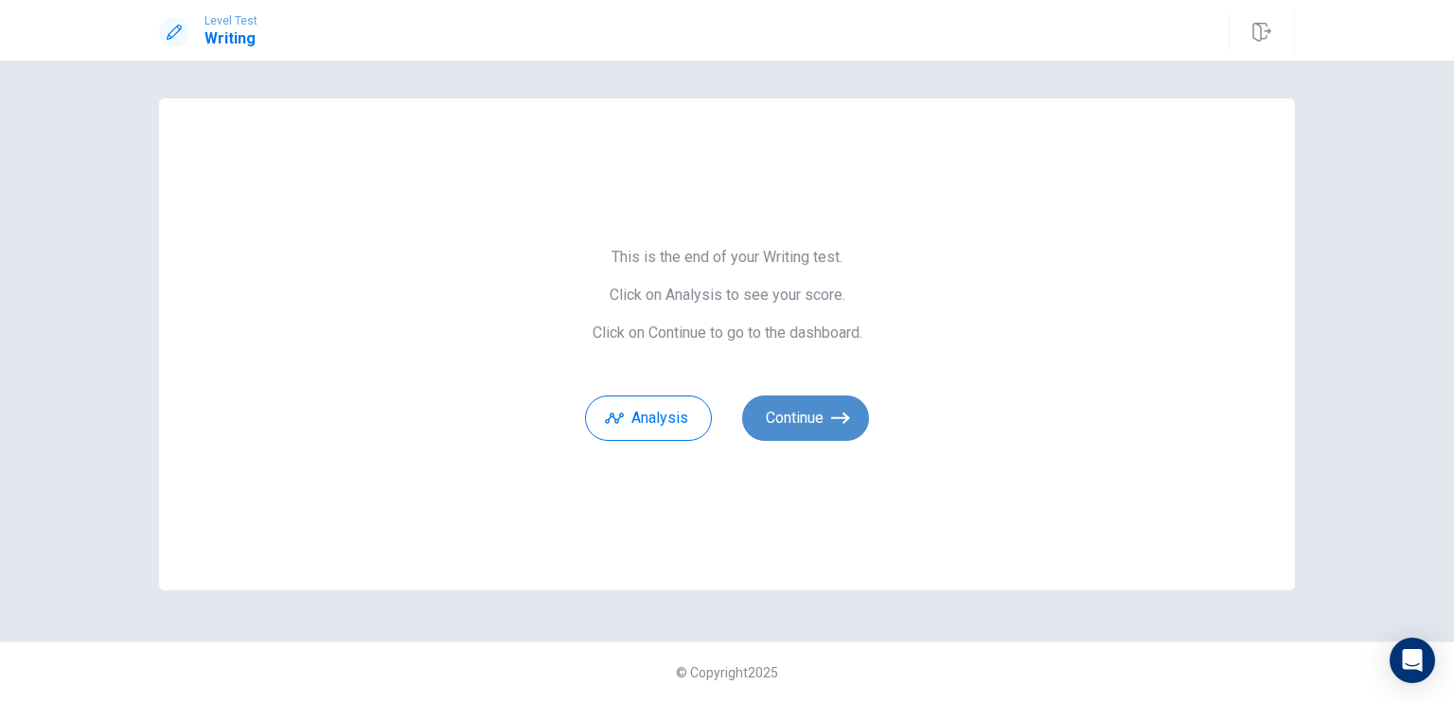
click at [843, 421] on icon "button" at bounding box center [840, 418] width 19 height 19
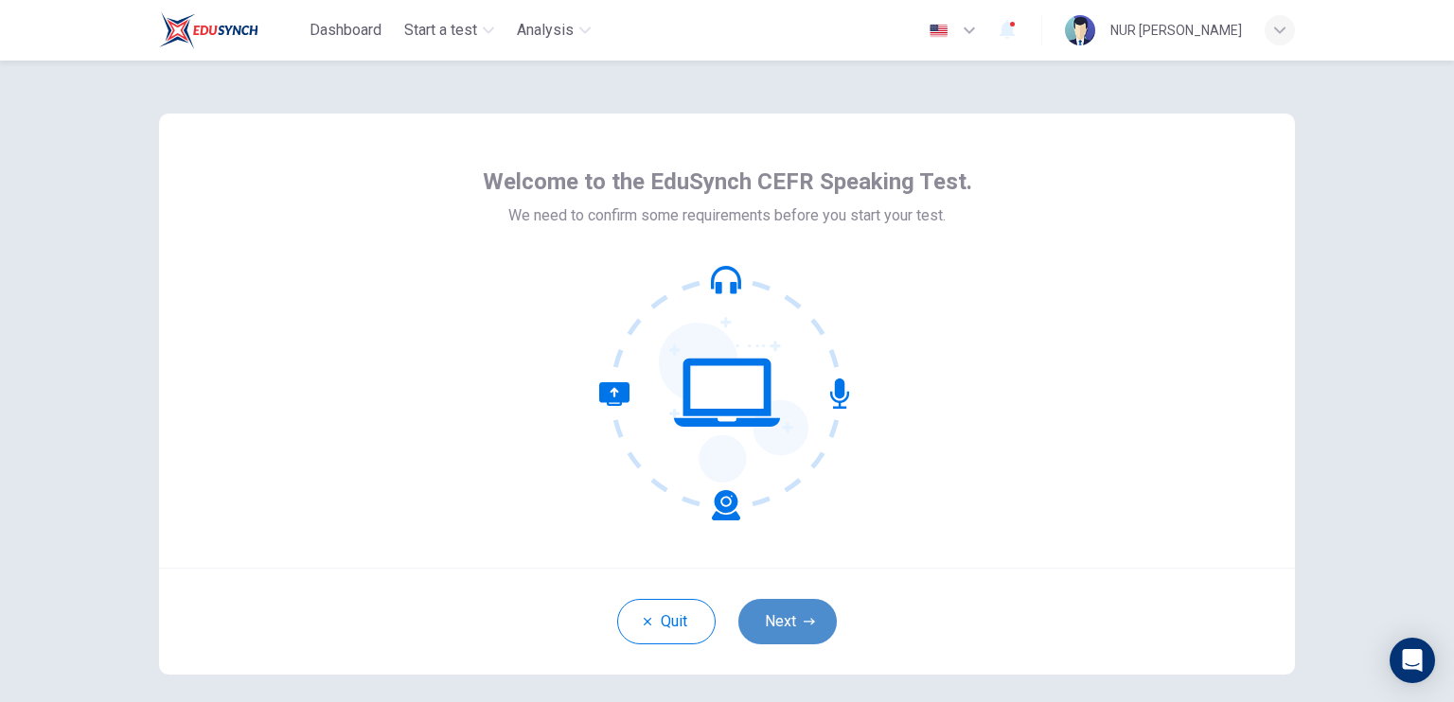
click at [788, 623] on button "Next" at bounding box center [787, 621] width 98 height 45
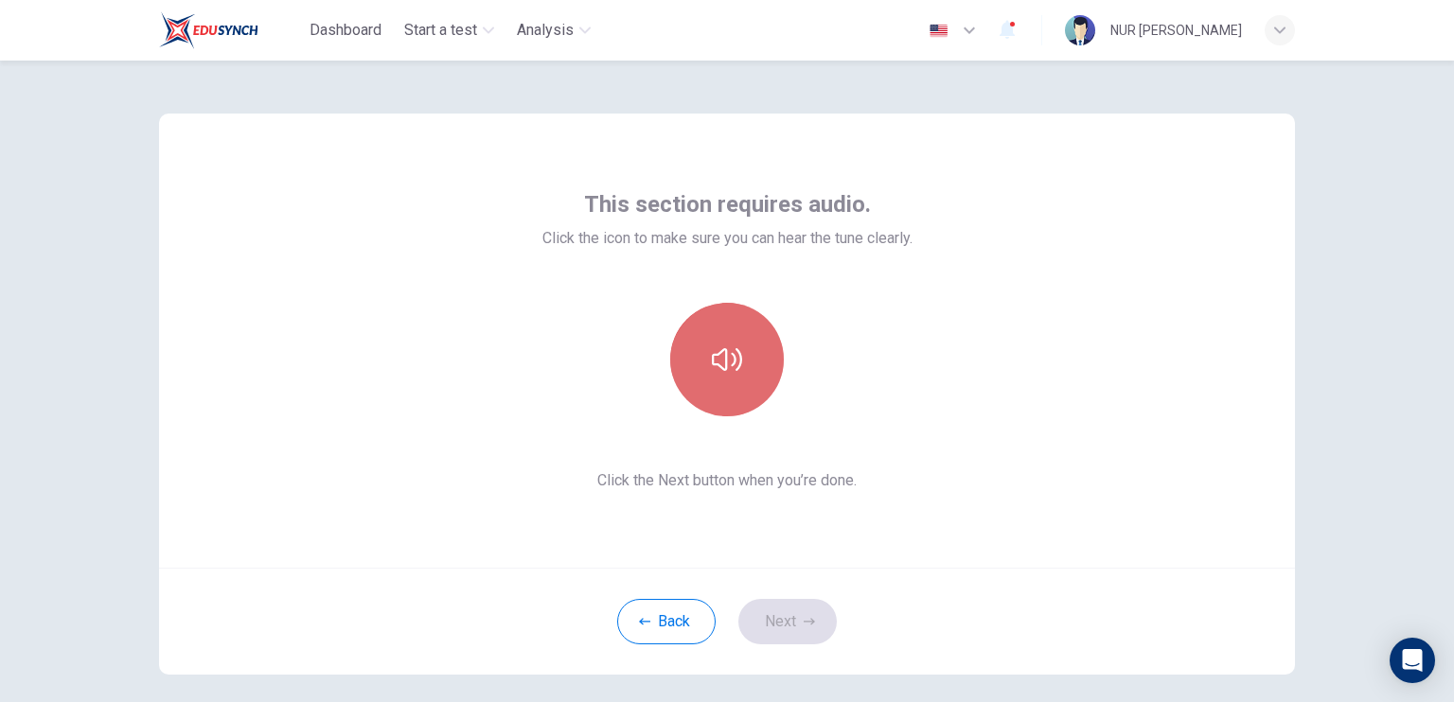
click at [716, 347] on icon "button" at bounding box center [727, 360] width 30 height 30
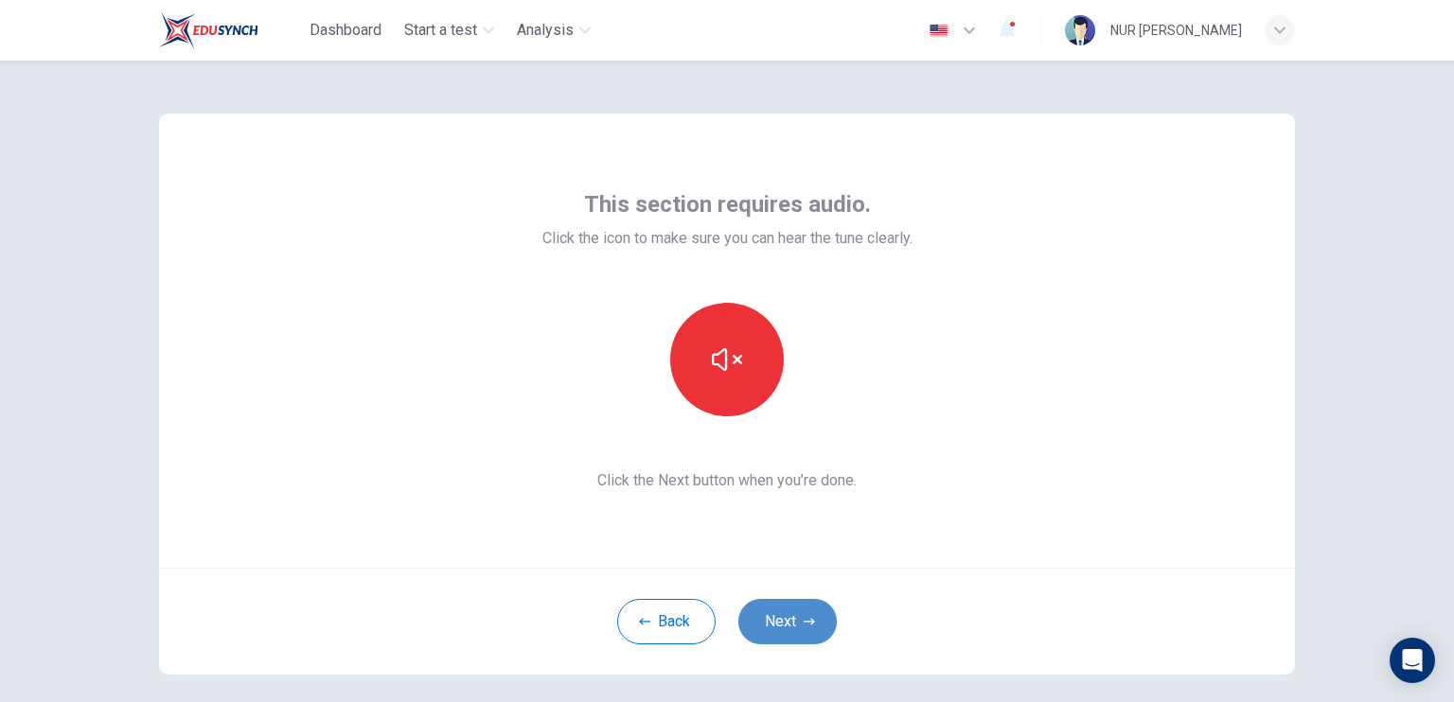
click at [793, 612] on button "Next" at bounding box center [787, 621] width 98 height 45
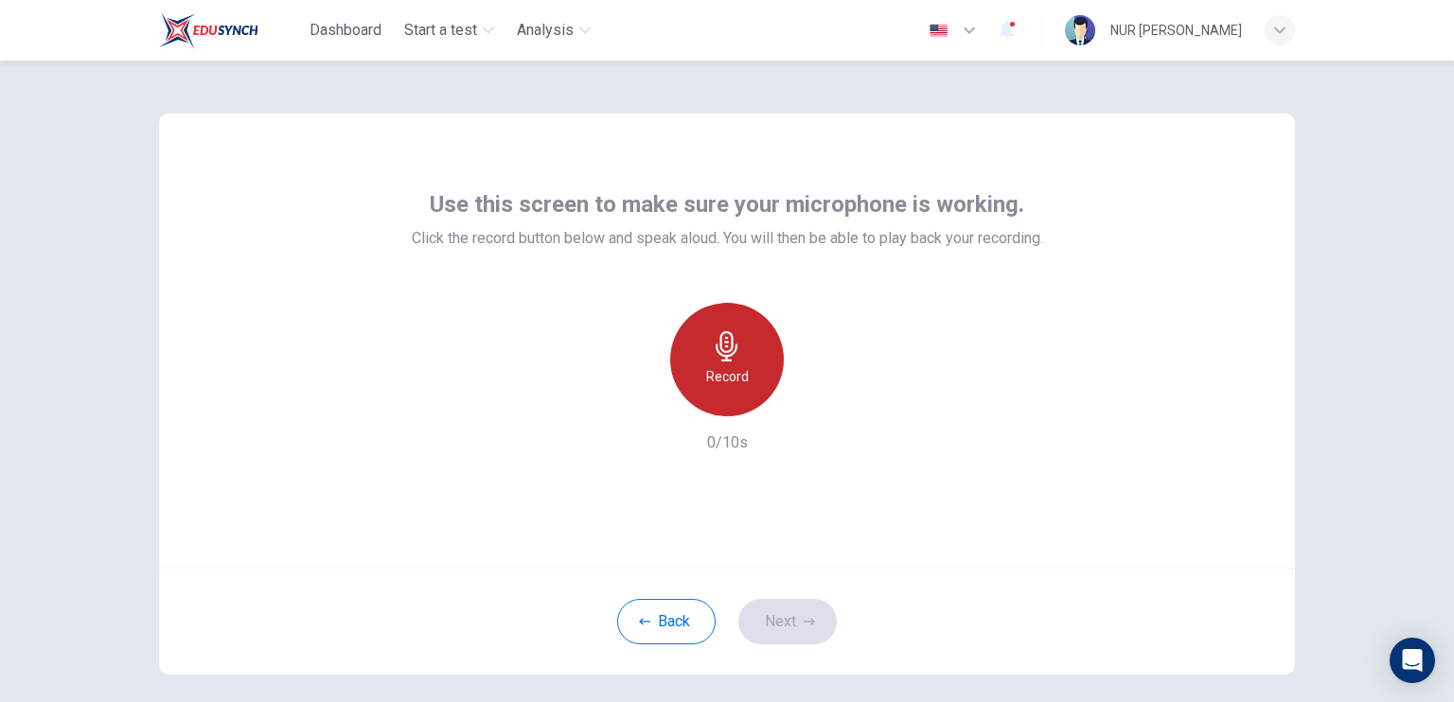
click at [723, 359] on icon "button" at bounding box center [727, 346] width 22 height 30
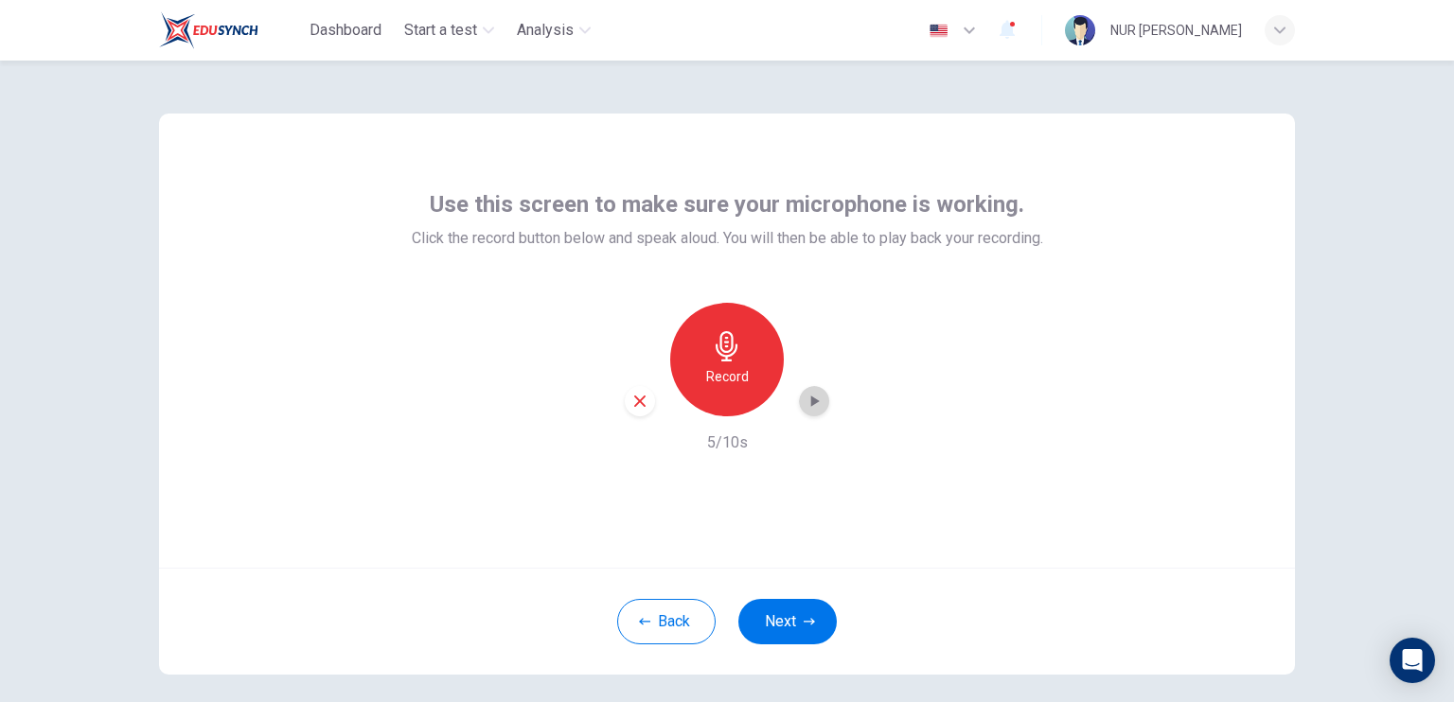
click at [814, 401] on icon "button" at bounding box center [814, 401] width 19 height 19
click at [758, 631] on button "Next" at bounding box center [787, 621] width 98 height 45
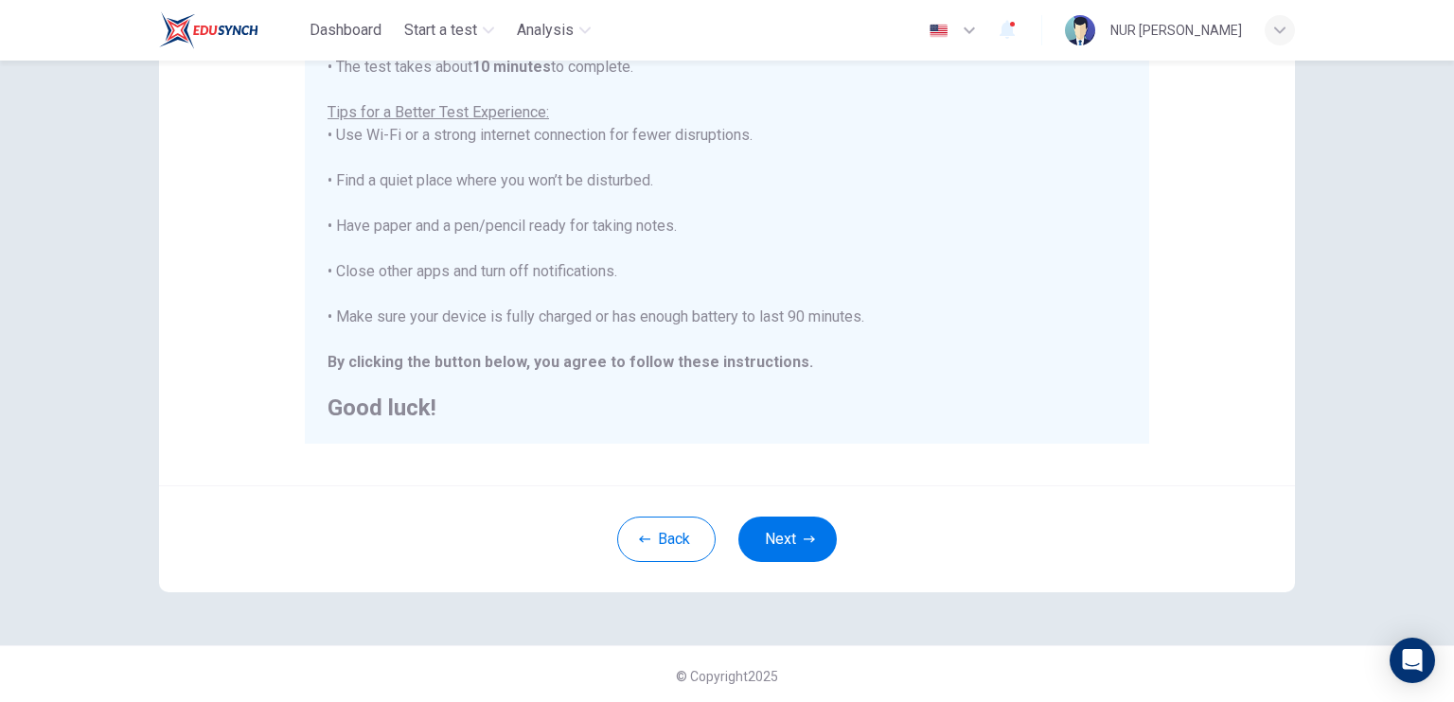
scroll to position [349, 0]
click at [810, 524] on button "Next" at bounding box center [787, 536] width 98 height 45
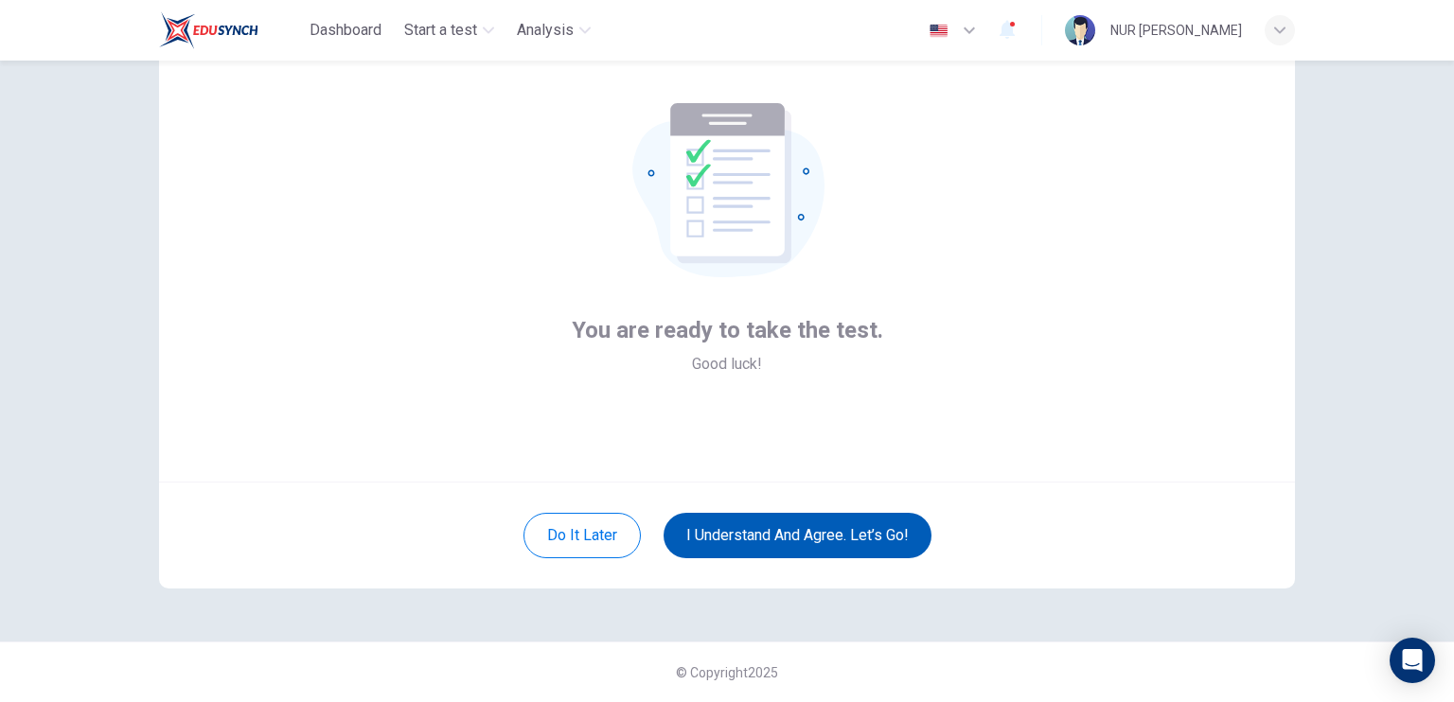
scroll to position [85, 0]
click at [810, 524] on button "I understand and agree. Let’s go!" at bounding box center [798, 536] width 268 height 45
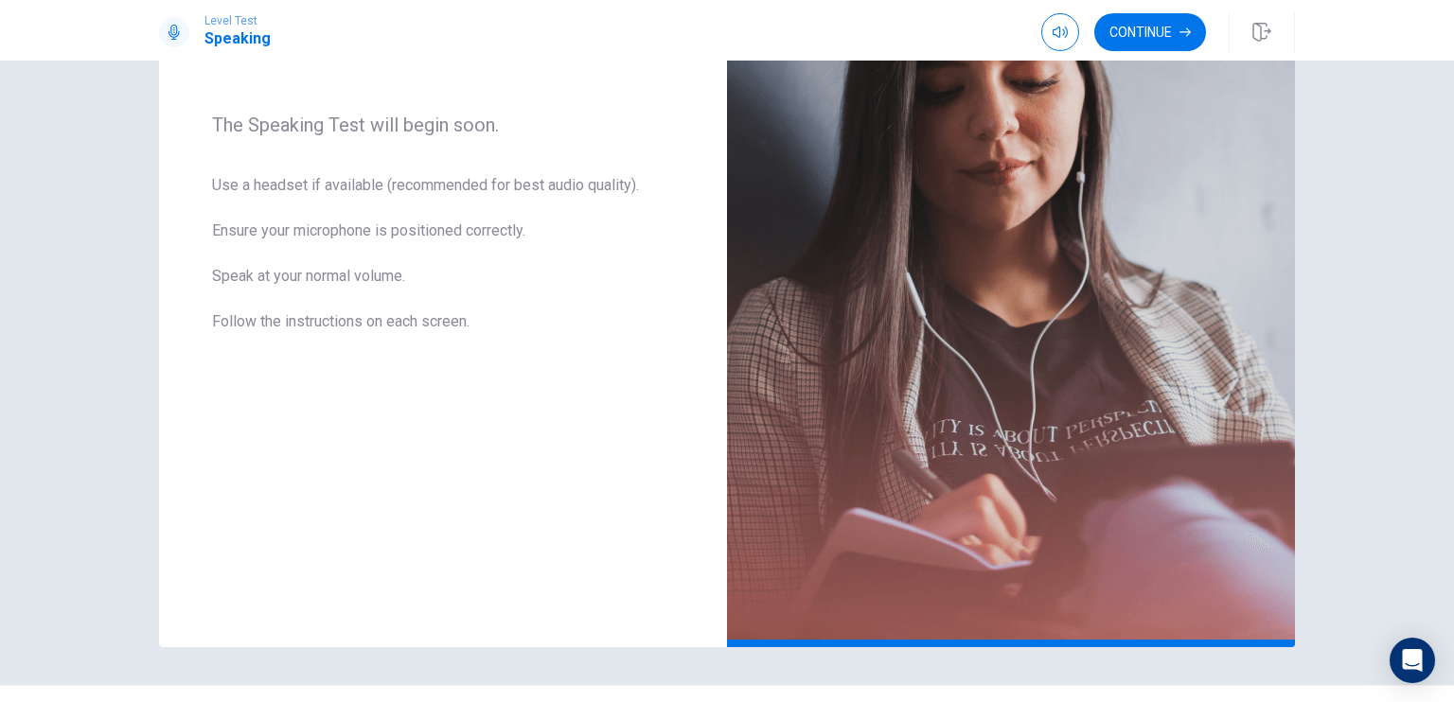
scroll to position [319, 0]
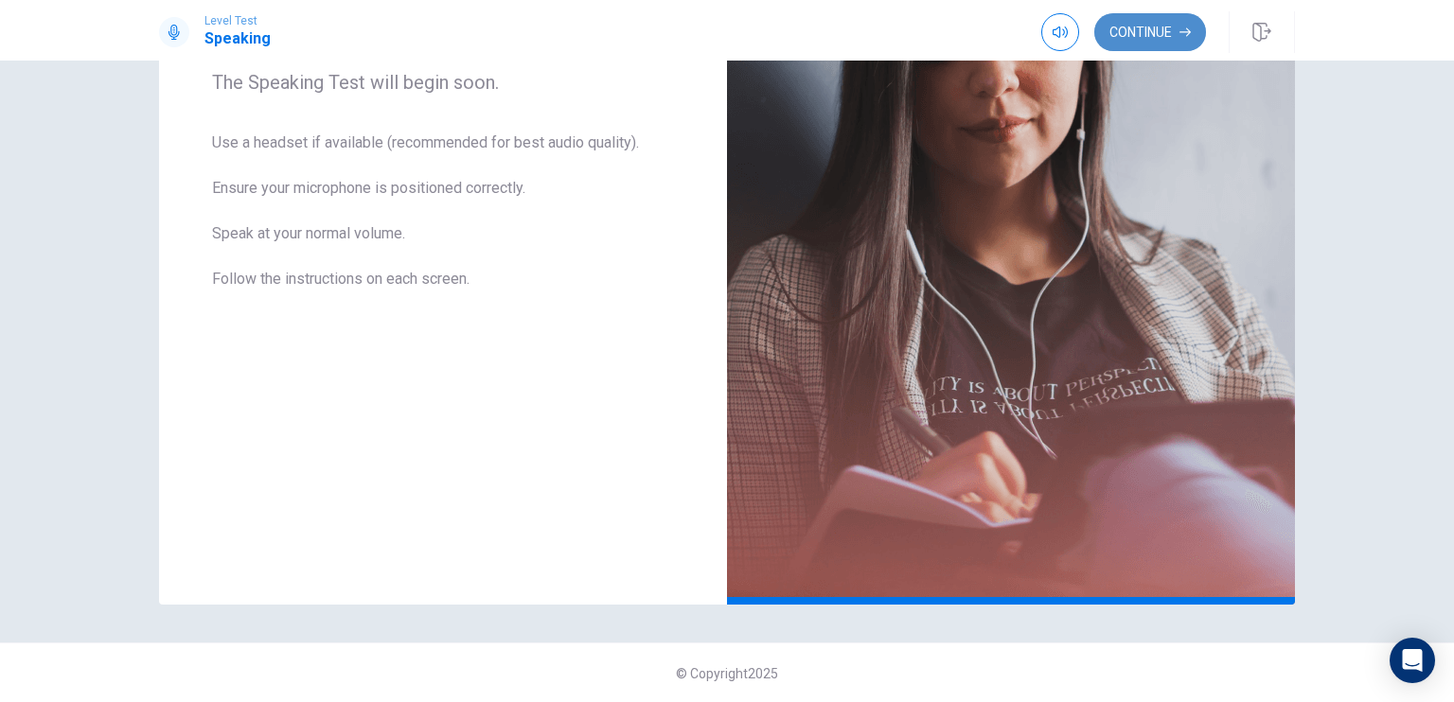
click at [1140, 43] on button "Continue" at bounding box center [1150, 32] width 112 height 38
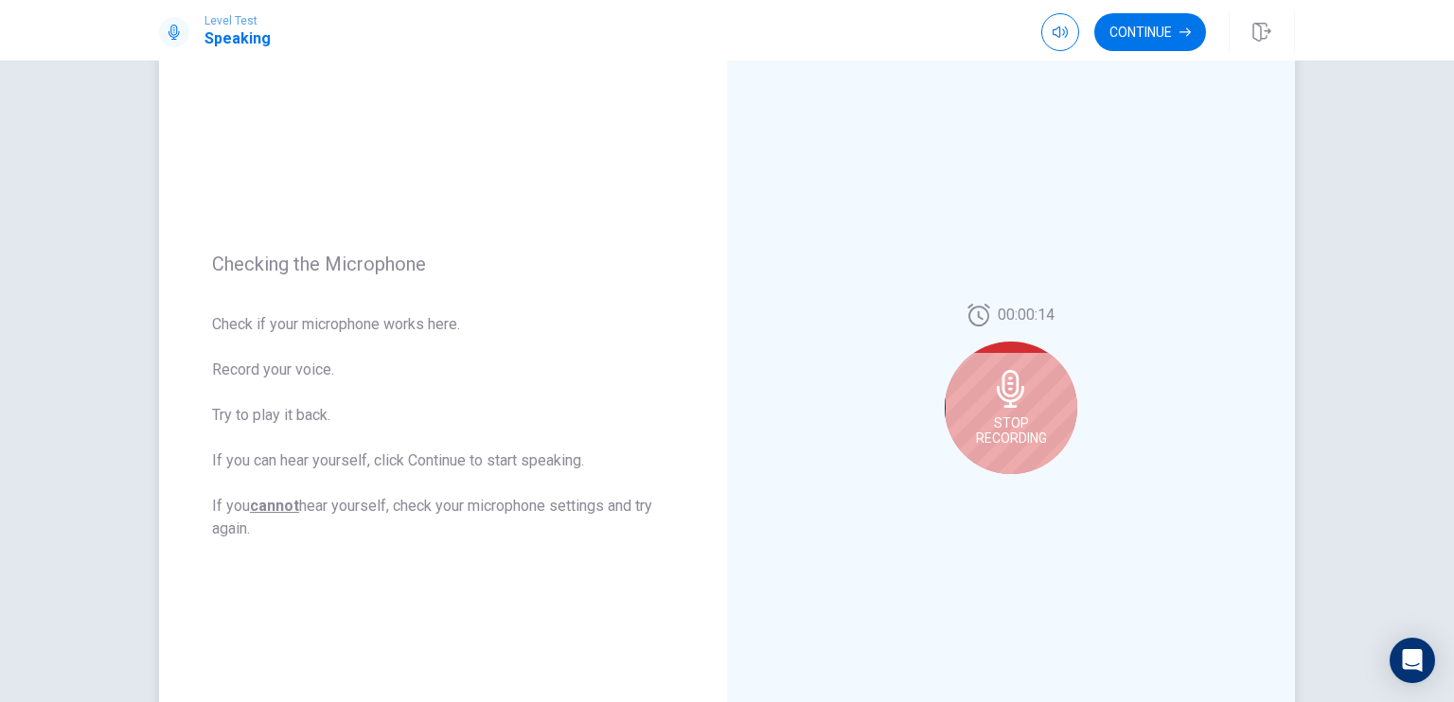
scroll to position [106, 0]
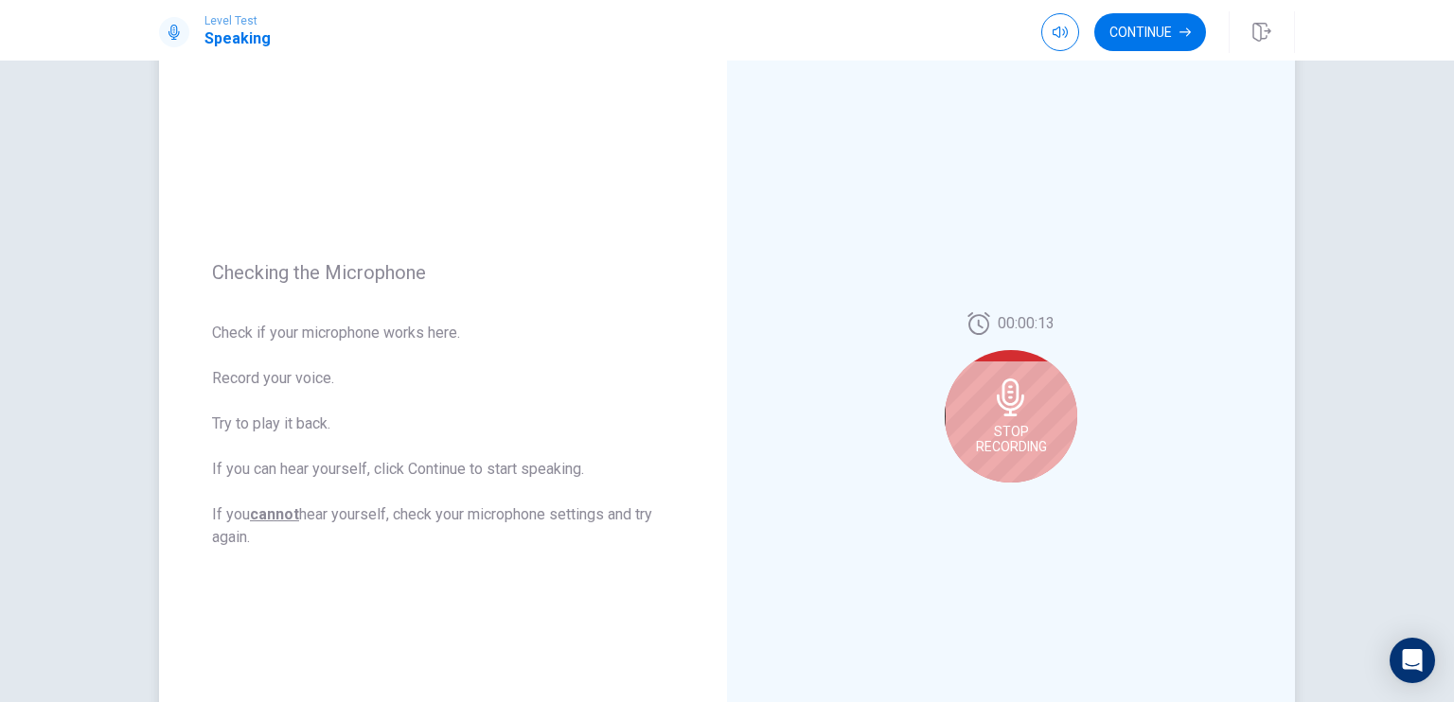
click at [996, 417] on div "Stop Recording" at bounding box center [1011, 416] width 133 height 133
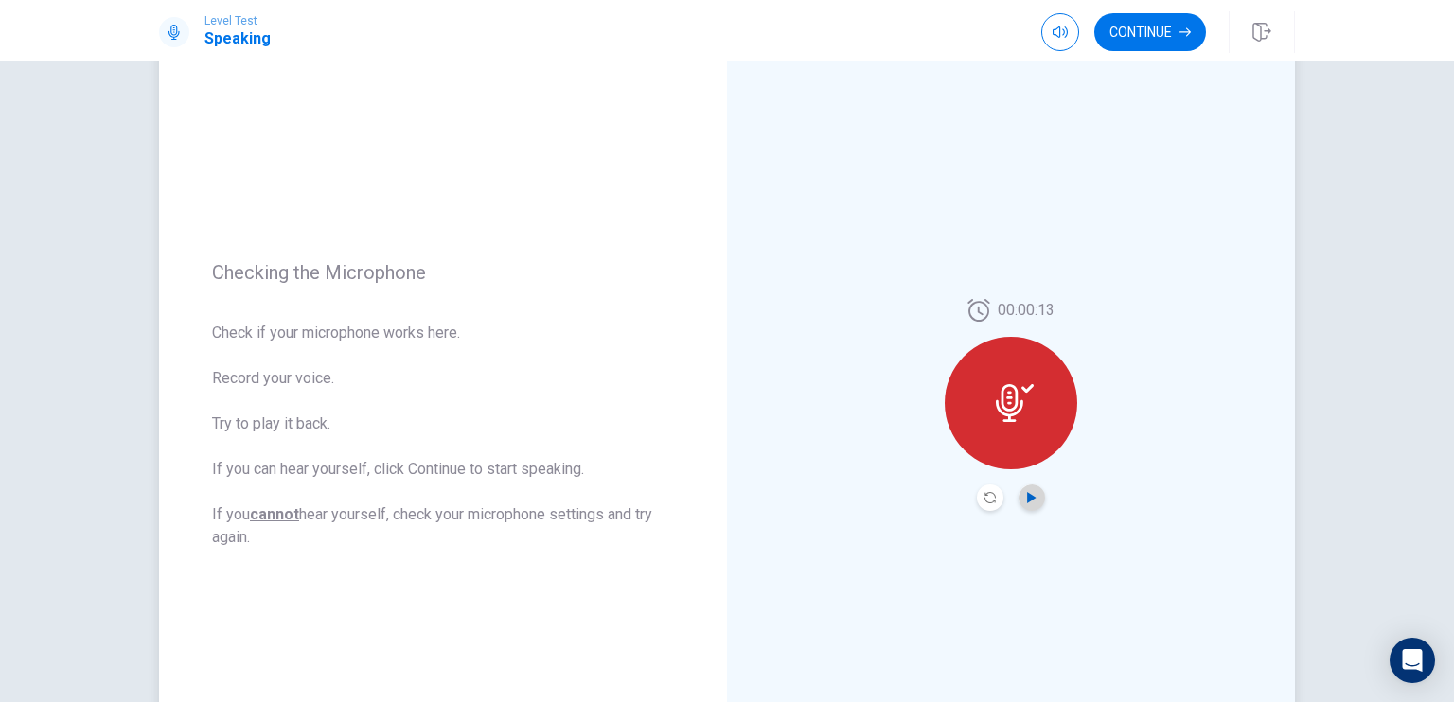
click at [1027, 495] on icon "Play Audio" at bounding box center [1031, 497] width 9 height 11
click at [1026, 450] on div at bounding box center [1011, 403] width 133 height 133
click at [1027, 496] on icon "Play Audio" at bounding box center [1031, 497] width 9 height 11
click at [1012, 403] on icon at bounding box center [1009, 403] width 27 height 38
click at [985, 498] on icon "Record Again" at bounding box center [990, 497] width 11 height 11
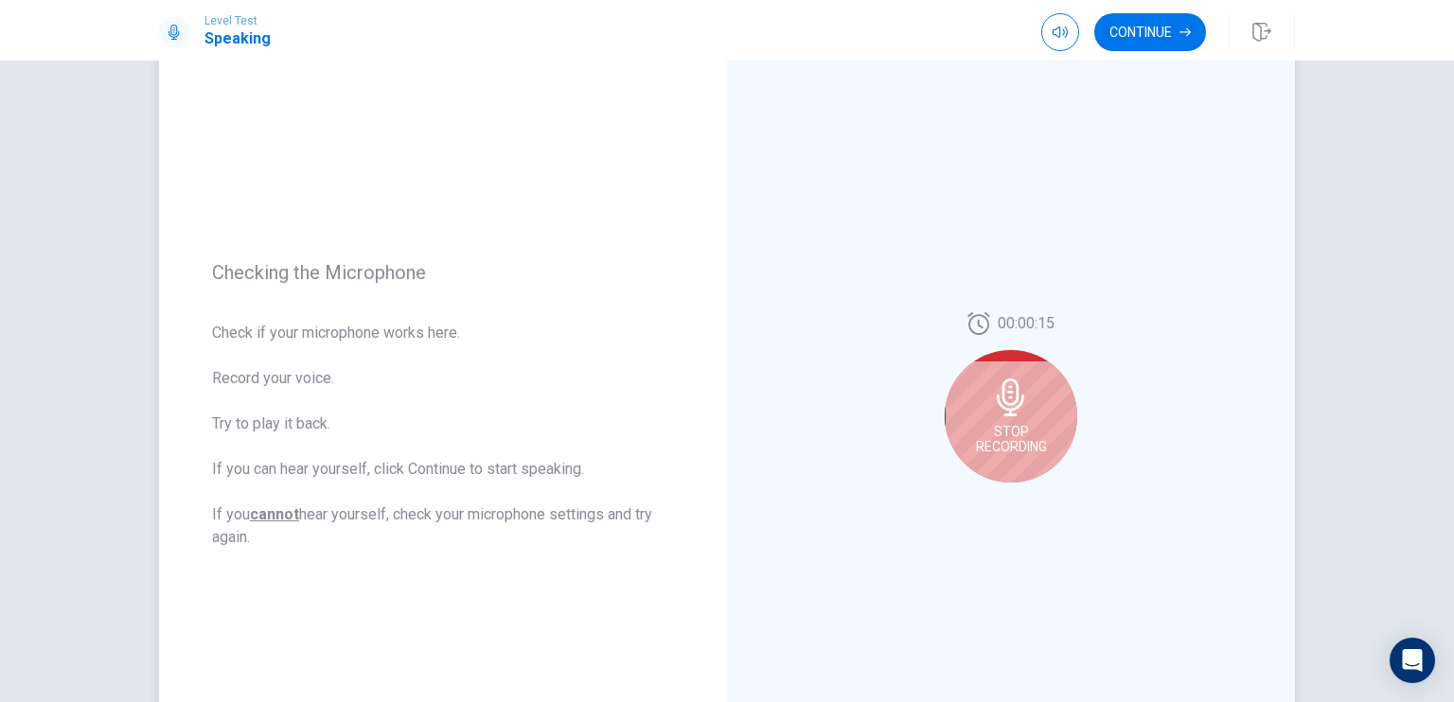
click at [996, 438] on span "Stop Recording" at bounding box center [1011, 439] width 71 height 30
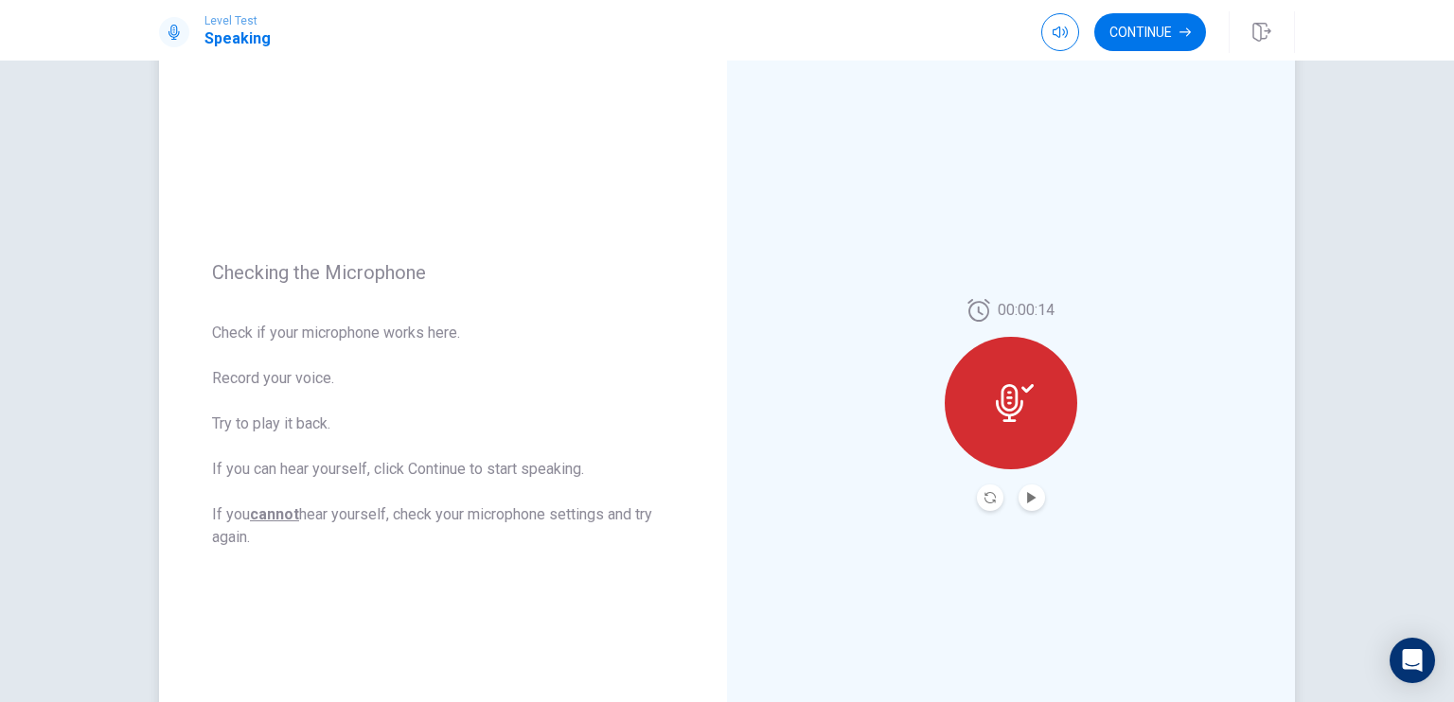
click at [1022, 412] on icon at bounding box center [1015, 403] width 38 height 38
click at [1033, 506] on button "Play Audio" at bounding box center [1032, 498] width 27 height 27
click at [1029, 502] on icon "Play Audio" at bounding box center [1031, 497] width 11 height 11
click at [1022, 408] on icon at bounding box center [1015, 403] width 38 height 38
click at [997, 409] on icon at bounding box center [1015, 403] width 38 height 38
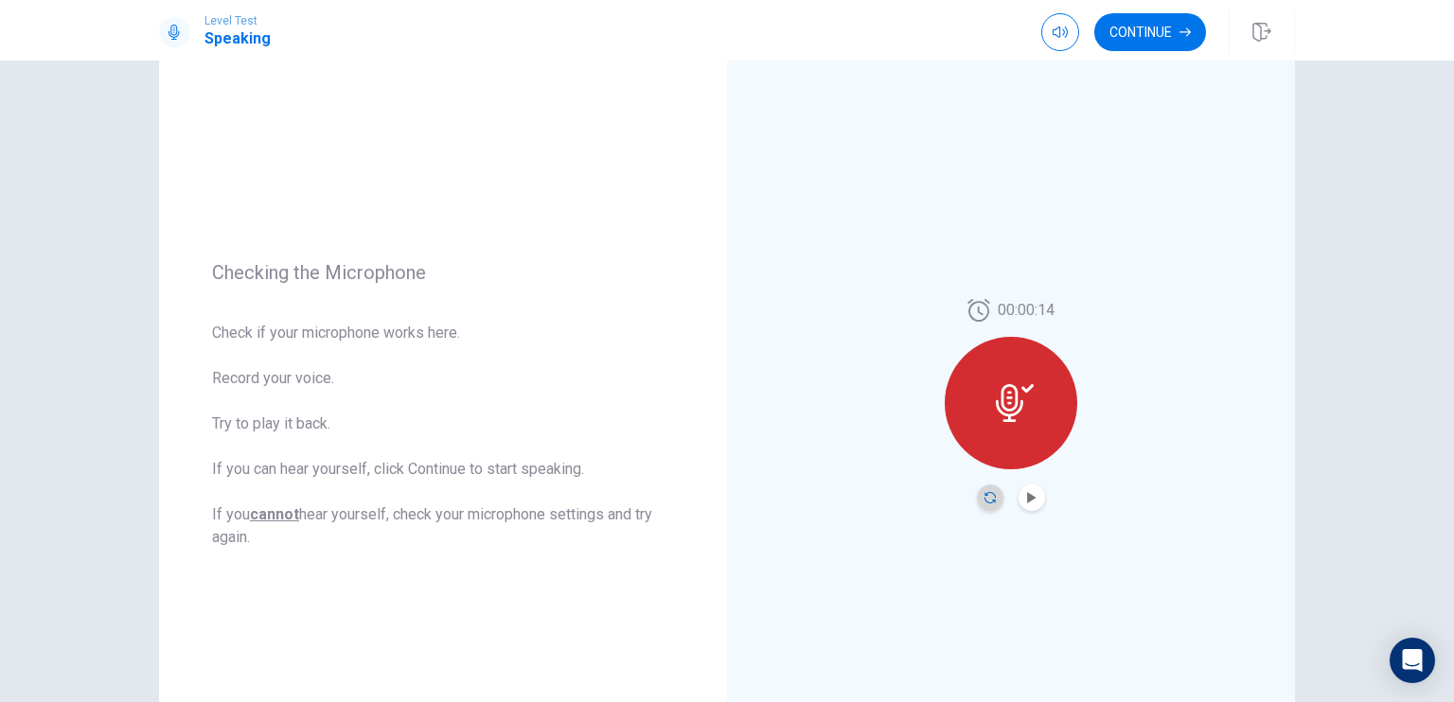
click at [985, 501] on icon "Record Again" at bounding box center [990, 497] width 11 height 11
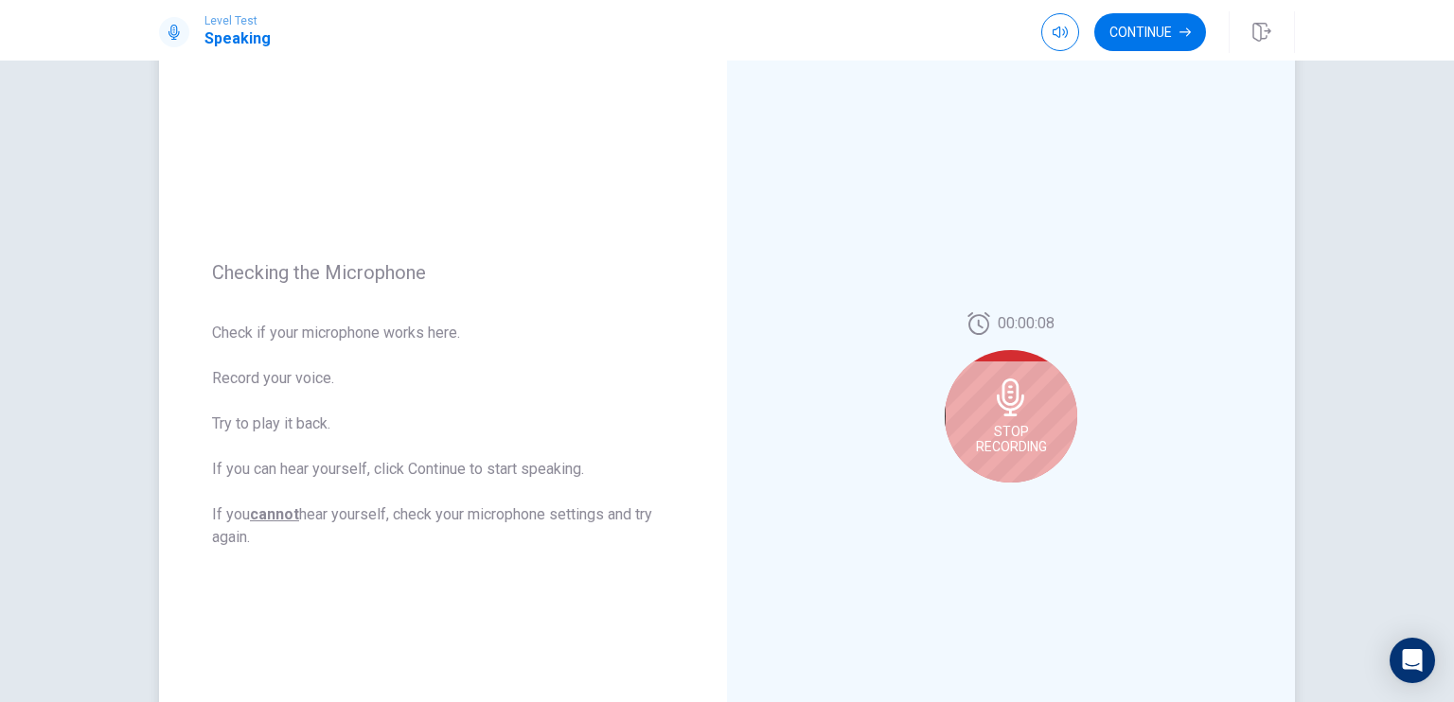
click at [1025, 418] on div "Stop Recording" at bounding box center [1011, 416] width 133 height 133
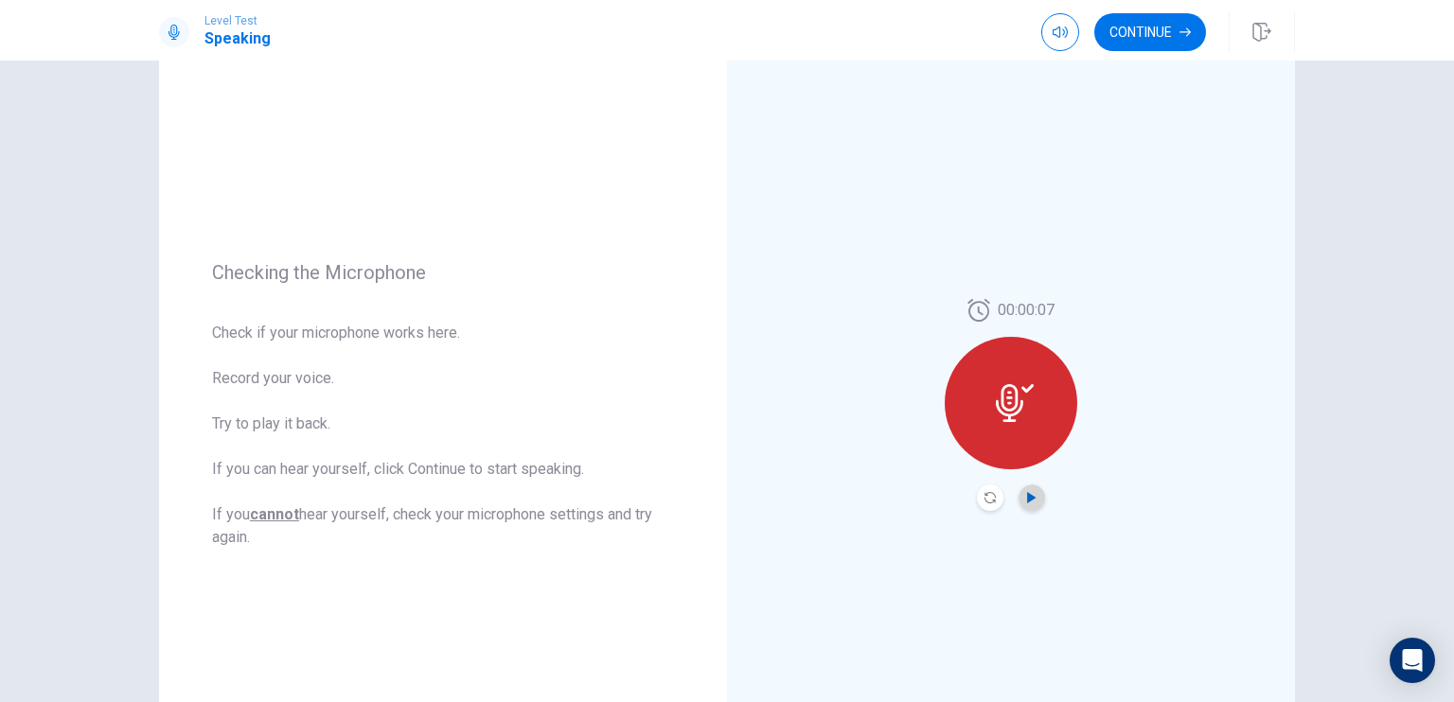
click at [1030, 499] on icon "Play Audio" at bounding box center [1031, 497] width 11 height 11
click at [1022, 425] on div at bounding box center [1011, 403] width 133 height 133
click at [1131, 44] on button "Continue" at bounding box center [1150, 32] width 112 height 38
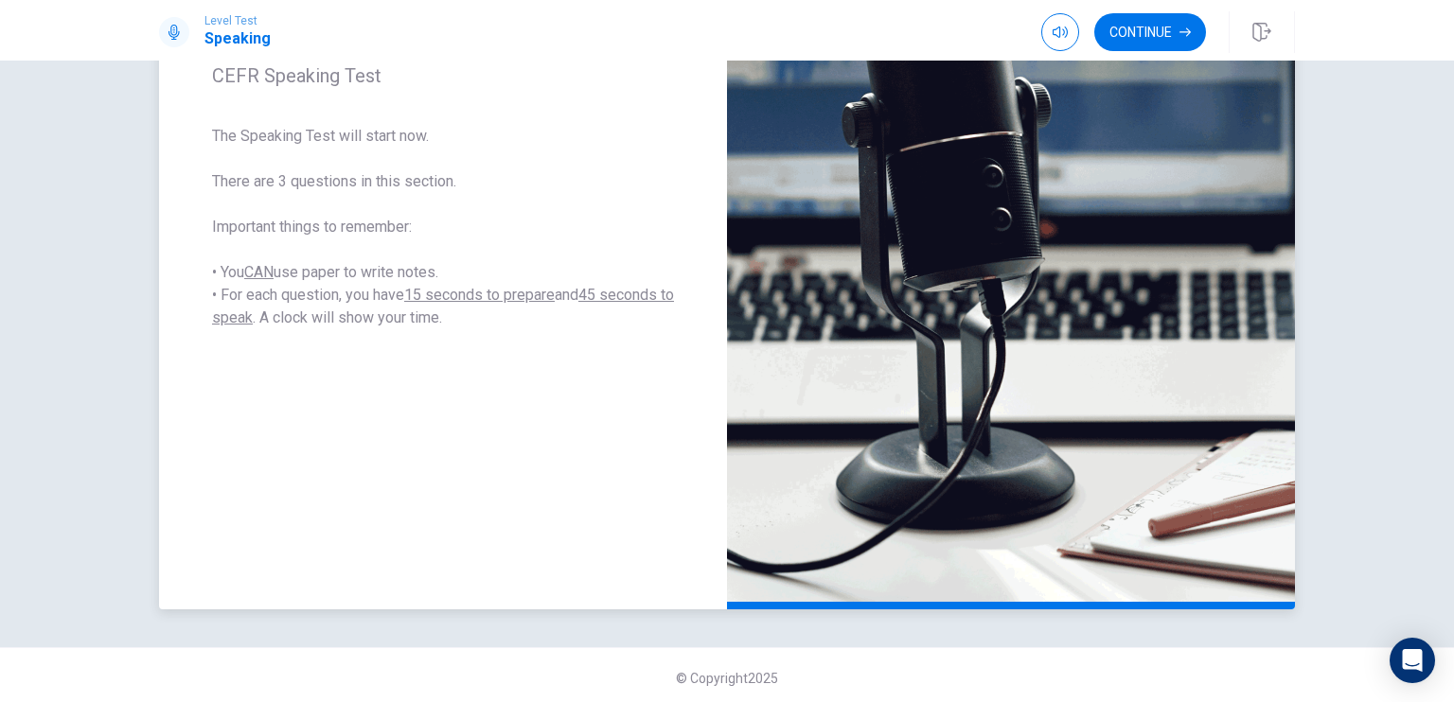
scroll to position [319, 0]
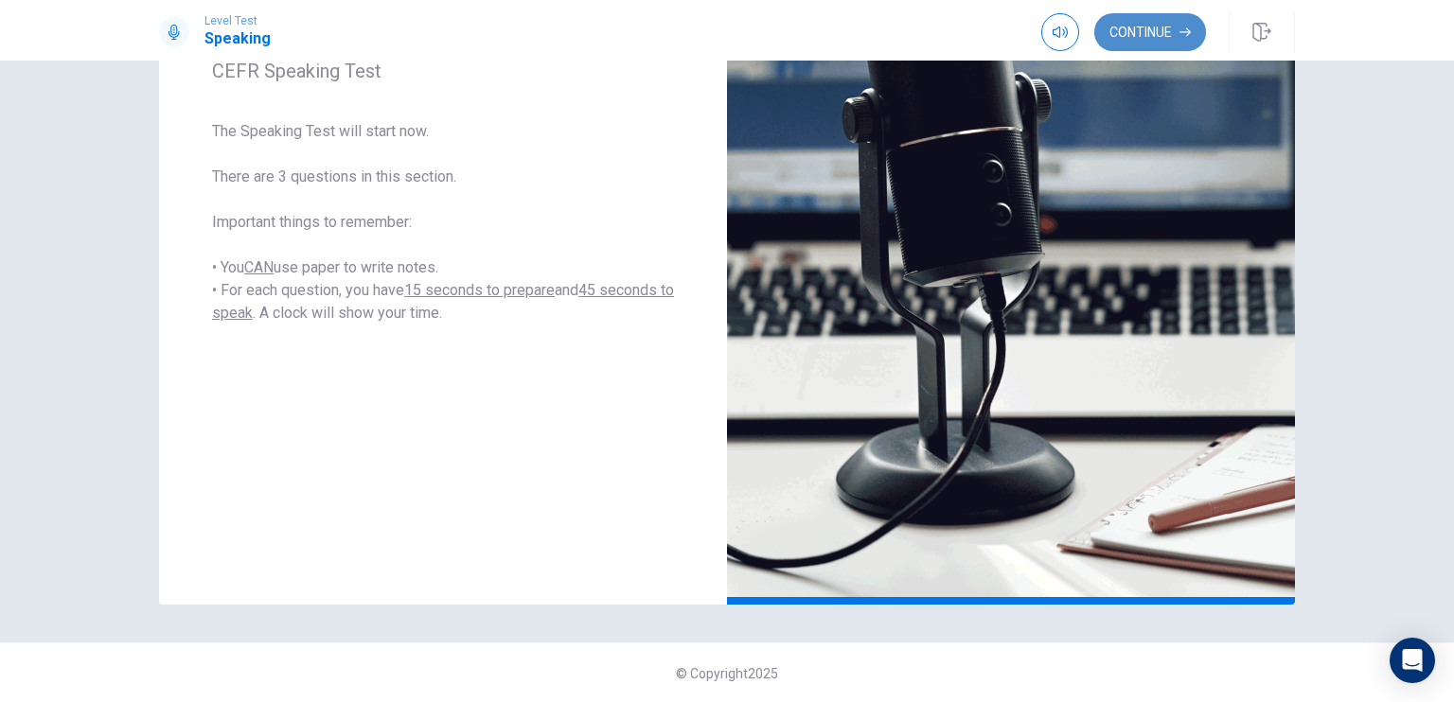
click at [1168, 38] on button "Continue" at bounding box center [1150, 32] width 112 height 38
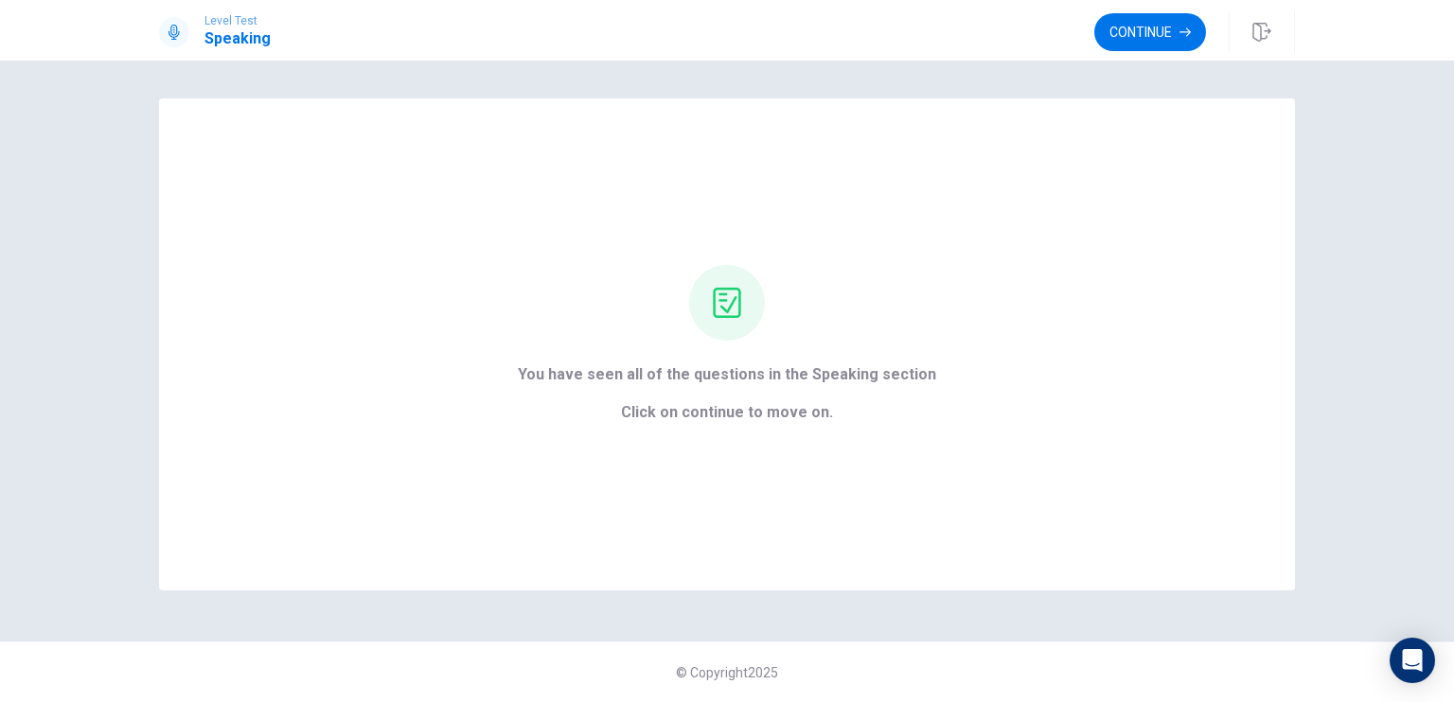
scroll to position [0, 0]
click at [1155, 29] on button "Continue" at bounding box center [1150, 32] width 112 height 38
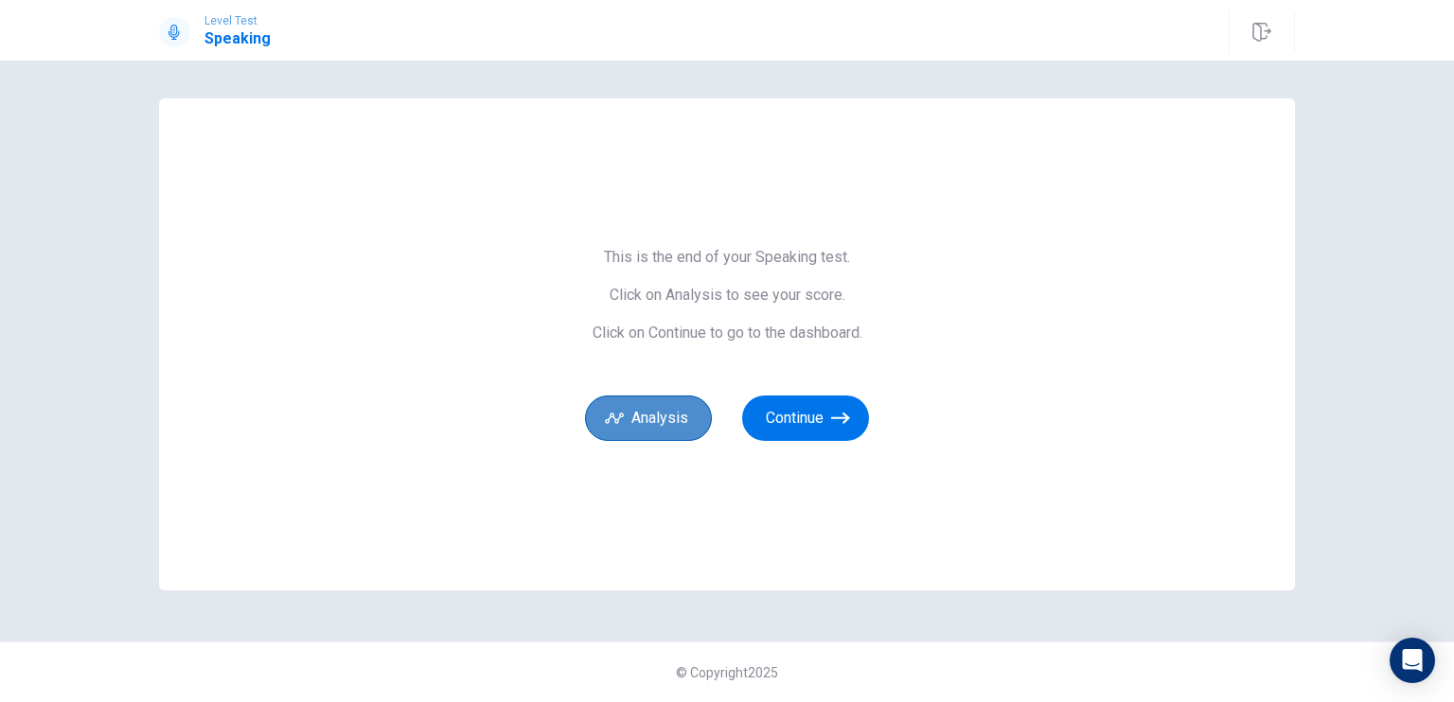
click at [657, 408] on button "Analysis" at bounding box center [648, 418] width 127 height 45
